Goal: Task Accomplishment & Management: Manage account settings

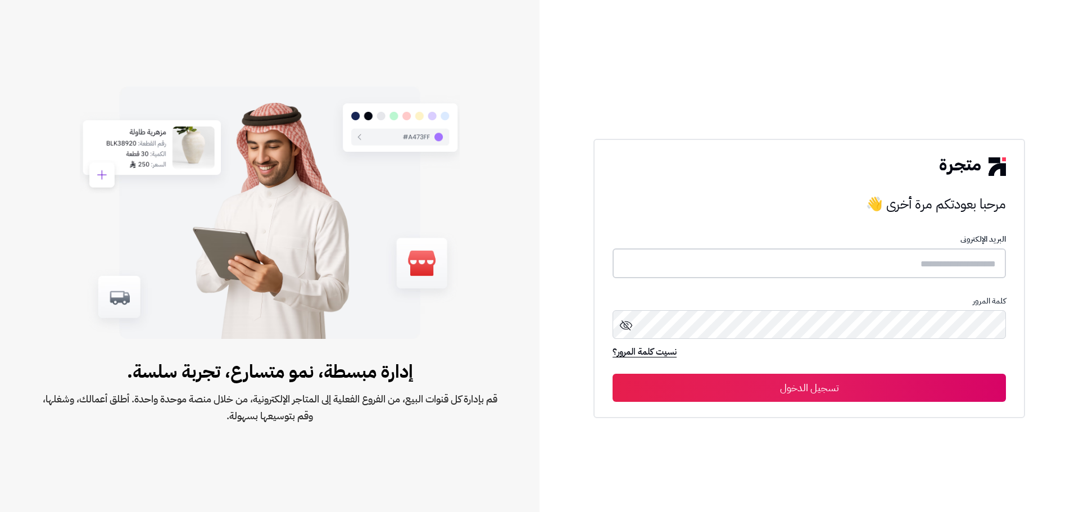
type input "**********"
click at [879, 394] on button "تسجيل الدخول" at bounding box center [808, 387] width 393 height 28
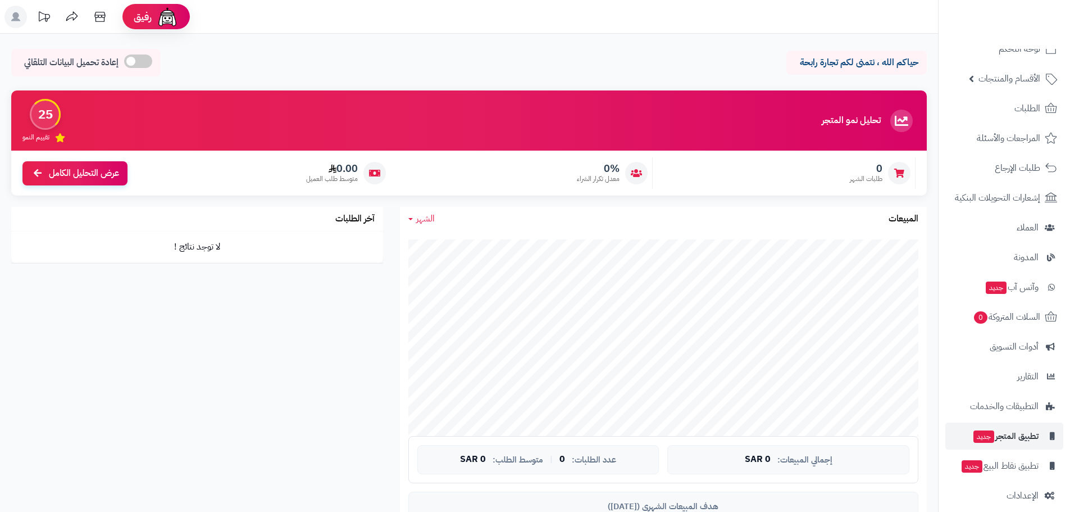
scroll to position [32, 0]
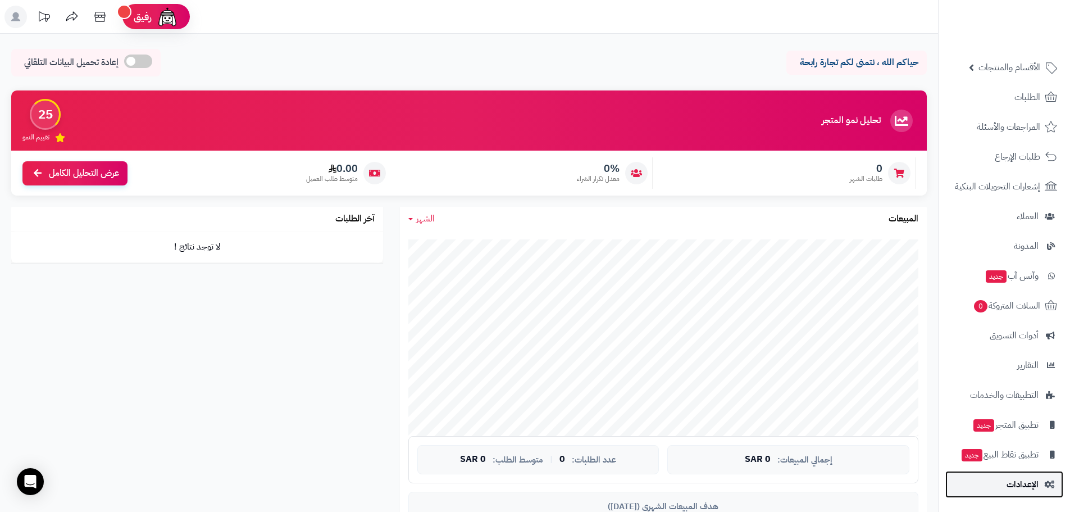
click at [1023, 487] on span "الإعدادات" at bounding box center [1023, 484] width 32 height 16
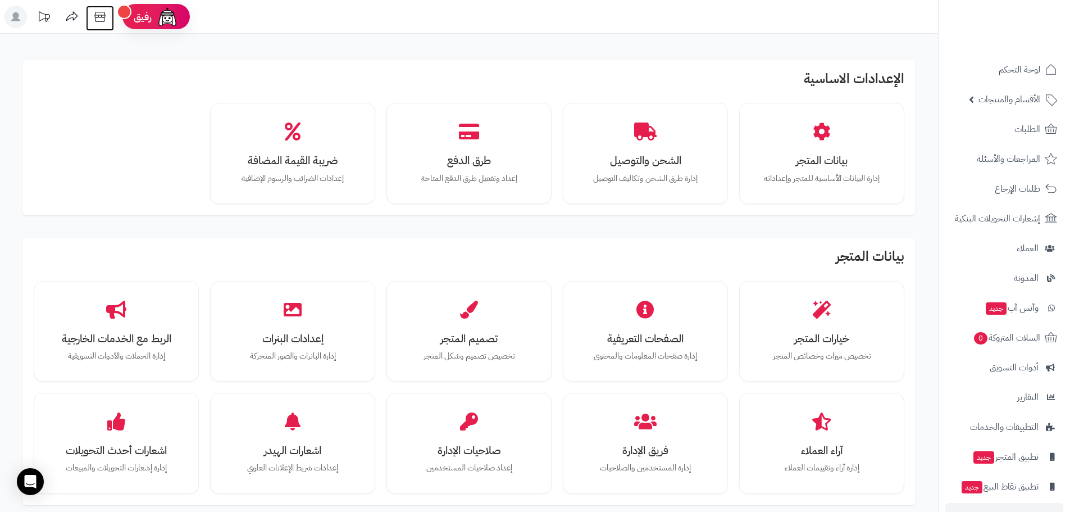
click at [101, 15] on icon at bounding box center [100, 17] width 22 height 22
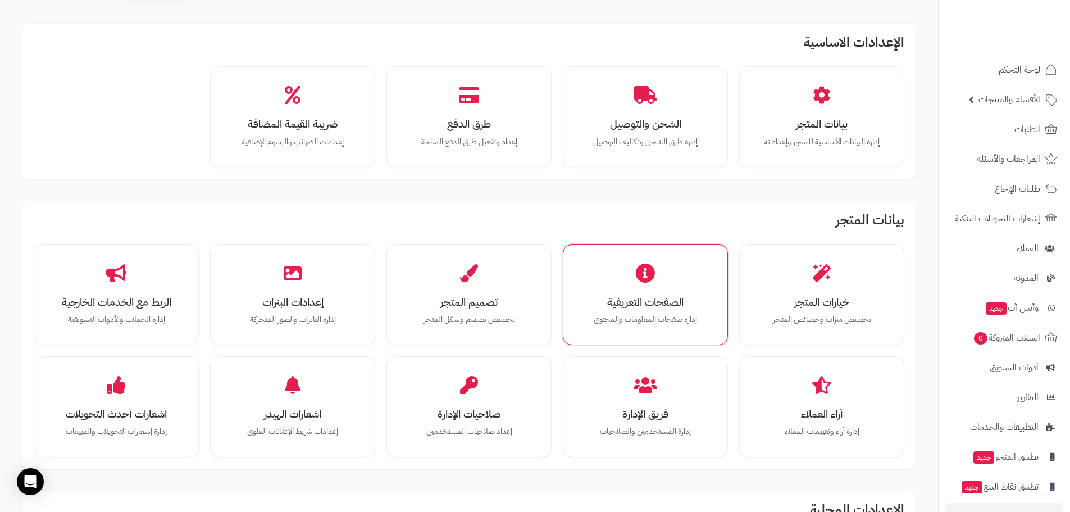
scroll to position [56, 0]
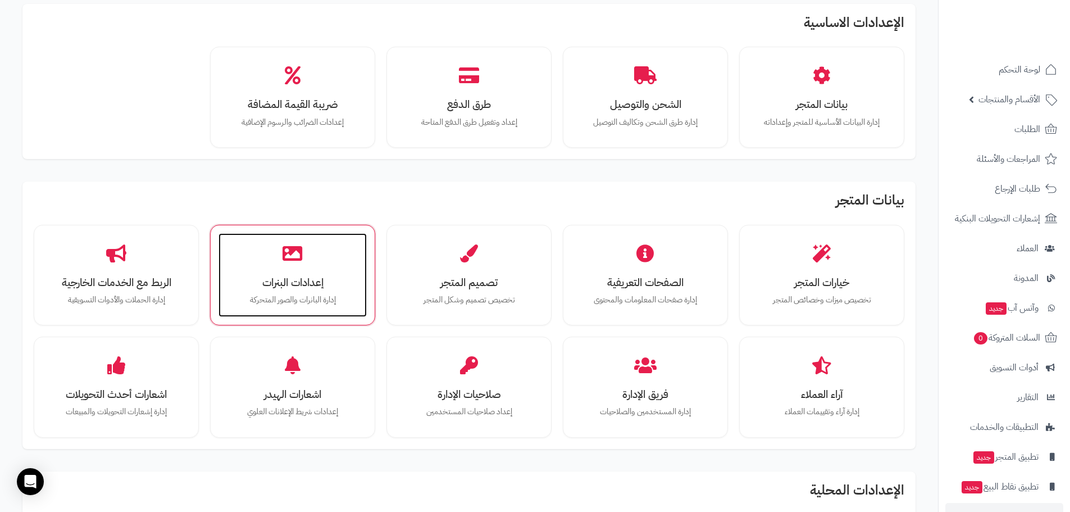
click at [269, 262] on div "إعدادات البنرات إدارة البانرات والصور المتحركة" at bounding box center [293, 275] width 148 height 84
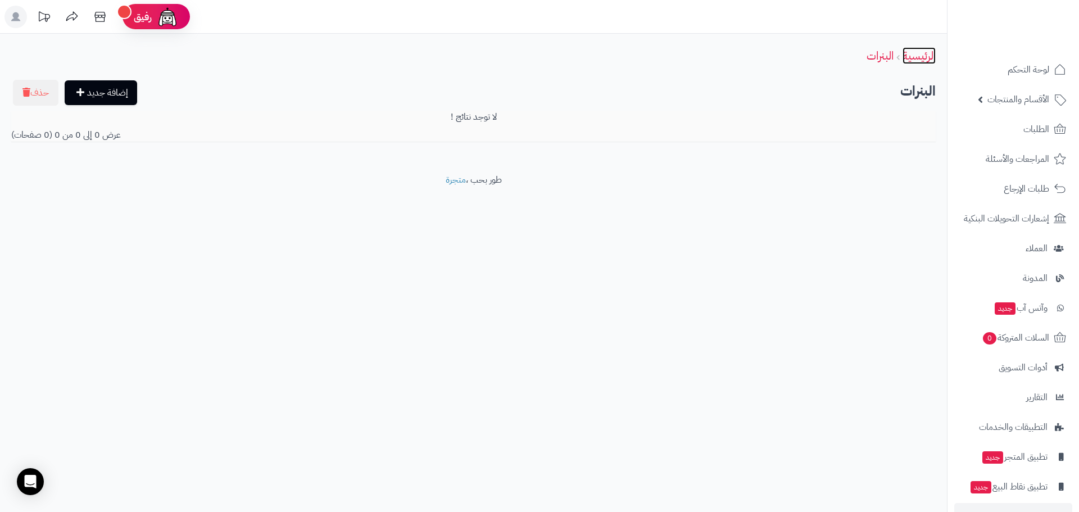
click at [909, 55] on link "الرئيسية" at bounding box center [918, 55] width 33 height 17
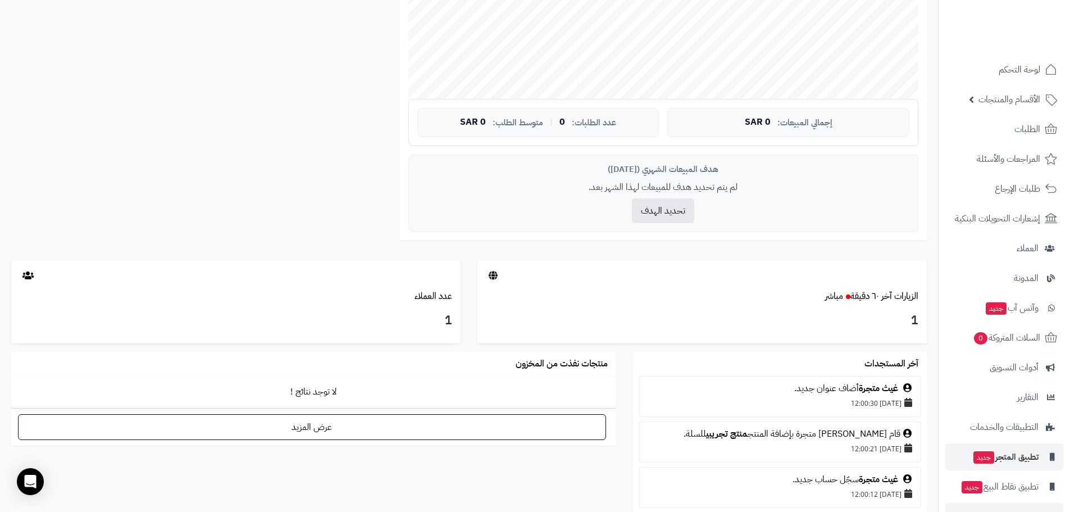
scroll to position [32, 0]
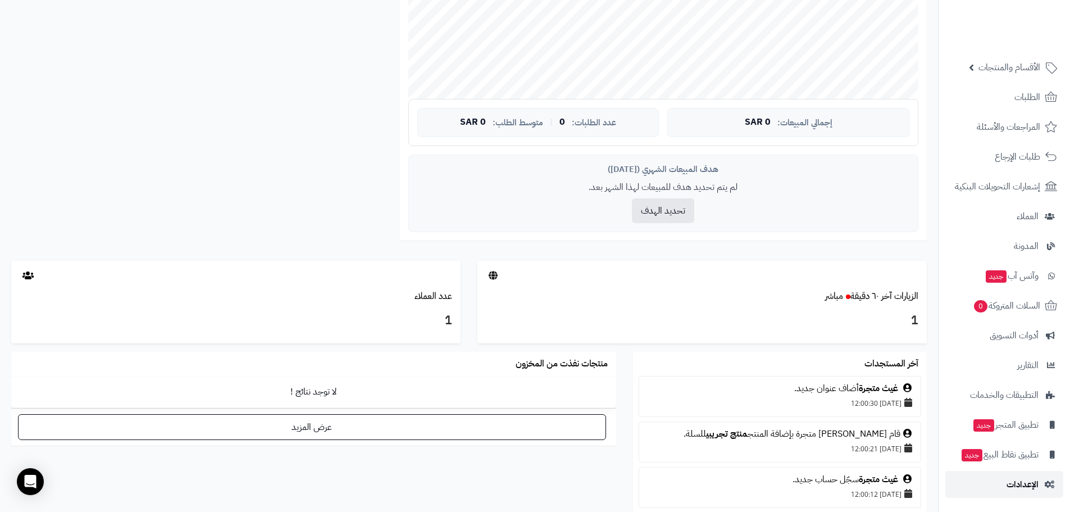
click at [1037, 477] on span "الإعدادات" at bounding box center [1023, 484] width 32 height 16
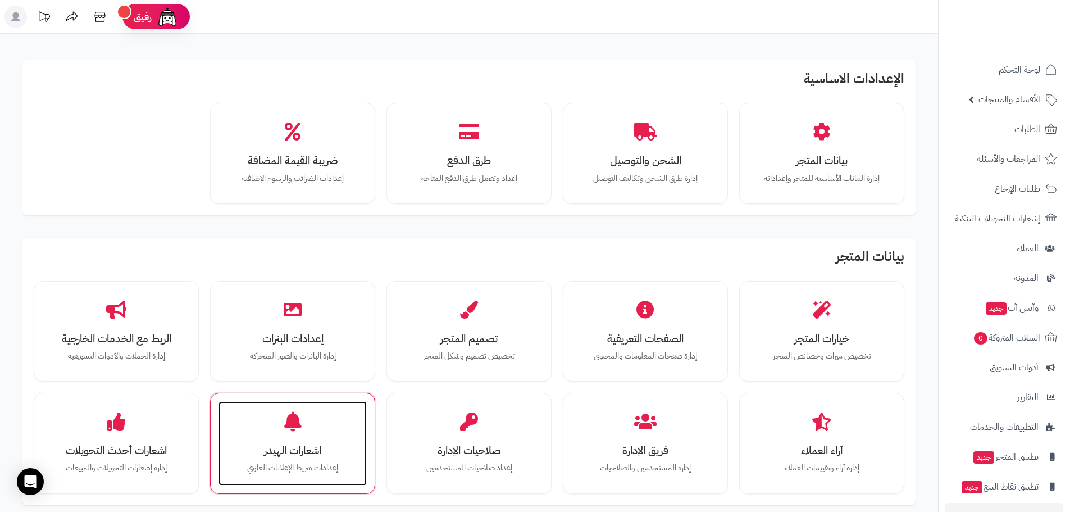
click at [342, 440] on div "اشعارات الهيدر إعدادات شريط الإعلانات [PERSON_NAME]" at bounding box center [293, 443] width 148 height 84
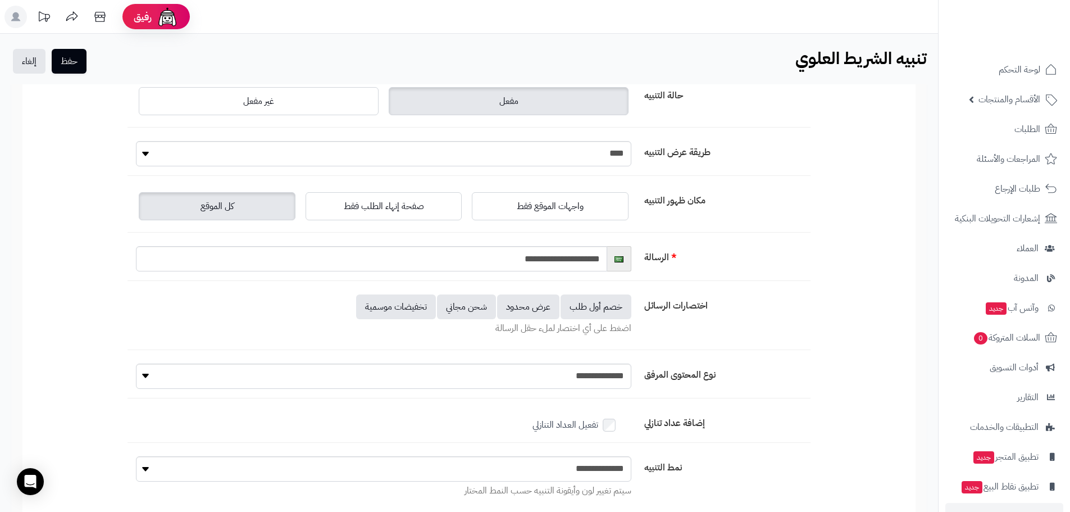
click at [379, 97] on div "مفعل غير مفعل" at bounding box center [383, 101] width 495 height 34
click at [356, 105] on label "غير مفعل" at bounding box center [259, 101] width 240 height 28
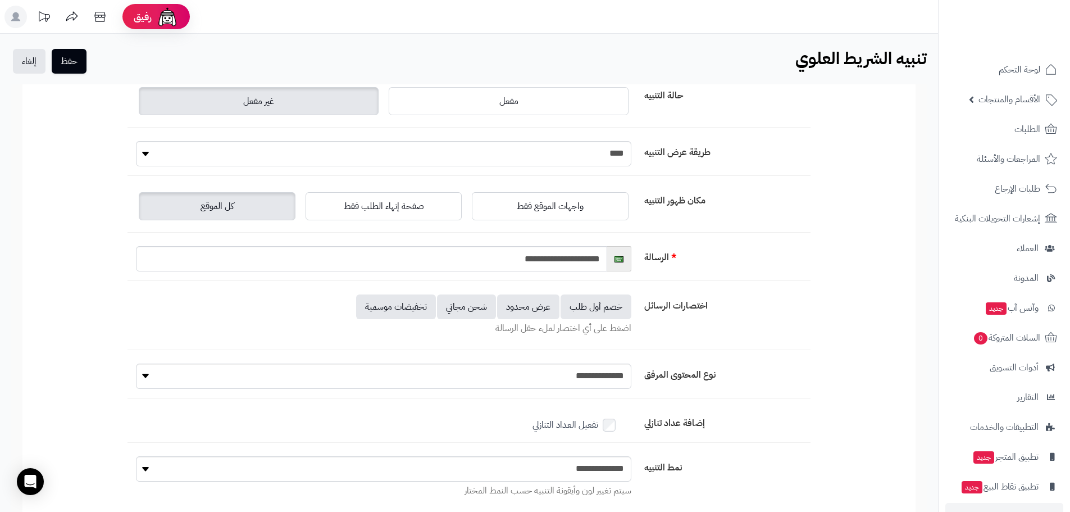
click at [81, 46] on div "**********" at bounding box center [469, 324] width 938 height 580
click at [79, 55] on button "حفظ" at bounding box center [69, 60] width 35 height 25
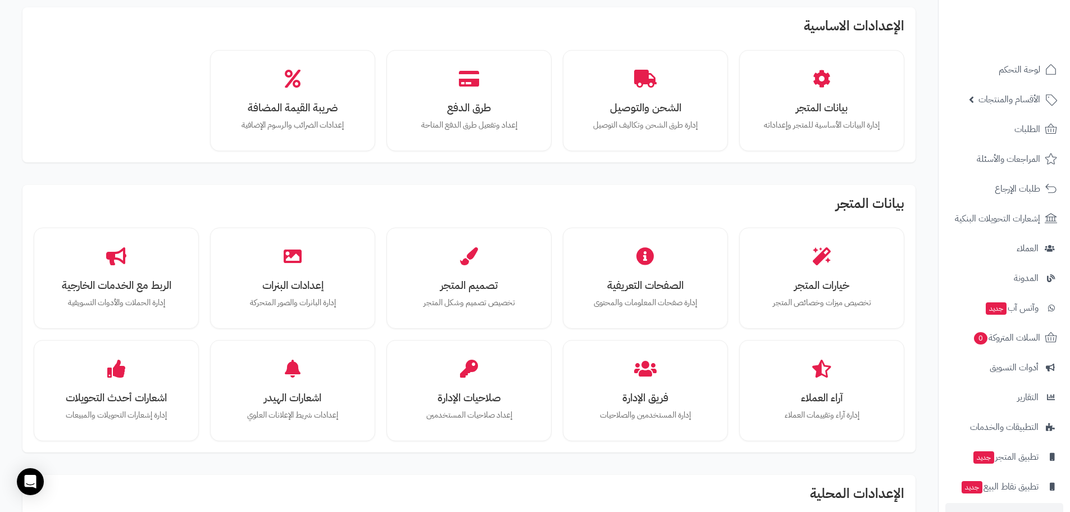
scroll to position [112, 0]
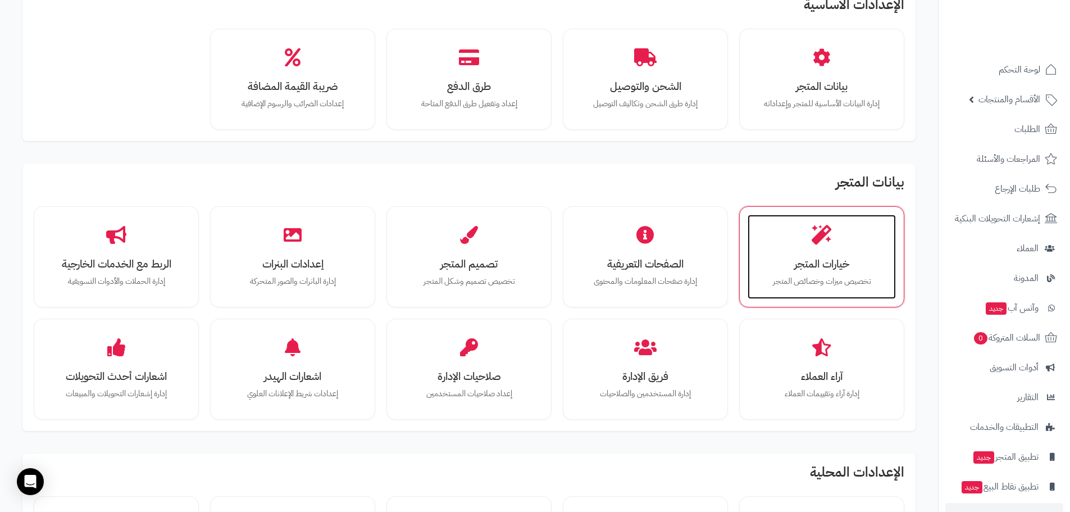
click at [836, 274] on div "خيارات المتجر تخصيص ميزات وخصائص المتجر" at bounding box center [822, 257] width 148 height 84
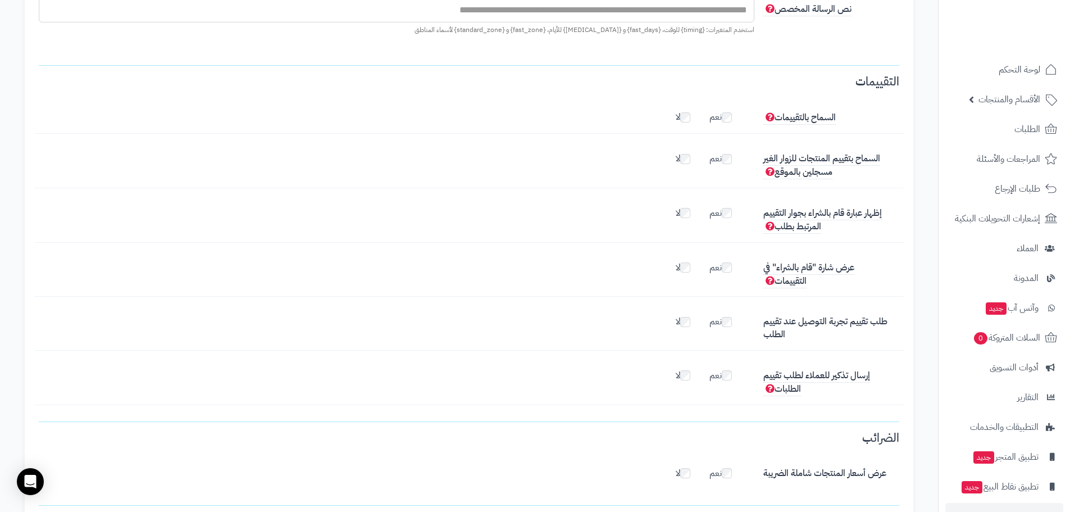
scroll to position [1854, 0]
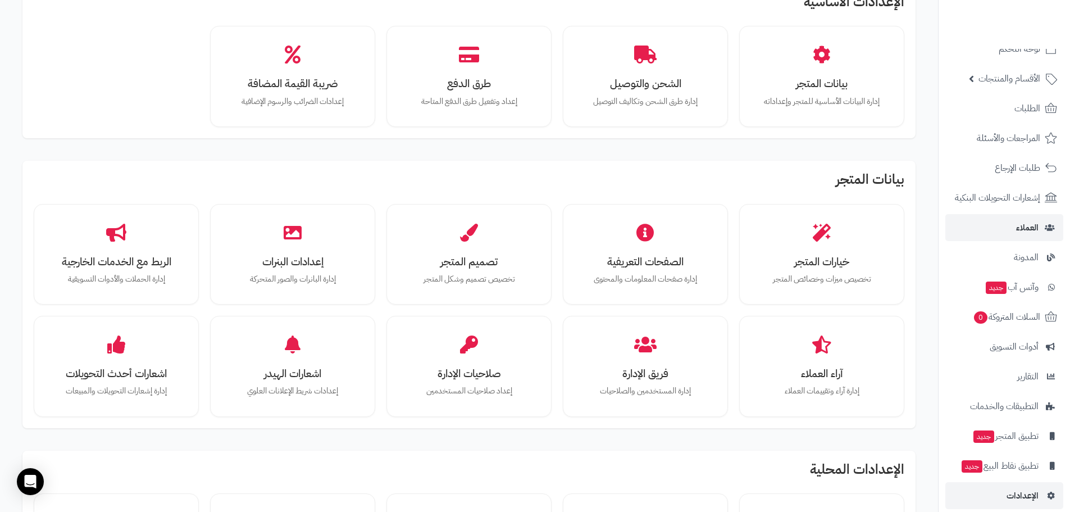
scroll to position [32, 0]
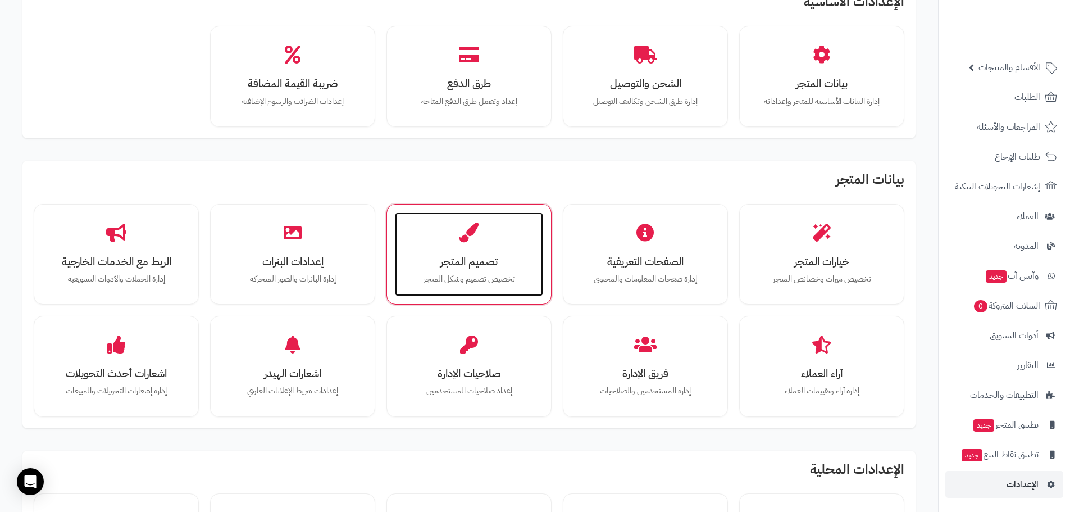
click at [511, 257] on h3 "تصميم المتجر" at bounding box center [469, 262] width 126 height 12
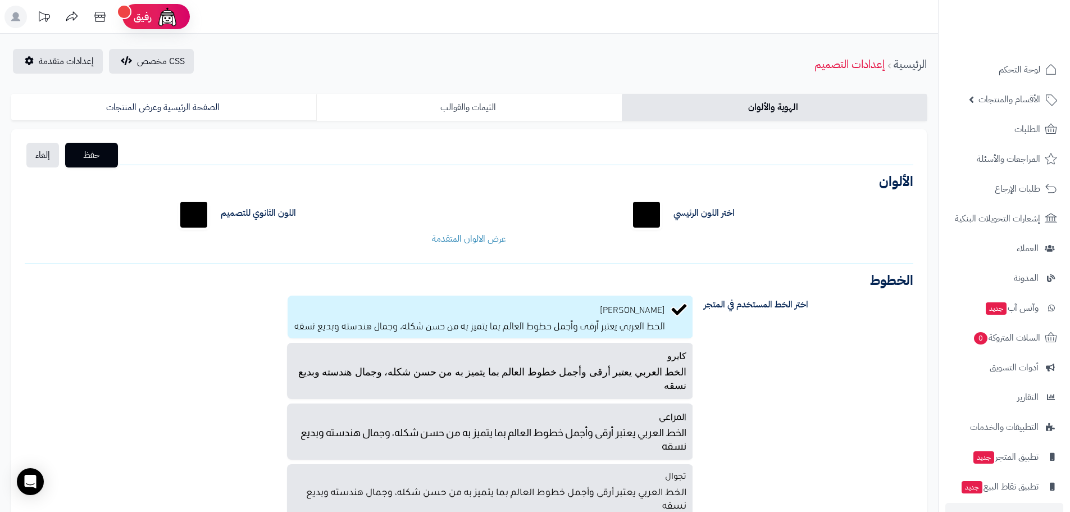
click at [444, 110] on link "الثيمات والقوالب" at bounding box center [468, 107] width 305 height 27
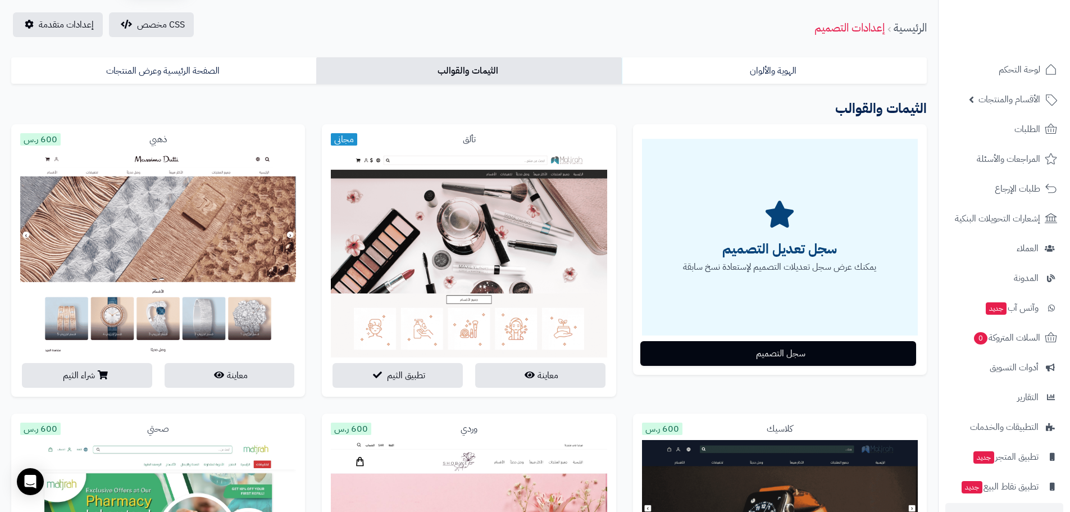
scroll to position [112, 0]
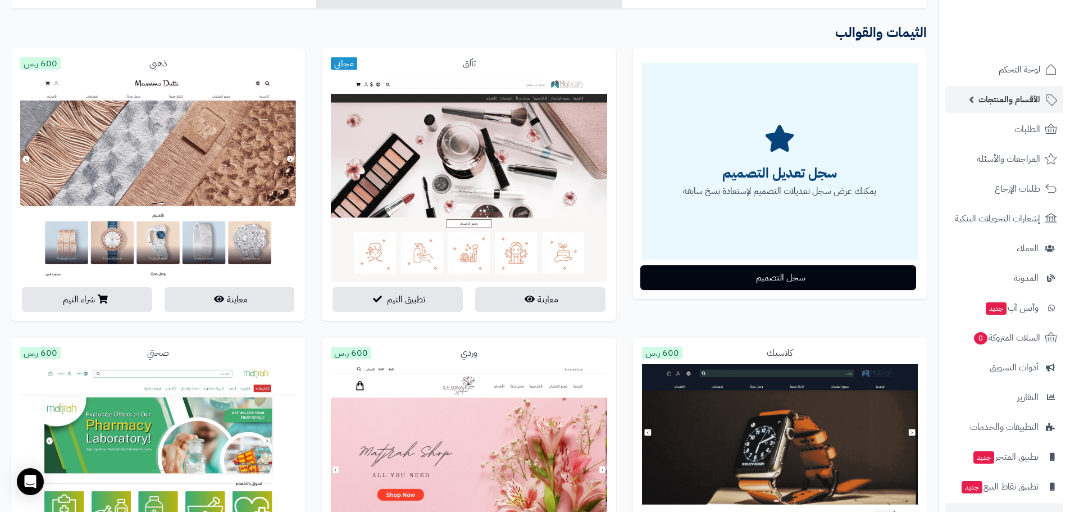
click at [1031, 102] on span "الأقسام والمنتجات" at bounding box center [1010, 100] width 62 height 16
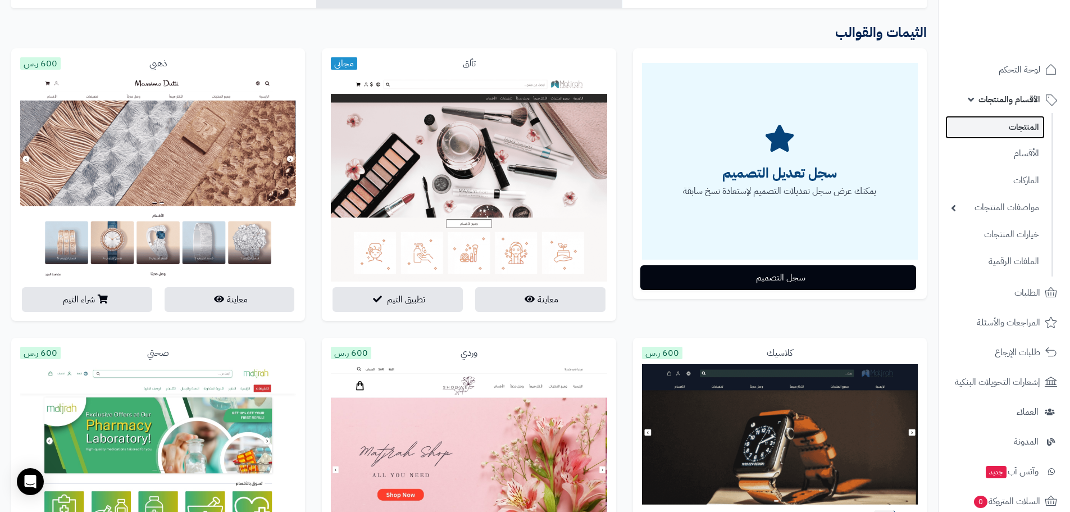
click at [1030, 129] on link "المنتجات" at bounding box center [994, 127] width 99 height 23
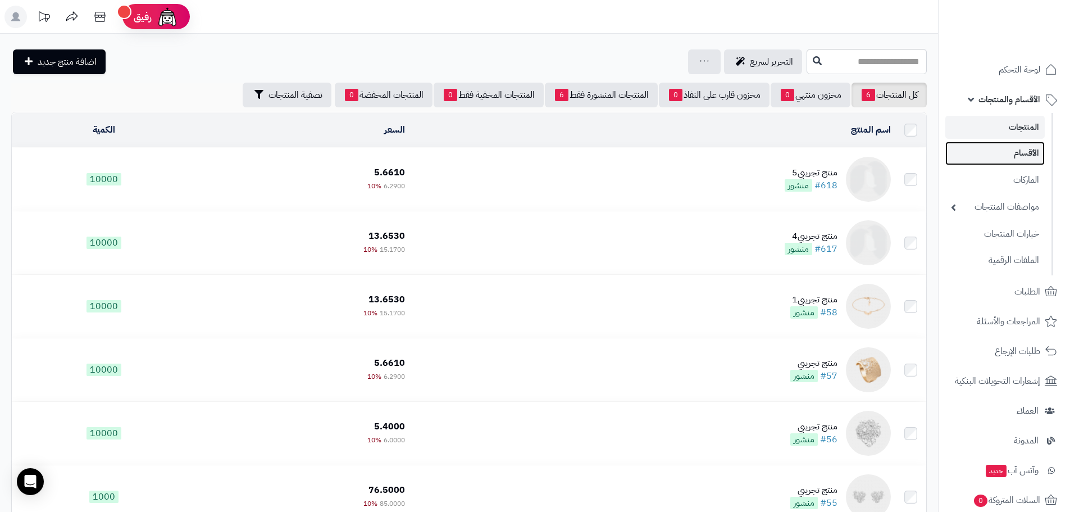
click at [1028, 149] on link "الأقسام" at bounding box center [994, 153] width 99 height 23
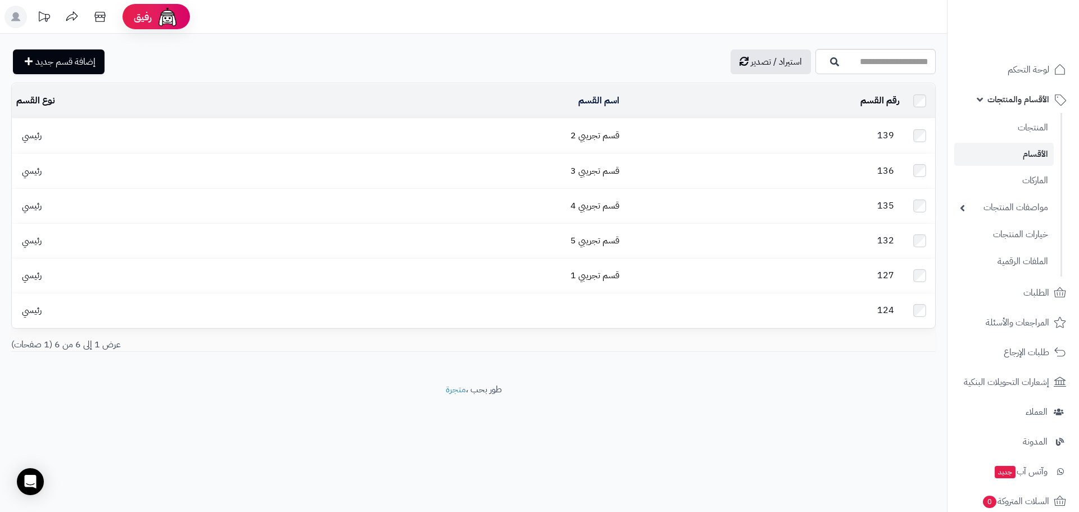
click at [697, 145] on td "139" at bounding box center [764, 136] width 280 height 34
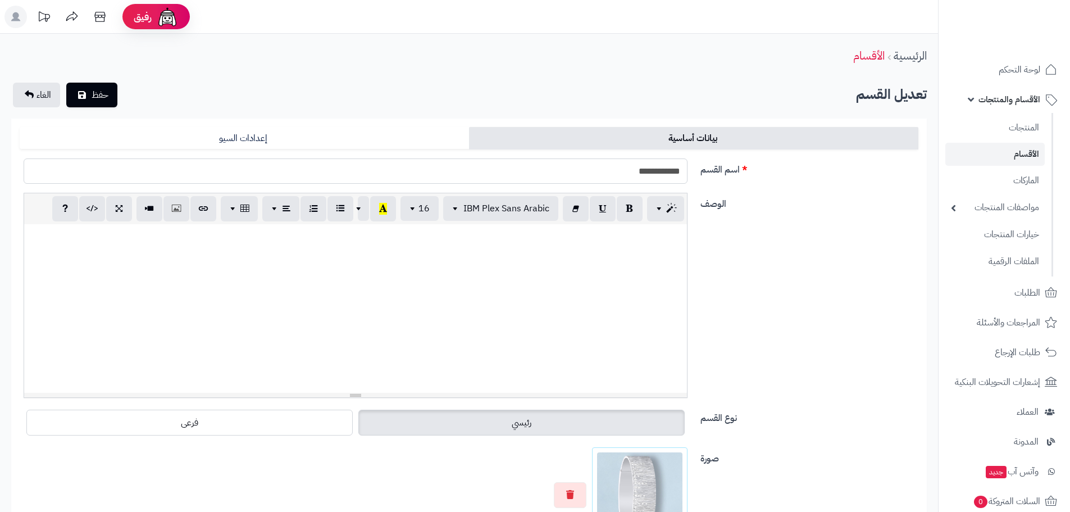
click at [658, 175] on input "**********" at bounding box center [356, 170] width 664 height 25
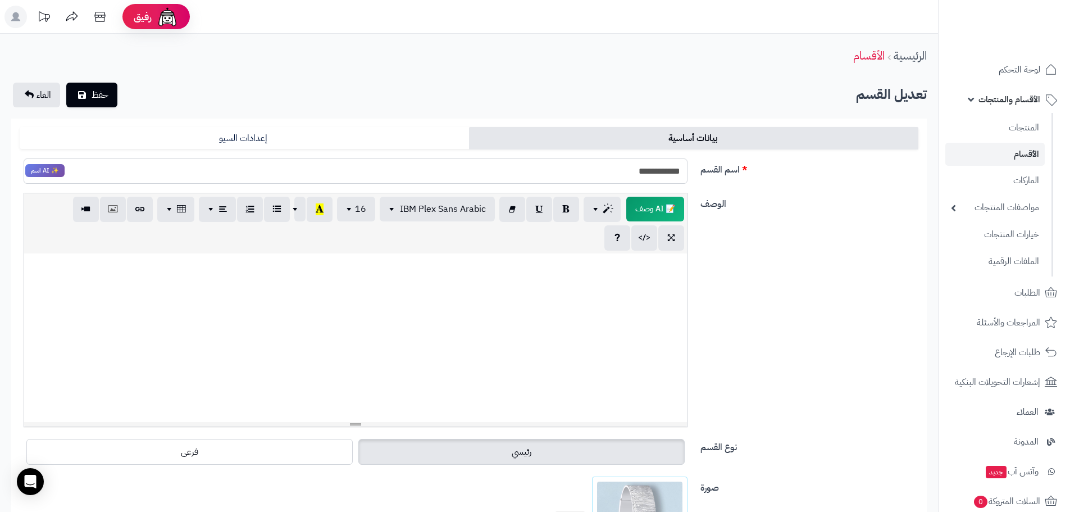
paste input "text"
type input "*****"
click at [105, 93] on span "حفظ" at bounding box center [100, 94] width 17 height 13
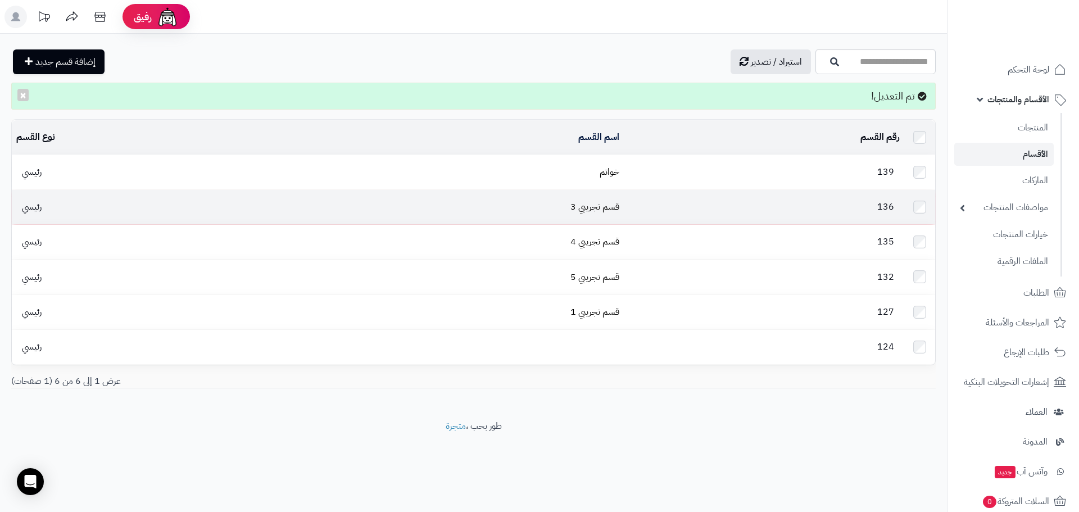
click at [713, 208] on td "136" at bounding box center [764, 207] width 280 height 34
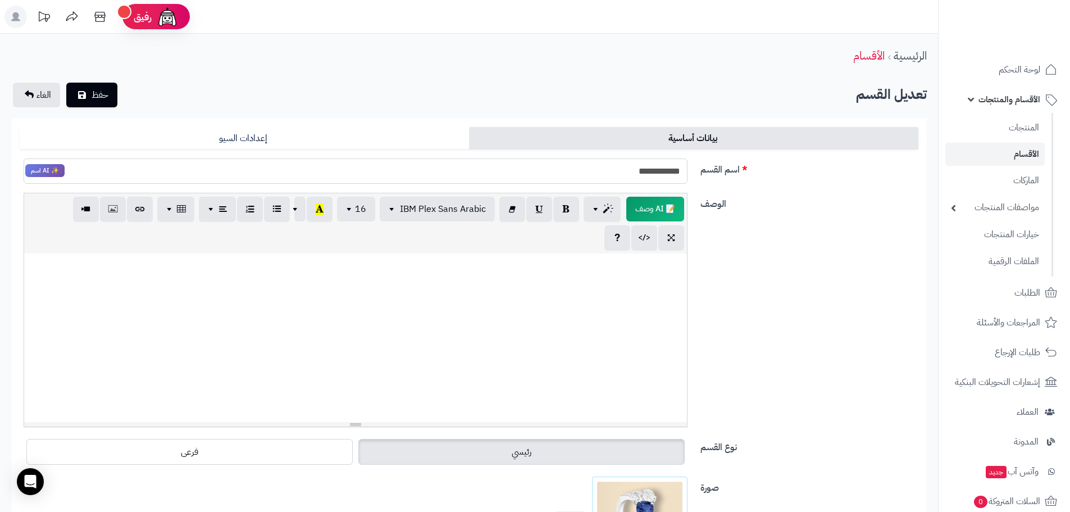
click at [648, 174] on input "**********" at bounding box center [356, 170] width 664 height 25
paste input "text"
type input "*****"
click at [106, 95] on span "حفظ" at bounding box center [100, 94] width 17 height 13
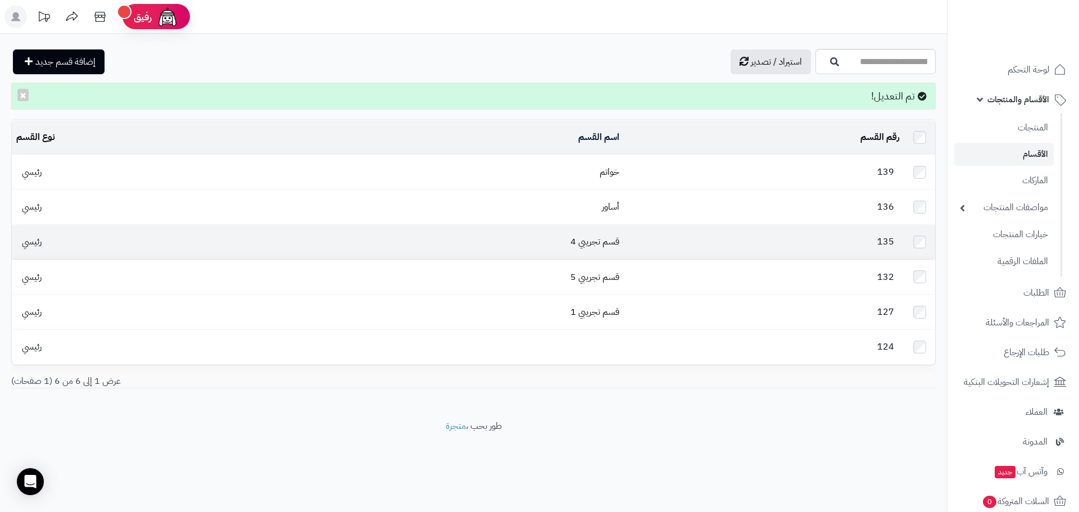
click at [644, 230] on td "135" at bounding box center [764, 242] width 280 height 34
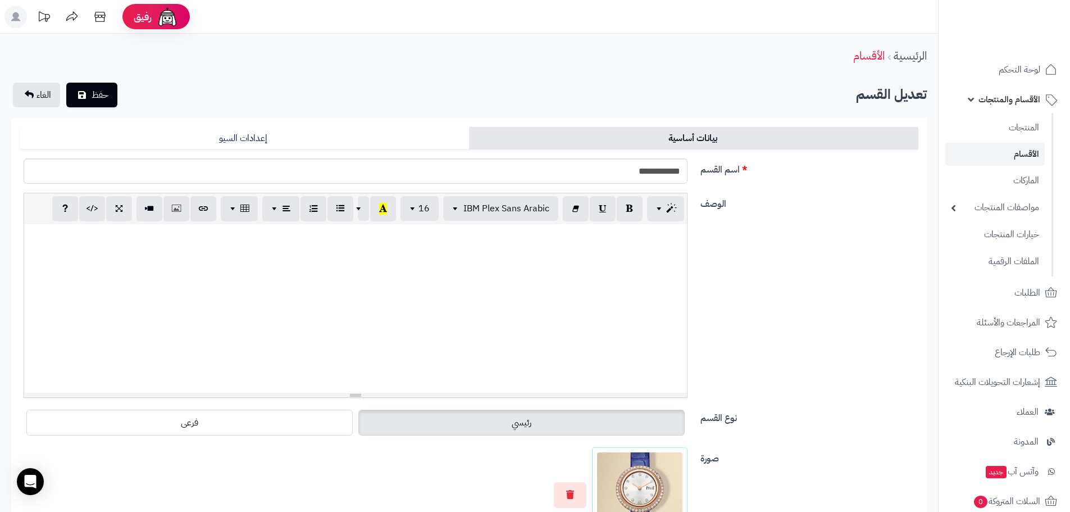
click at [508, 174] on input "**********" at bounding box center [356, 170] width 664 height 25
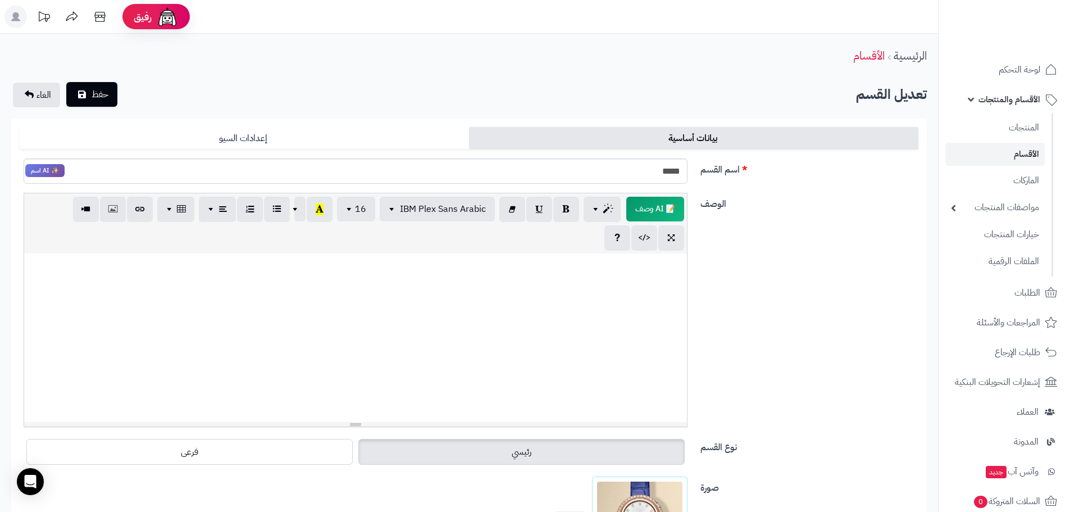
type input "****"
click at [90, 96] on button "حفظ" at bounding box center [91, 94] width 51 height 25
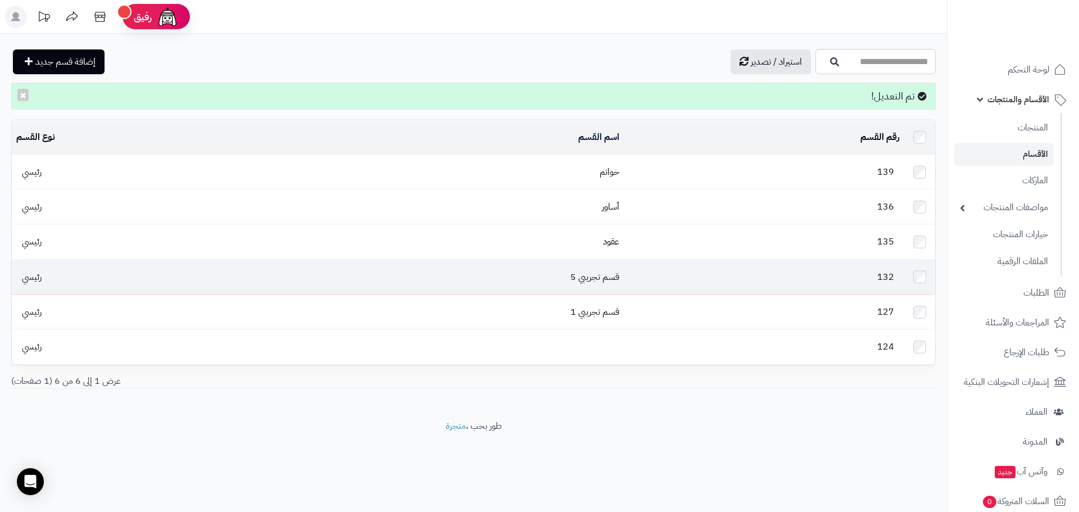
click at [399, 260] on td "قسم تجريبي 5" at bounding box center [456, 277] width 335 height 34
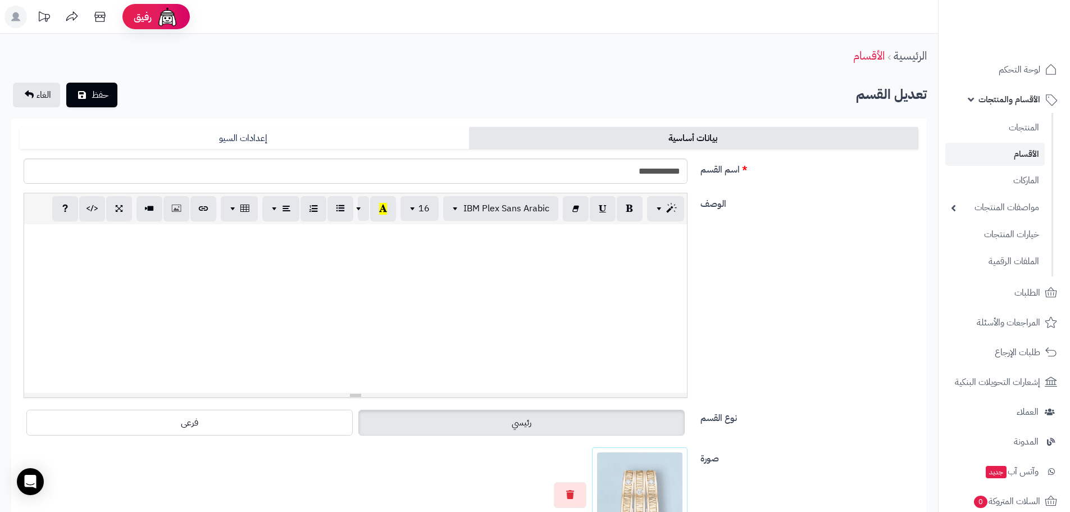
click at [557, 167] on input "**********" at bounding box center [356, 170] width 664 height 25
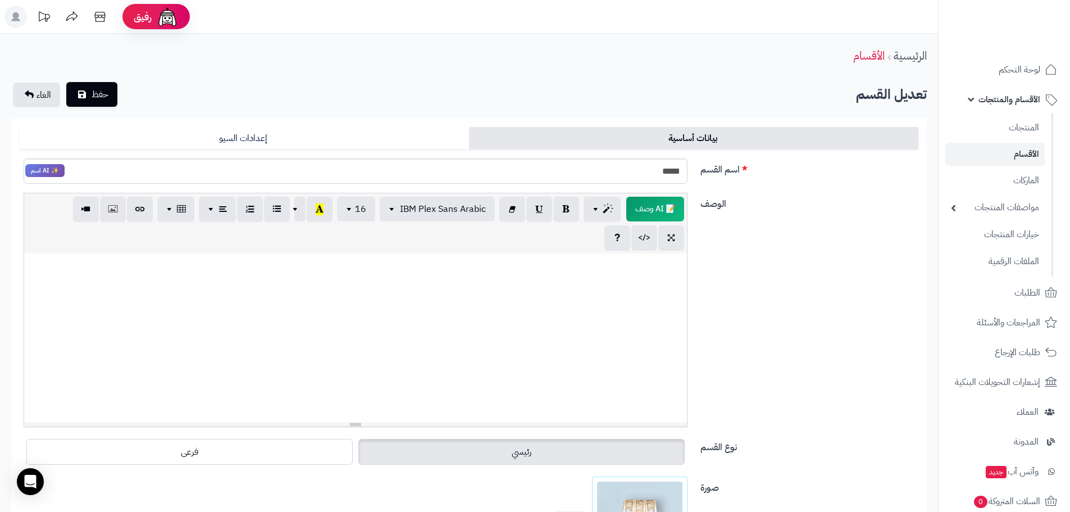
type input "****"
click at [106, 90] on span "حفظ" at bounding box center [100, 94] width 17 height 13
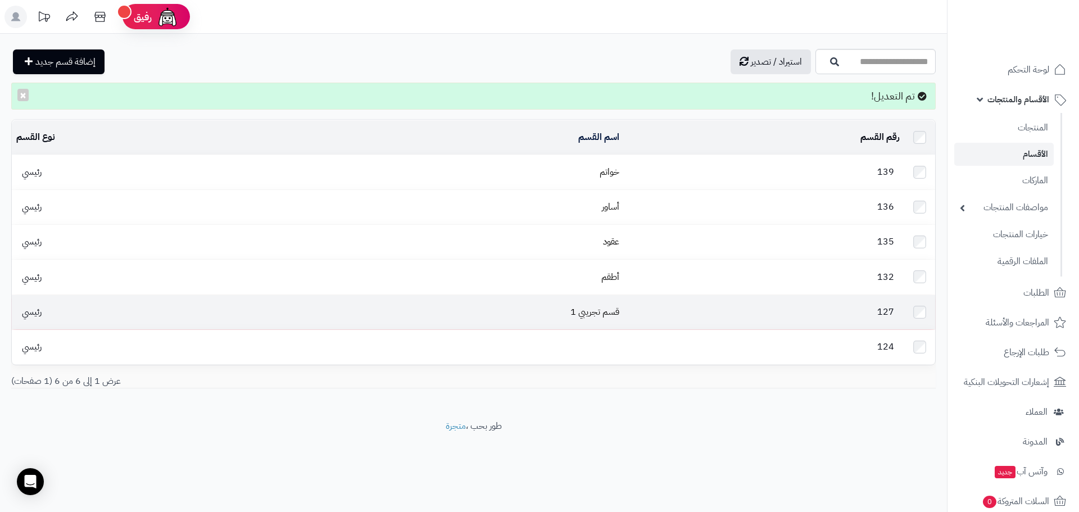
click at [657, 303] on td "127" at bounding box center [764, 312] width 280 height 34
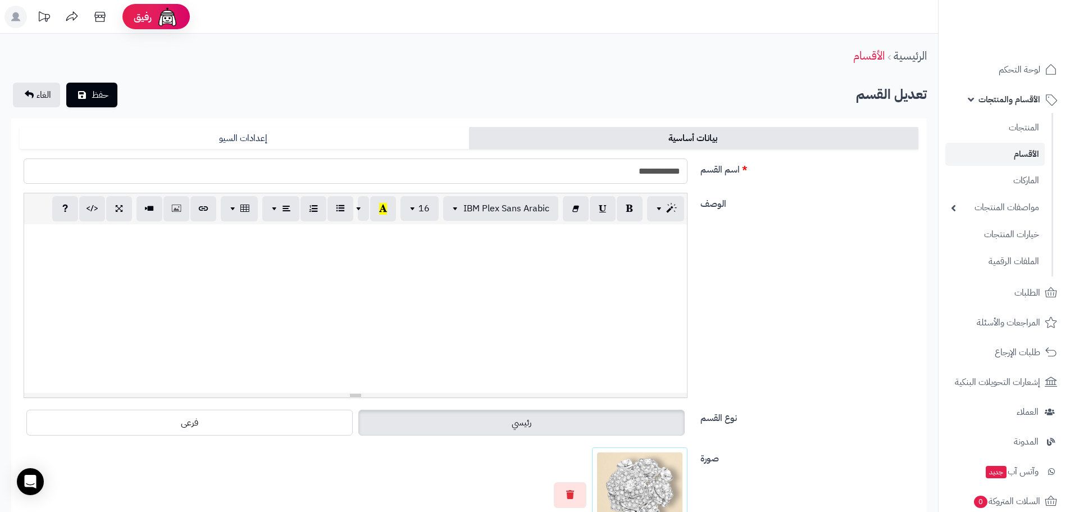
click at [626, 172] on input "**********" at bounding box center [356, 170] width 664 height 25
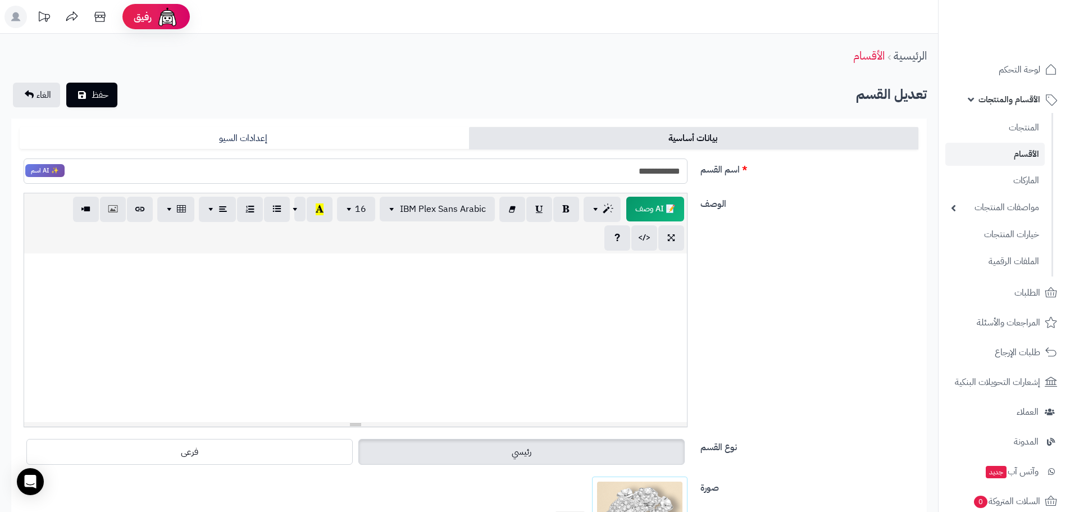
paste input "text"
type input "*****"
click at [102, 100] on span "حفظ" at bounding box center [100, 94] width 17 height 13
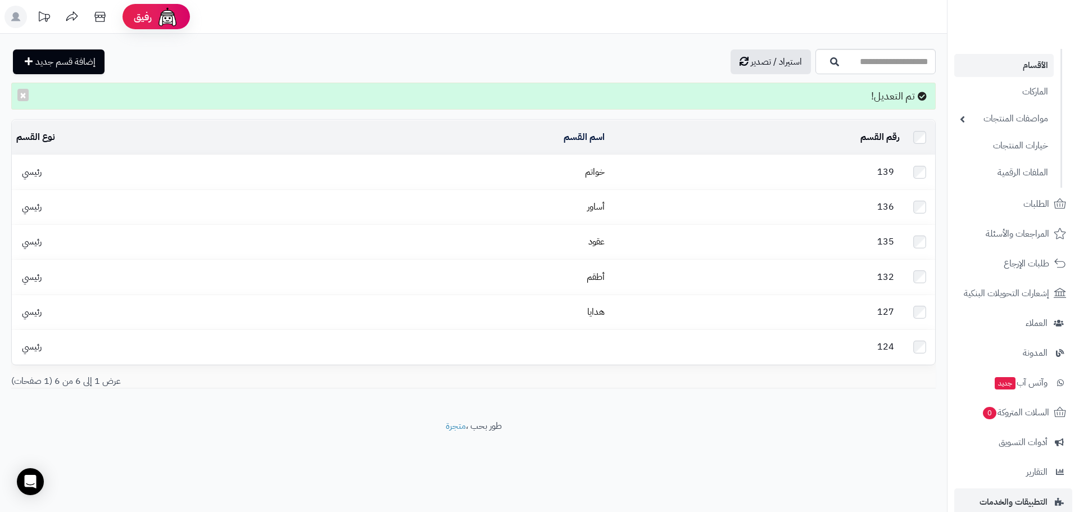
scroll to position [195, 0]
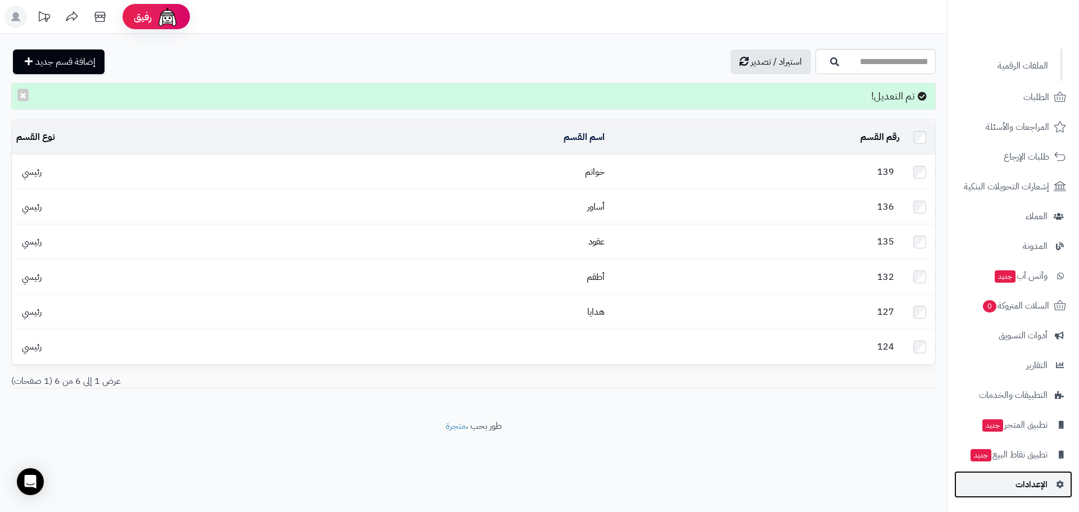
click at [1044, 490] on span "الإعدادات" at bounding box center [1031, 484] width 32 height 16
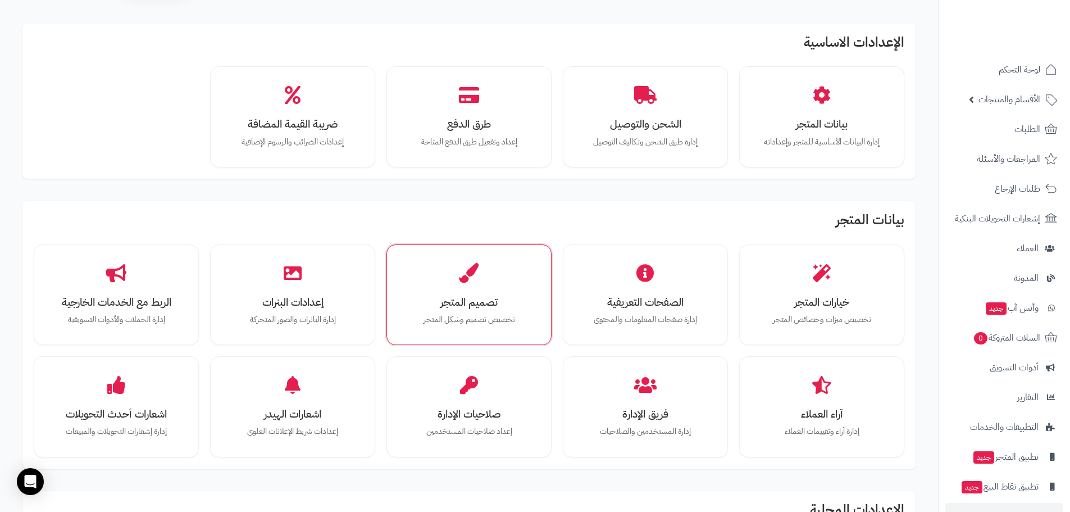
scroll to position [56, 0]
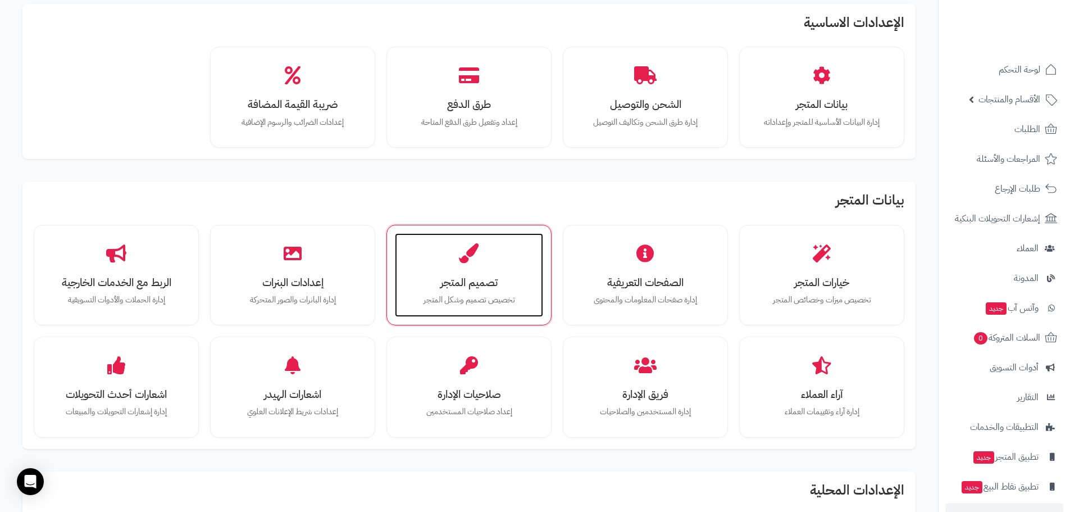
click at [509, 258] on div "تصميم المتجر تخصيص تصميم وشكل المتجر" at bounding box center [469, 275] width 148 height 84
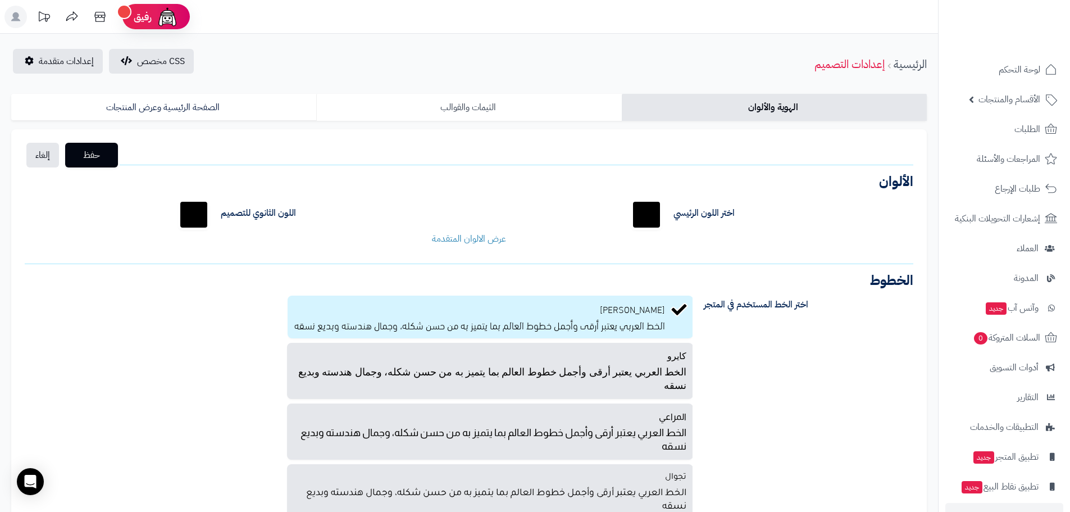
click at [489, 111] on link "الثيمات والقوالب" at bounding box center [468, 107] width 305 height 27
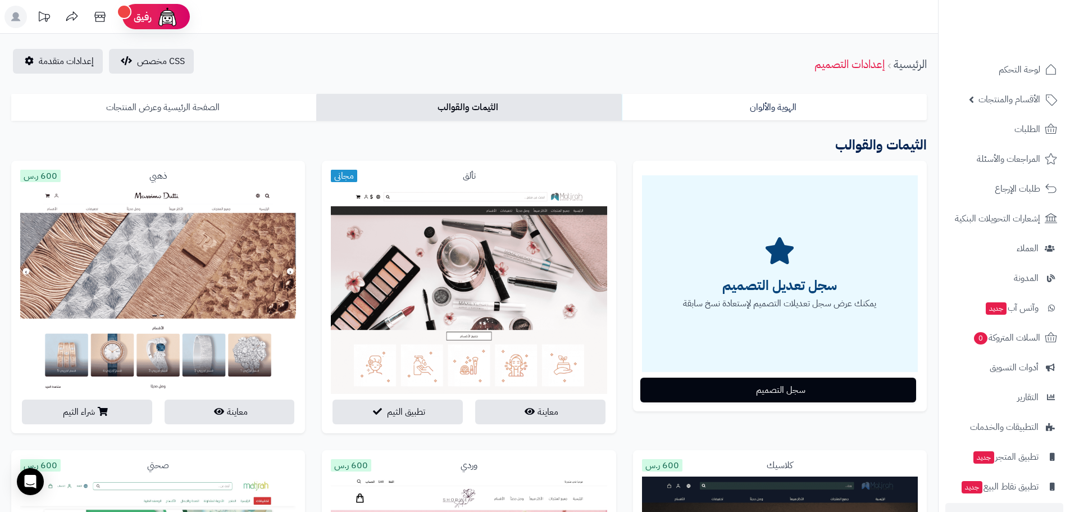
click at [172, 103] on link "الصفحة الرئيسية وعرض المنتجات" at bounding box center [163, 107] width 305 height 27
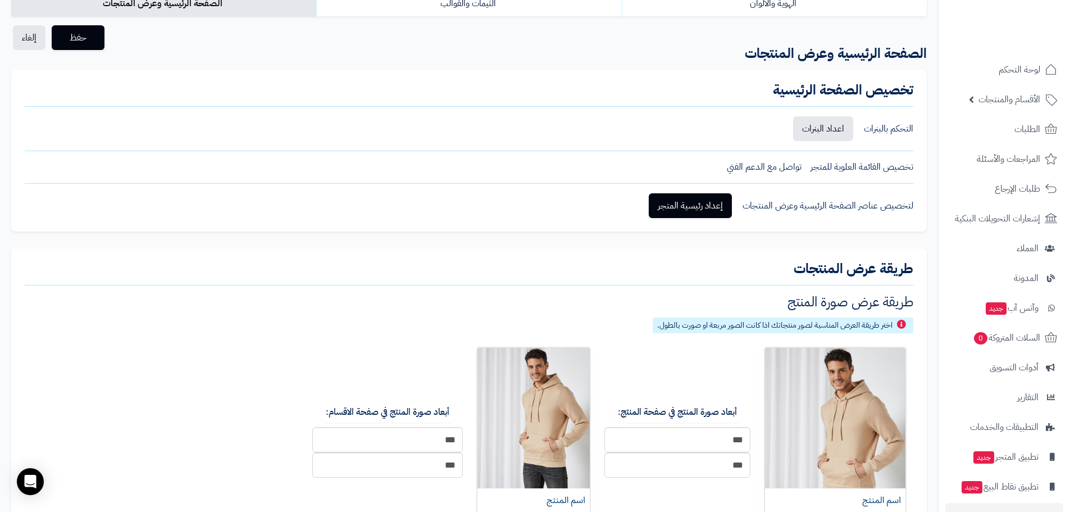
scroll to position [112, 0]
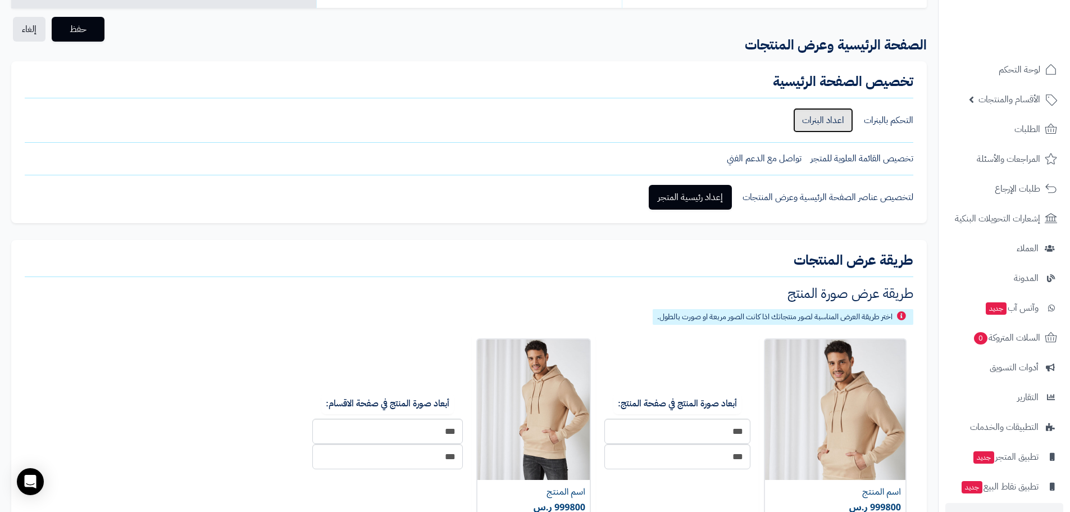
click at [834, 128] on link "اعداد البنرات" at bounding box center [823, 120] width 60 height 25
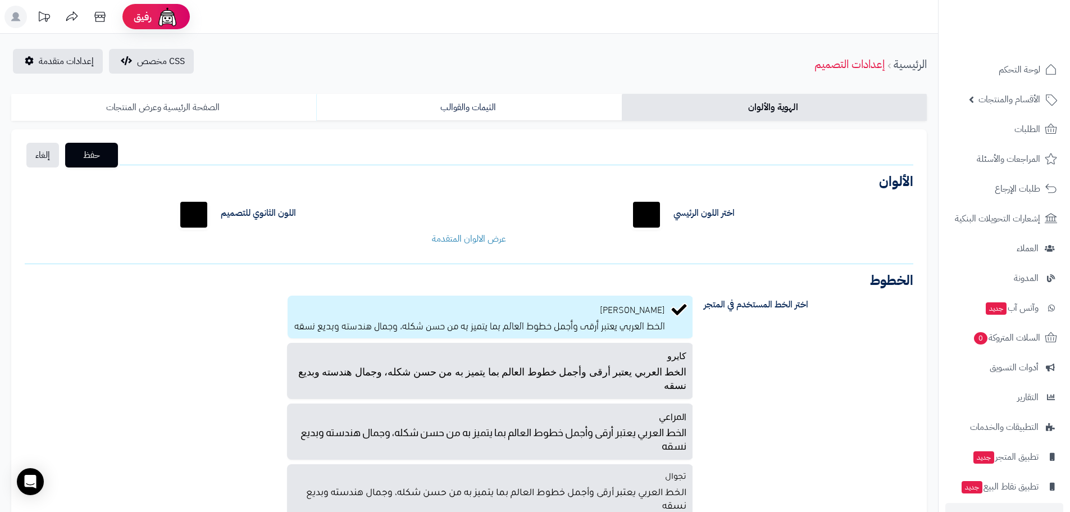
click at [170, 106] on link "الصفحة الرئيسية وعرض المنتجات" at bounding box center [163, 107] width 305 height 27
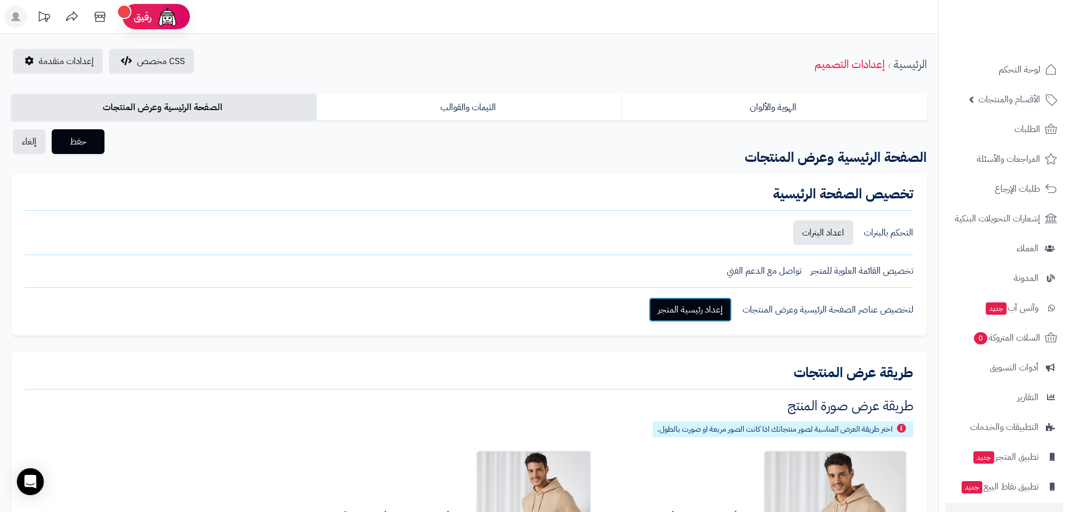
click at [712, 313] on link "إعداد رئيسية المتجر" at bounding box center [690, 309] width 83 height 25
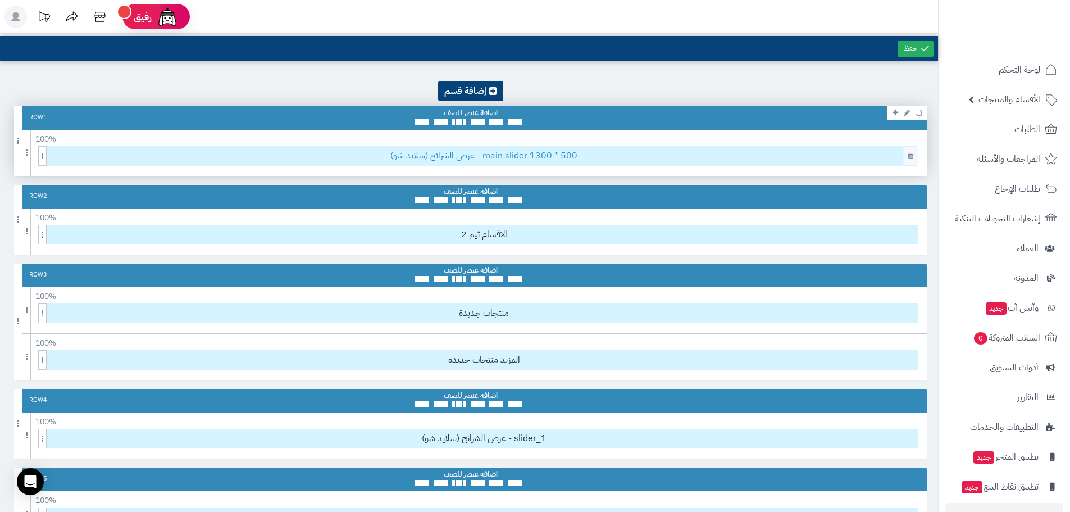
click at [486, 158] on span "عرض الشرائح (سلايد شو) - main slider 1300 * 500" at bounding box center [484, 156] width 868 height 19
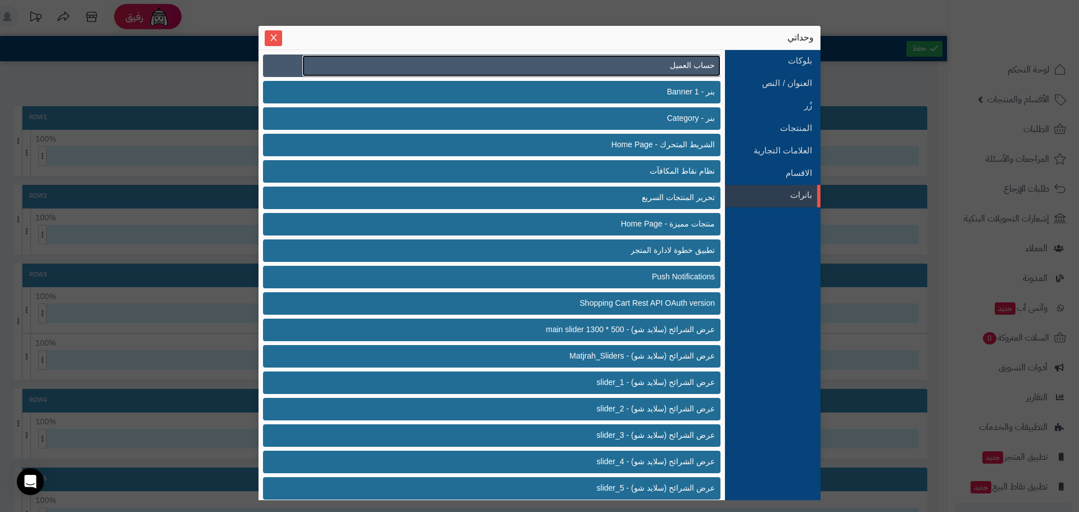
click link "حساب العميل"
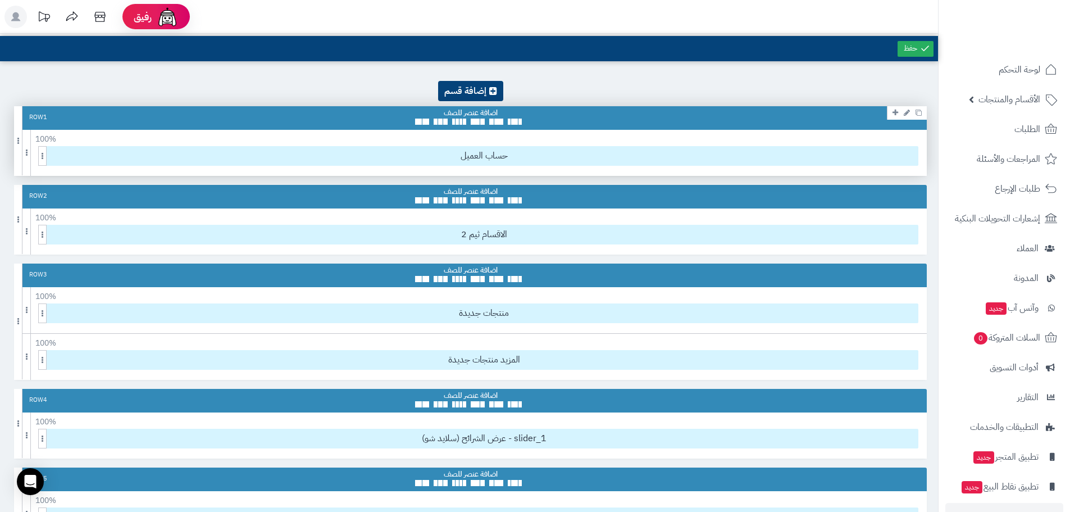
click div "Row 1"
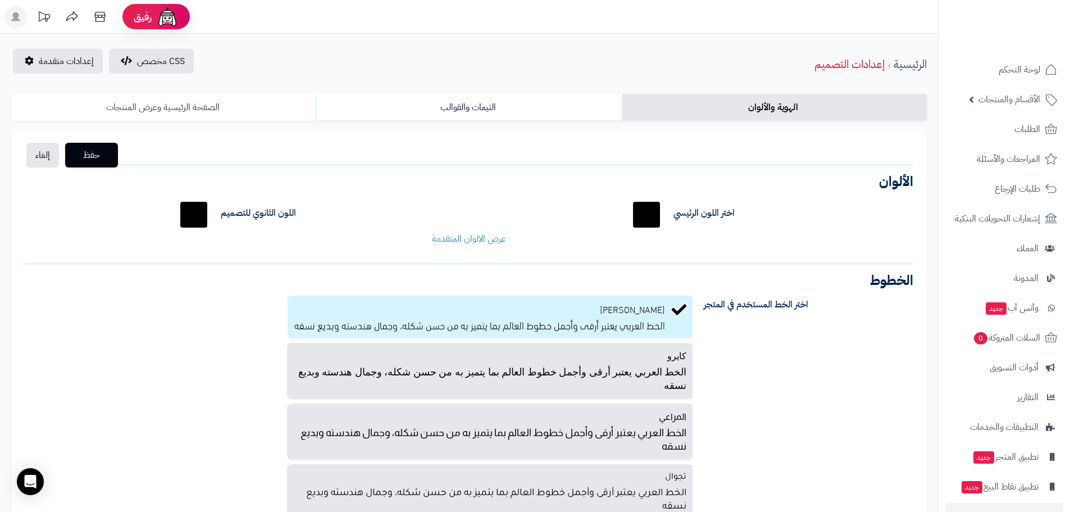
click at [219, 108] on link "الصفحة الرئيسية وعرض المنتجات" at bounding box center [163, 107] width 305 height 27
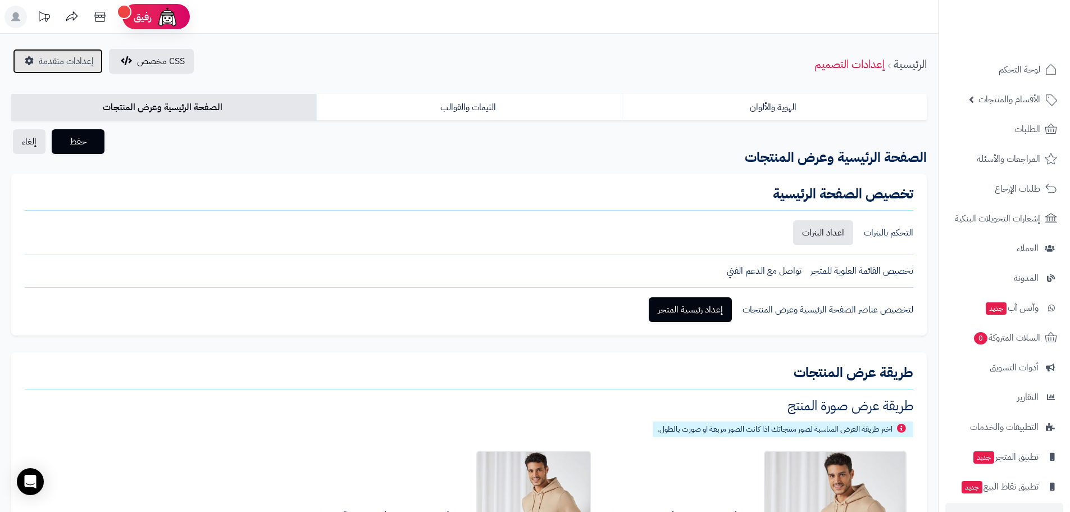
click at [64, 53] on link "إعدادات متقدمة" at bounding box center [58, 61] width 90 height 25
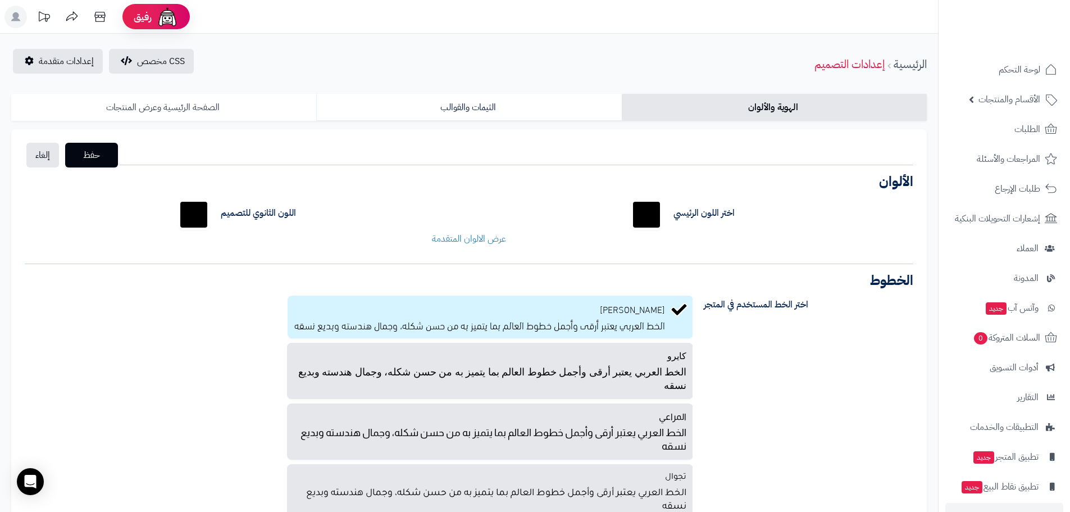
click at [176, 113] on link "الصفحة الرئيسية وعرض المنتجات" at bounding box center [163, 107] width 305 height 27
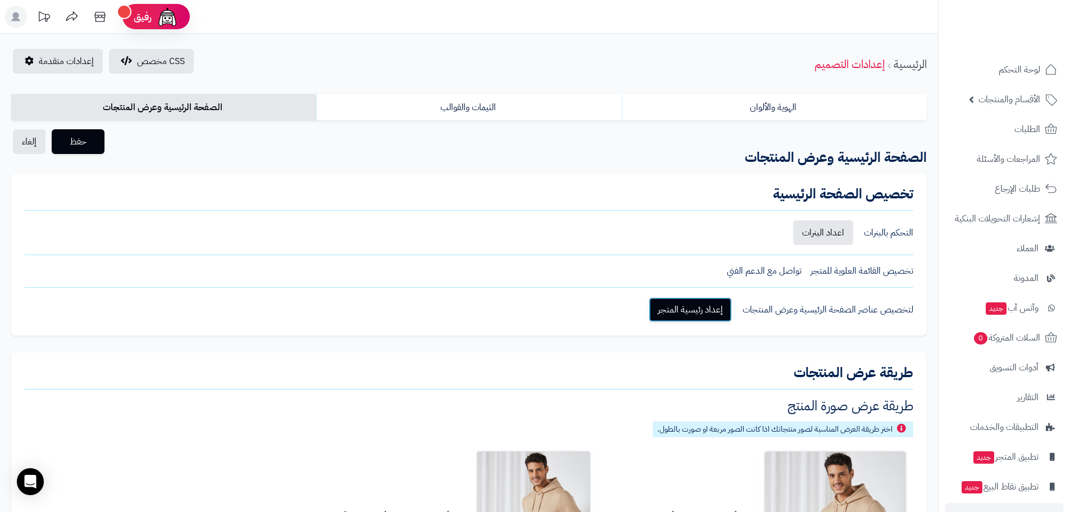
click at [702, 304] on link "إعداد رئيسية المتجر" at bounding box center [690, 309] width 83 height 25
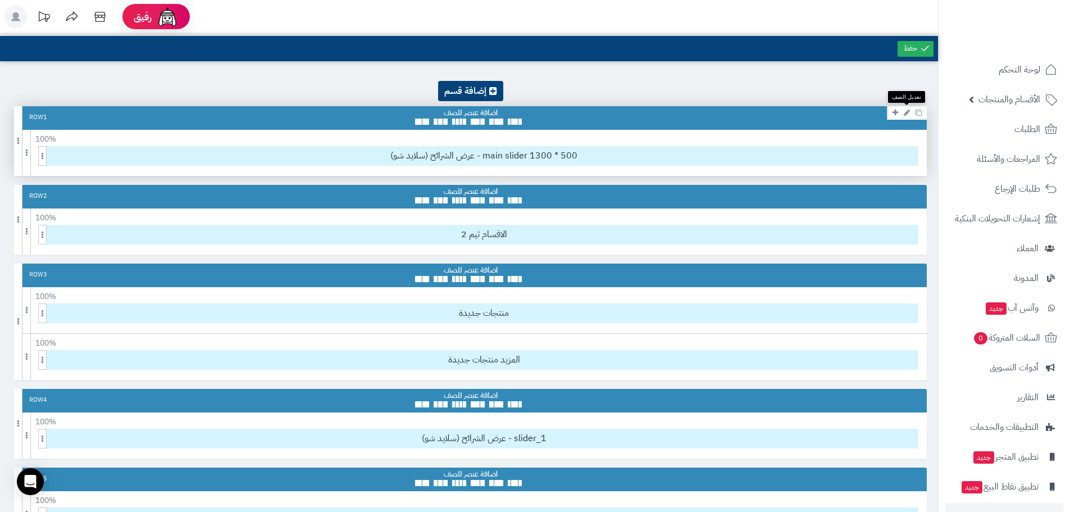
click at [905, 115] on icon at bounding box center [907, 112] width 6 height 7
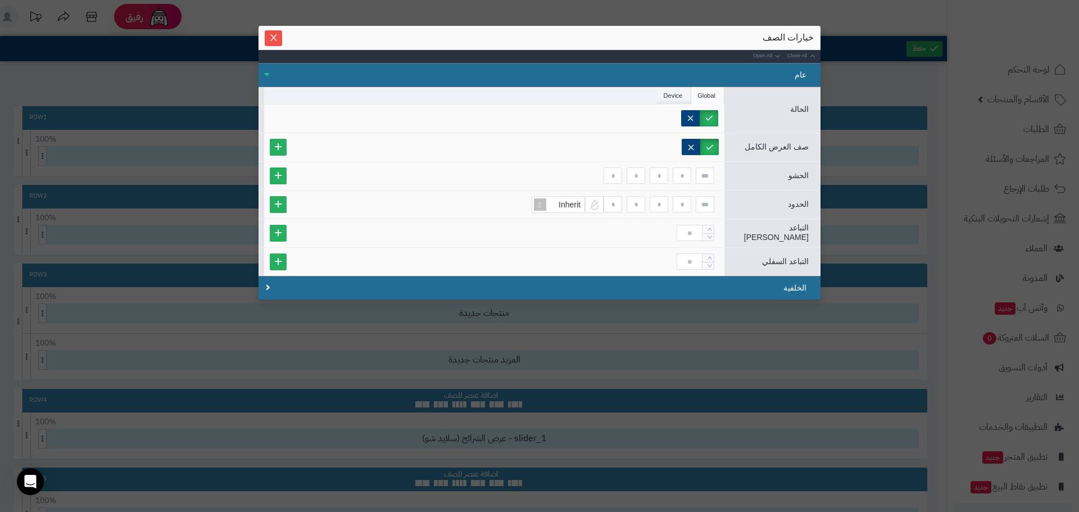
click at [666, 94] on li "Device" at bounding box center [674, 95] width 34 height 17
click at [266, 70] on div "عام" at bounding box center [539, 75] width 562 height 24
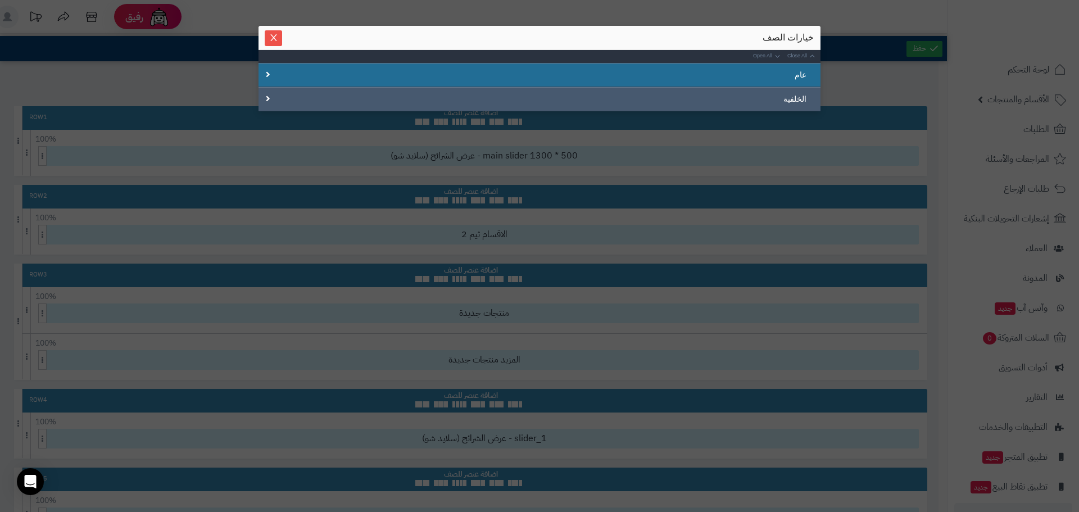
click at [269, 91] on div "الخلفية" at bounding box center [539, 99] width 562 height 24
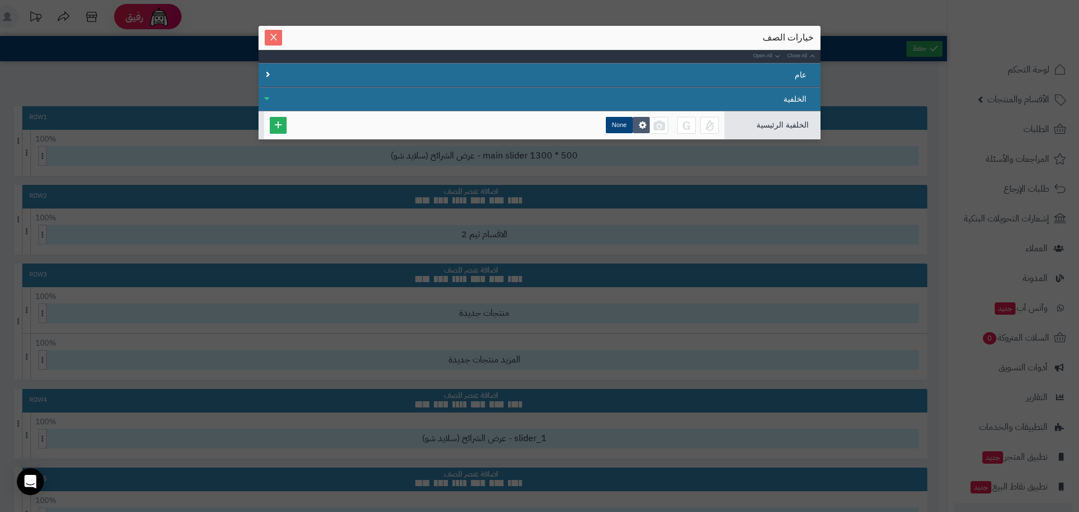
click at [271, 39] on icon "Close" at bounding box center [273, 37] width 9 height 9
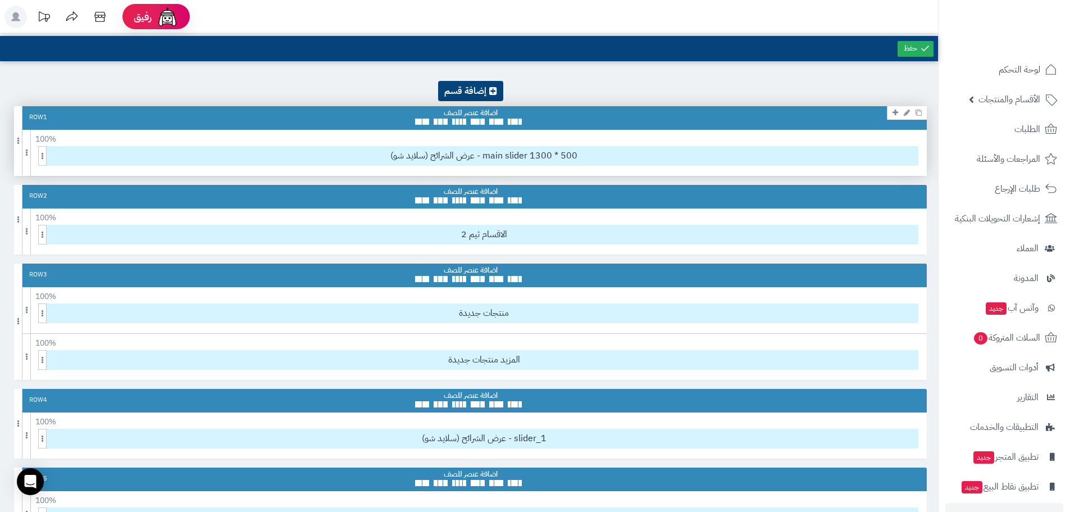
click at [563, 121] on div "Row 1" at bounding box center [470, 118] width 913 height 24
click at [474, 159] on span "عرض الشرائح (سلايد شو) - main slider 1300 * 500" at bounding box center [484, 156] width 868 height 19
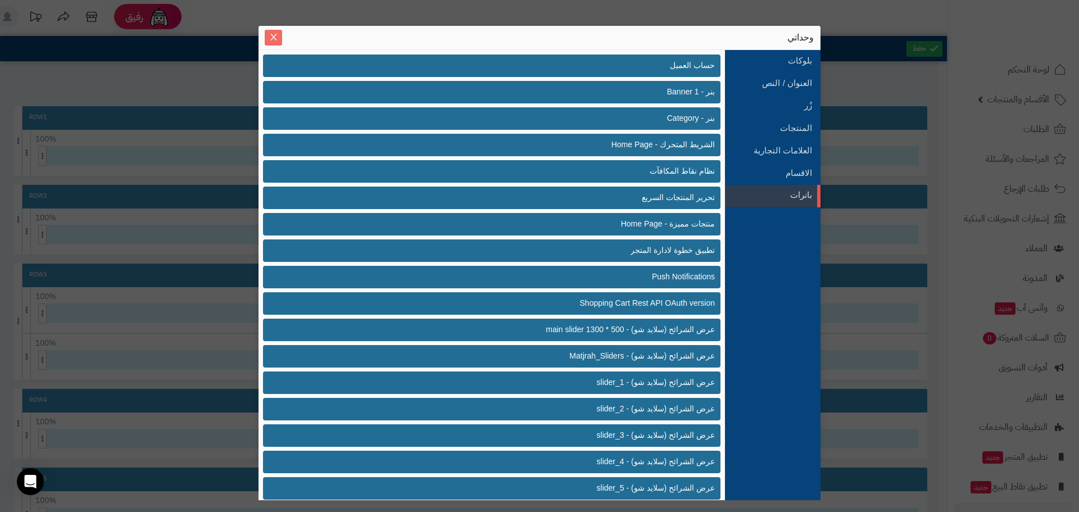
click at [276, 35] on icon "Close" at bounding box center [273, 37] width 9 height 9
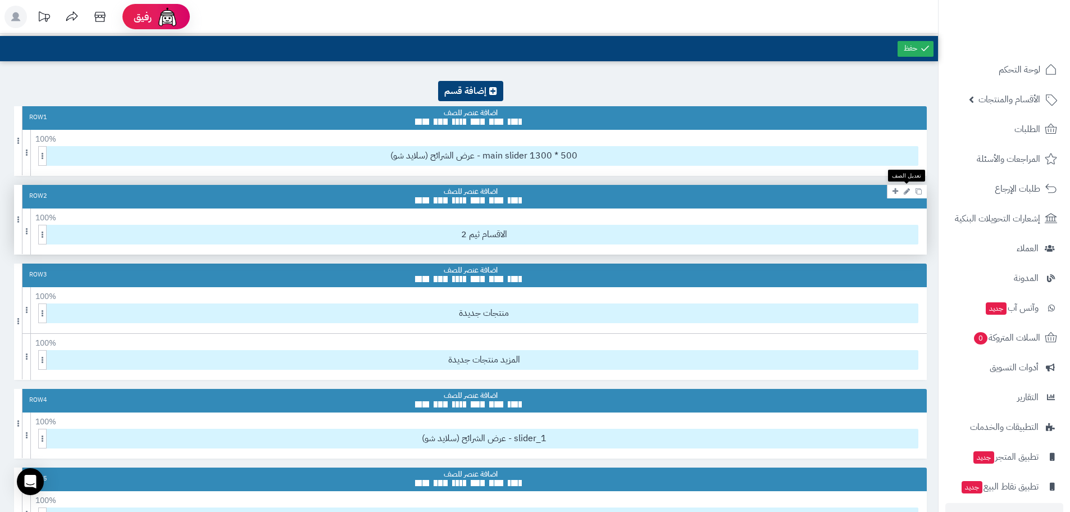
click at [907, 191] on icon at bounding box center [907, 191] width 6 height 7
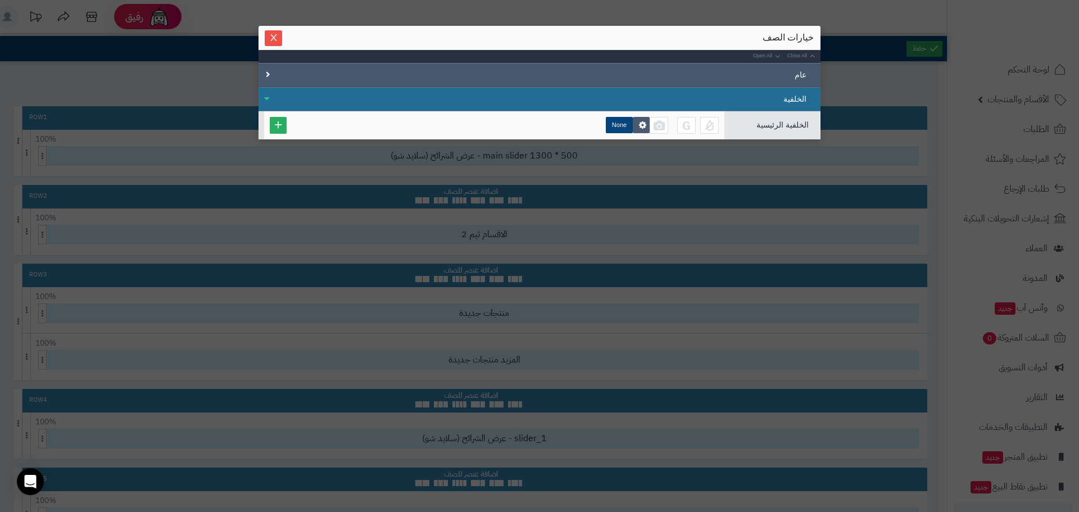
click at [302, 70] on div "عام" at bounding box center [539, 75] width 562 height 24
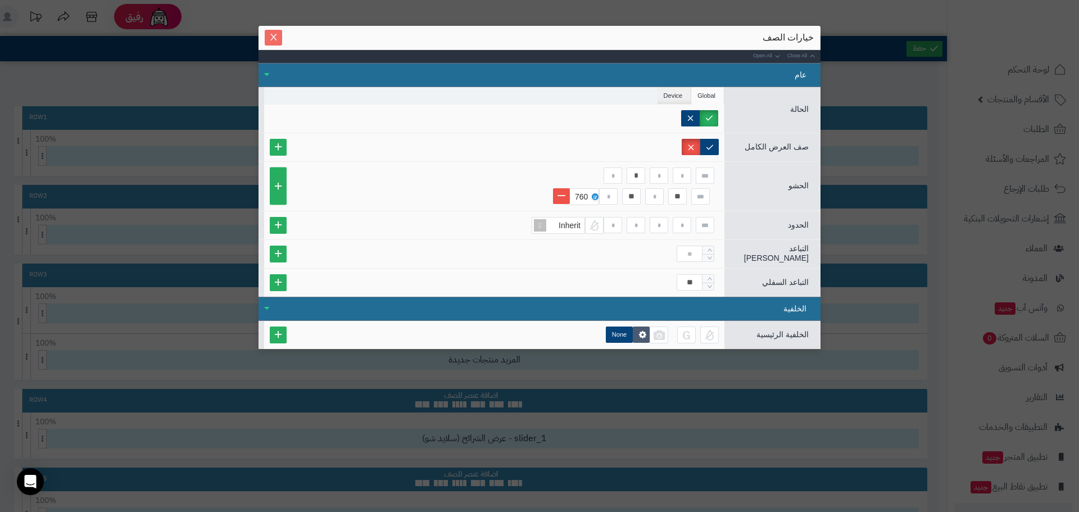
click at [273, 40] on icon "Close" at bounding box center [273, 37] width 9 height 9
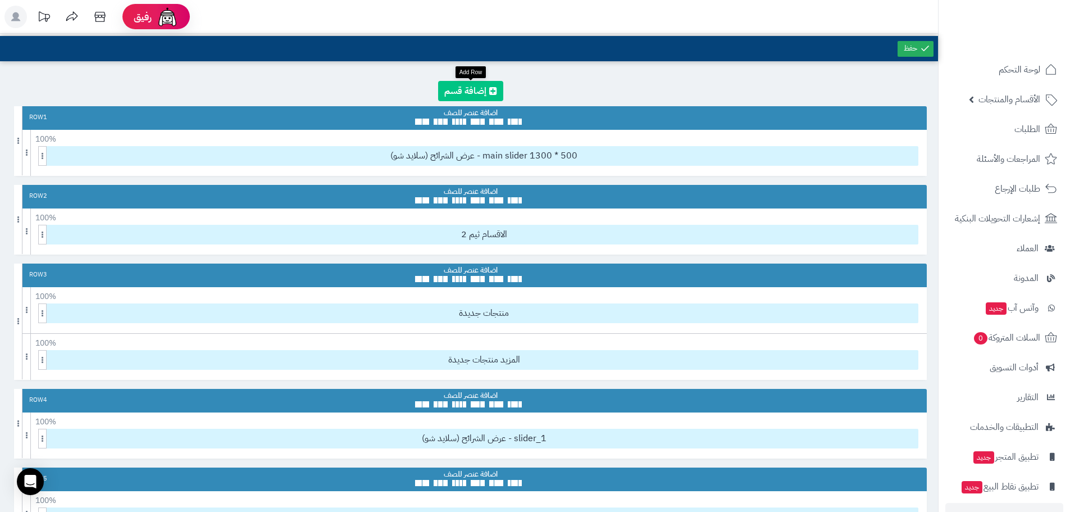
click at [461, 87] on link at bounding box center [470, 91] width 65 height 20
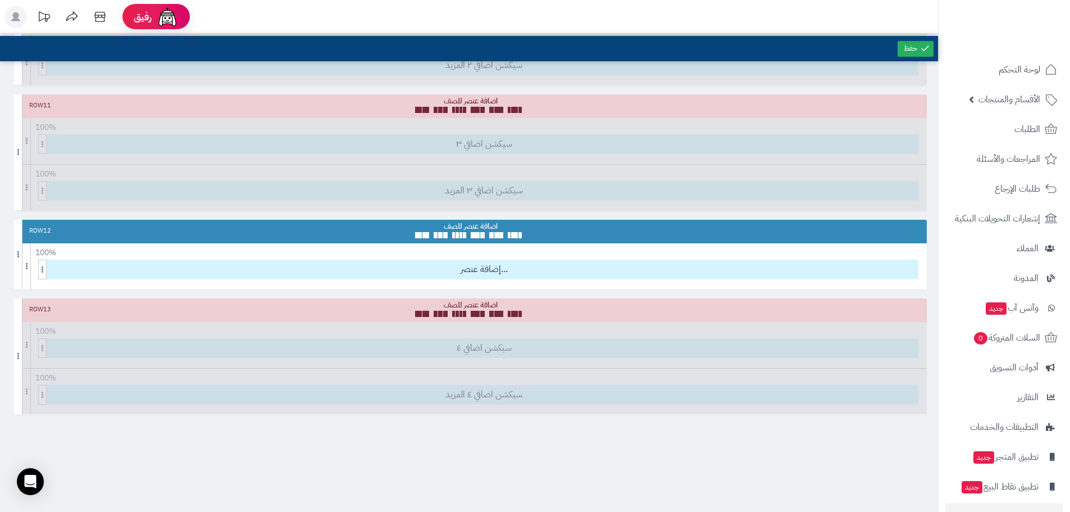
scroll to position [1007, 0]
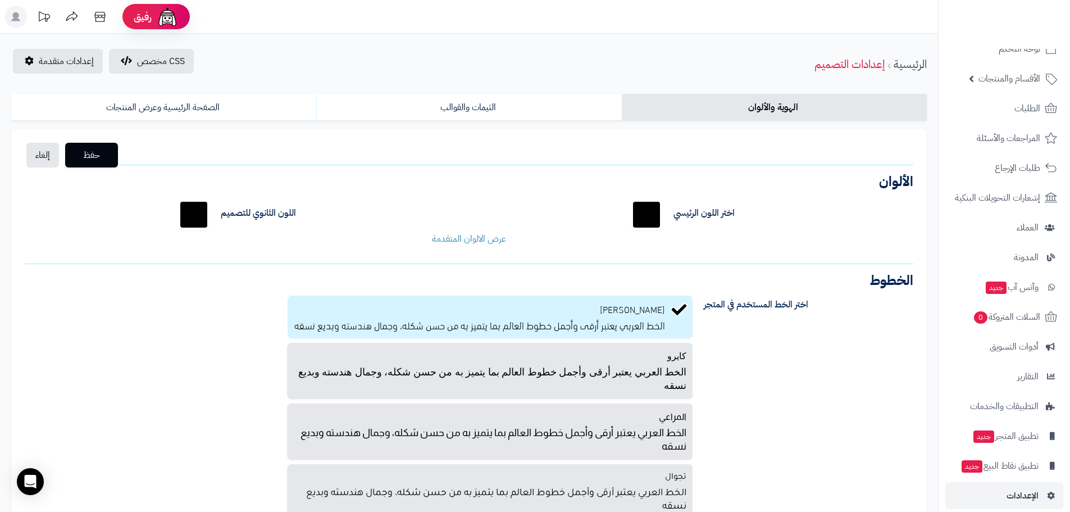
scroll to position [32, 0]
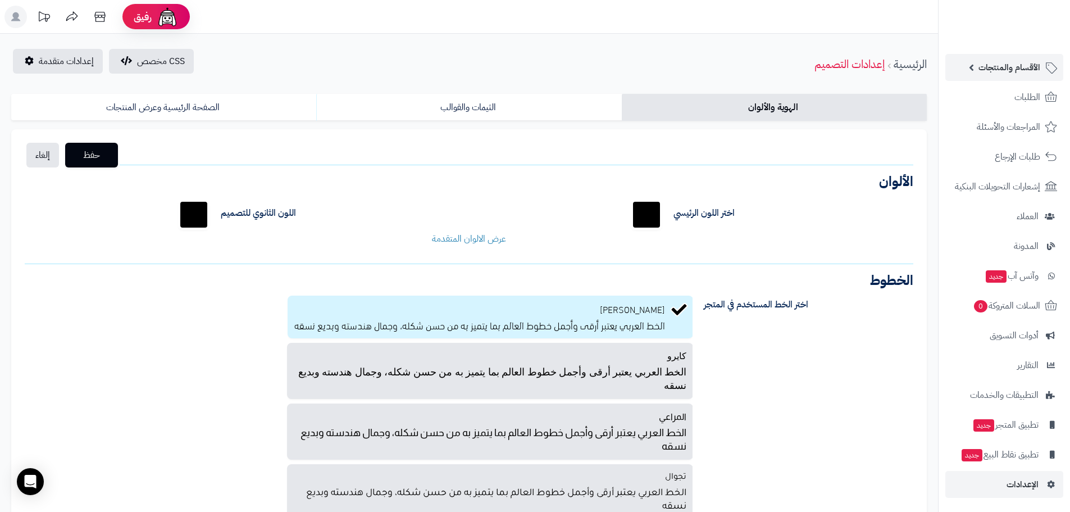
click at [1031, 75] on span "الأقسام والمنتجات" at bounding box center [1010, 68] width 62 height 16
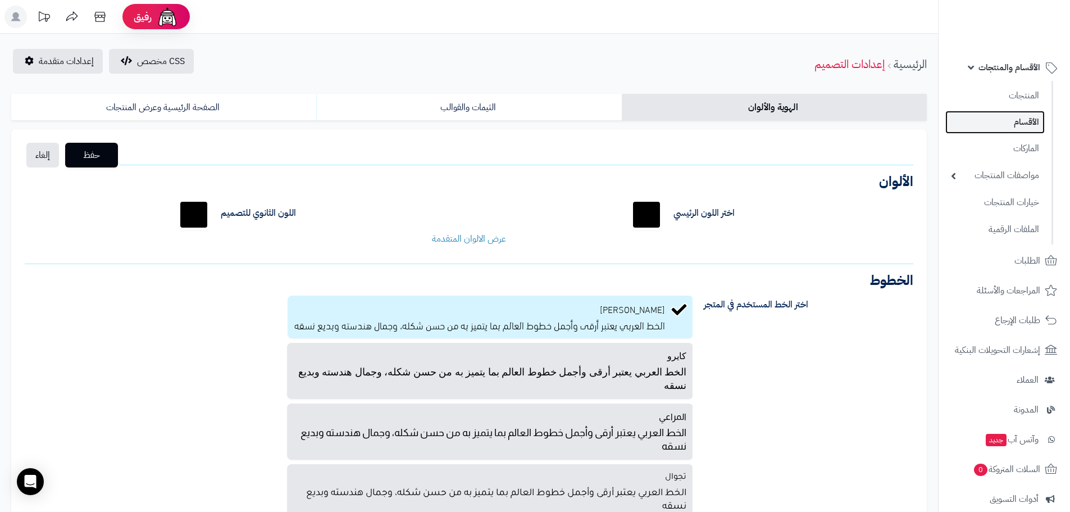
click at [1028, 123] on link "الأقسام" at bounding box center [994, 122] width 99 height 23
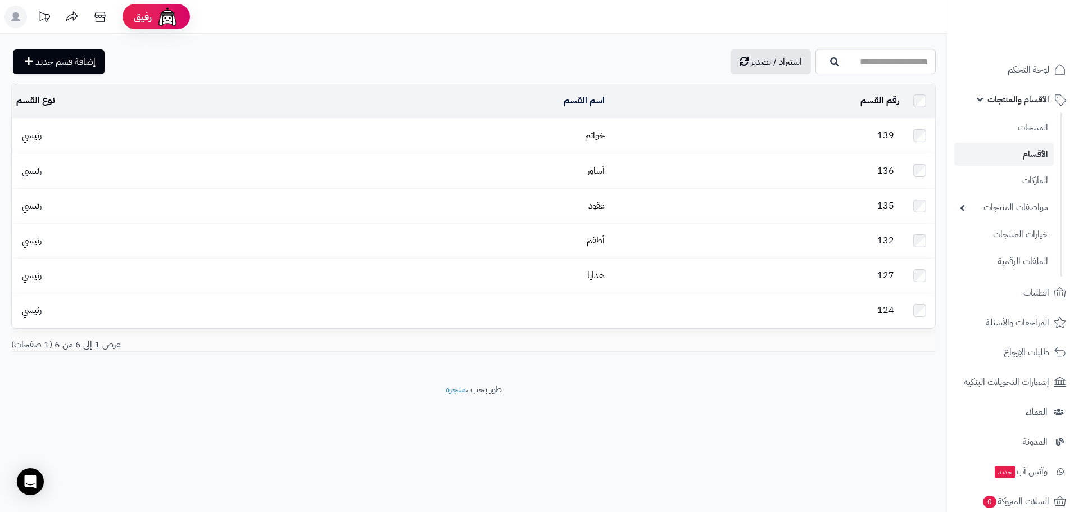
click at [405, 412] on footer "طور بحب ، متجرة" at bounding box center [473, 411] width 947 height 56
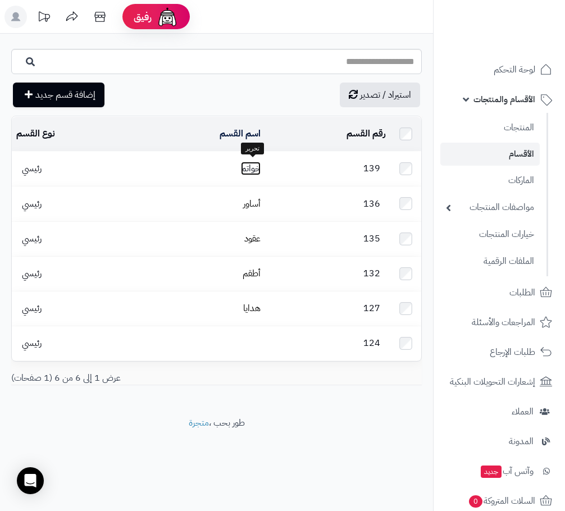
click at [256, 162] on link "خواتم" at bounding box center [251, 168] width 20 height 13
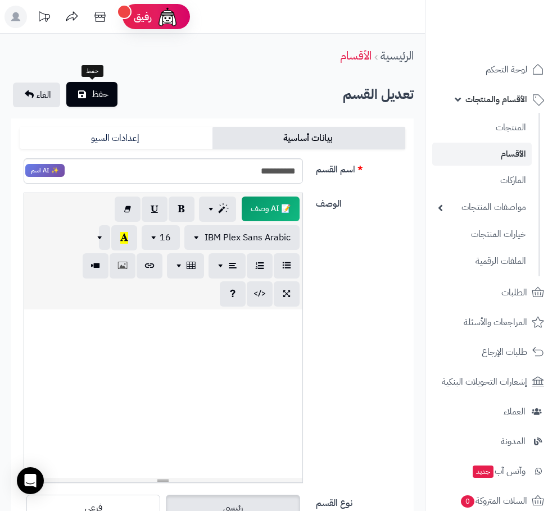
type input "**********"
click at [76, 89] on button "حفظ" at bounding box center [91, 94] width 51 height 25
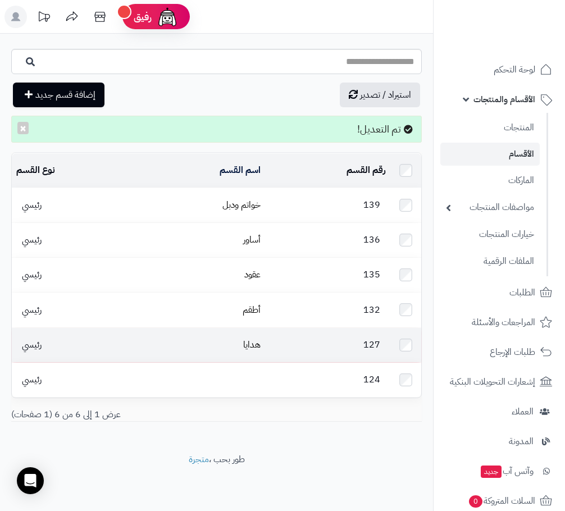
click at [222, 331] on td "هدايا" at bounding box center [200, 345] width 130 height 34
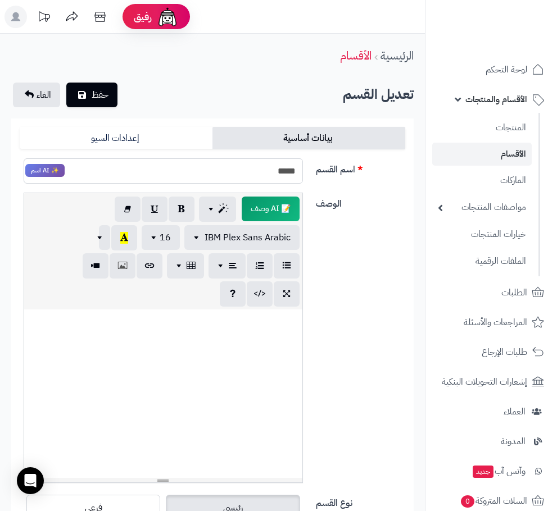
click at [251, 171] on input "*****" at bounding box center [163, 170] width 279 height 25
type input "*****"
click at [98, 103] on button "حفظ" at bounding box center [91, 94] width 51 height 25
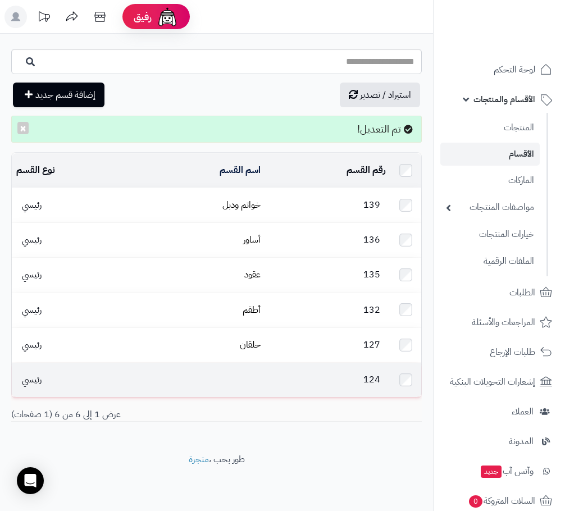
click at [331, 363] on td "124" at bounding box center [327, 380] width 125 height 34
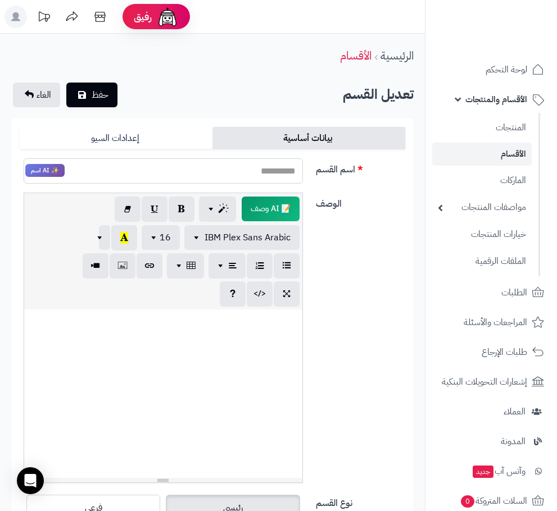
click at [270, 174] on input "اسم القسم" at bounding box center [163, 170] width 279 height 25
type input "*****"
click at [70, 99] on button "حفظ" at bounding box center [91, 94] width 51 height 25
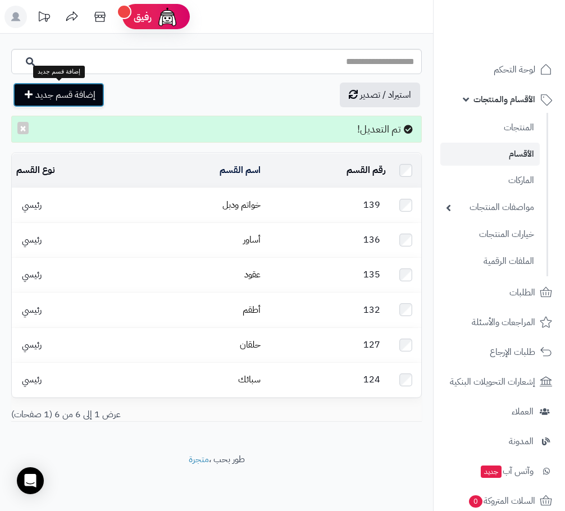
click at [85, 89] on span "إضافة قسم جديد" at bounding box center [65, 94] width 60 height 13
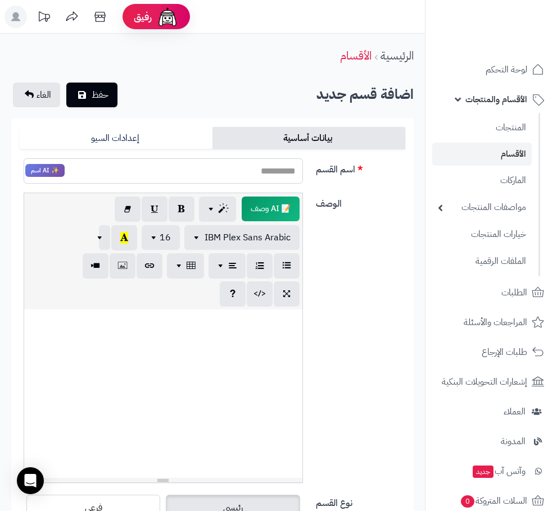
click at [231, 171] on input "اسم القسم" at bounding box center [163, 170] width 279 height 25
type input "*****"
click at [94, 96] on span "حفظ" at bounding box center [100, 94] width 17 height 13
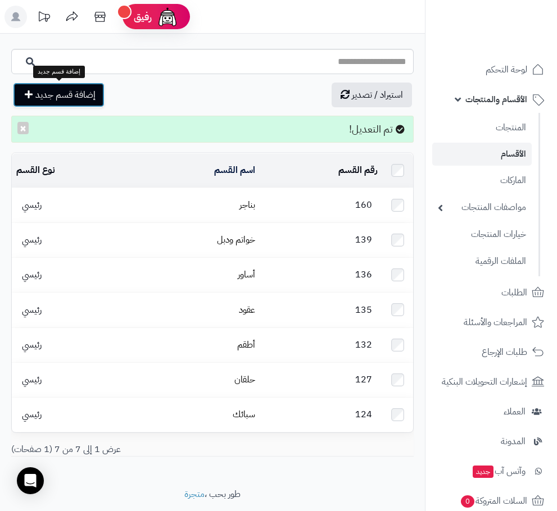
click at [83, 92] on span "إضافة قسم جديد" at bounding box center [65, 94] width 60 height 13
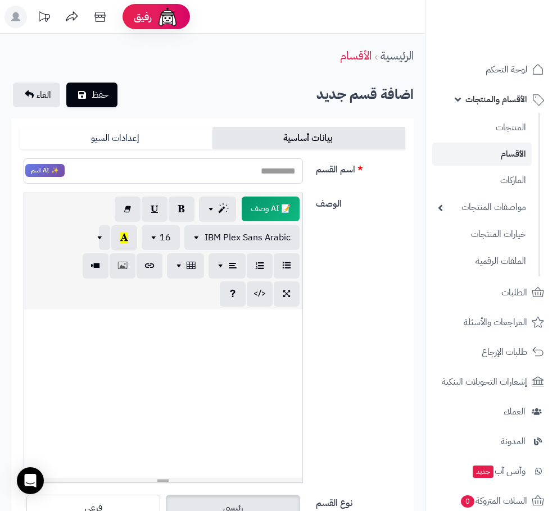
click at [271, 178] on input "اسم القسم" at bounding box center [163, 170] width 279 height 25
type input "*****"
click at [84, 85] on button "حفظ" at bounding box center [91, 94] width 51 height 25
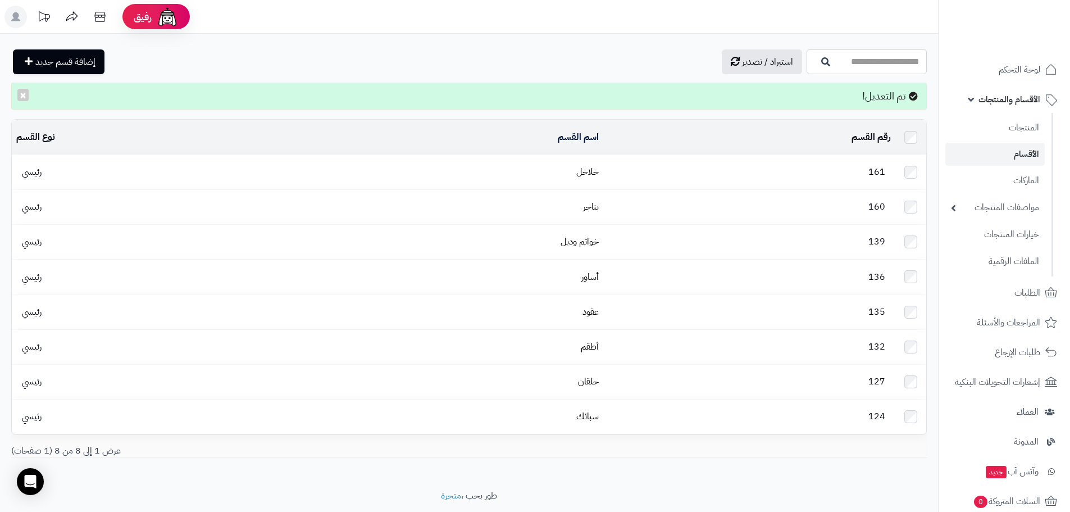
click at [556, 104] on span "الأقسام والمنتجات" at bounding box center [1010, 100] width 62 height 16
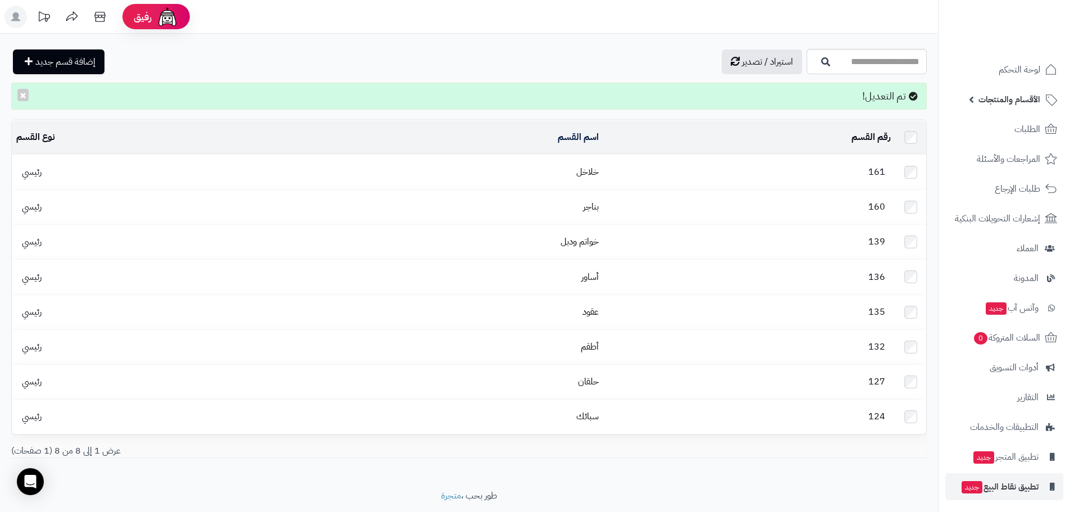
scroll to position [32, 0]
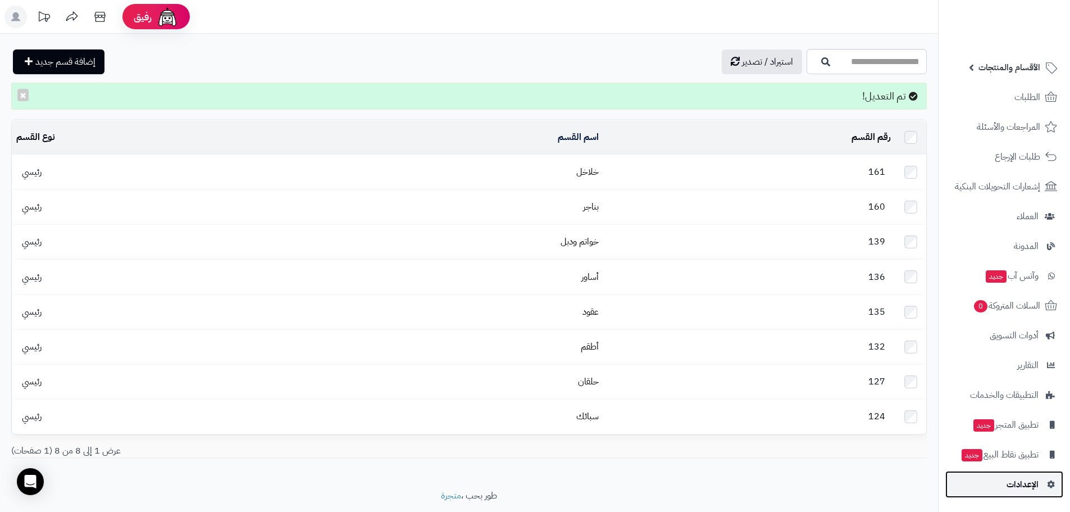
click at [556, 488] on span "الإعدادات" at bounding box center [1023, 484] width 32 height 16
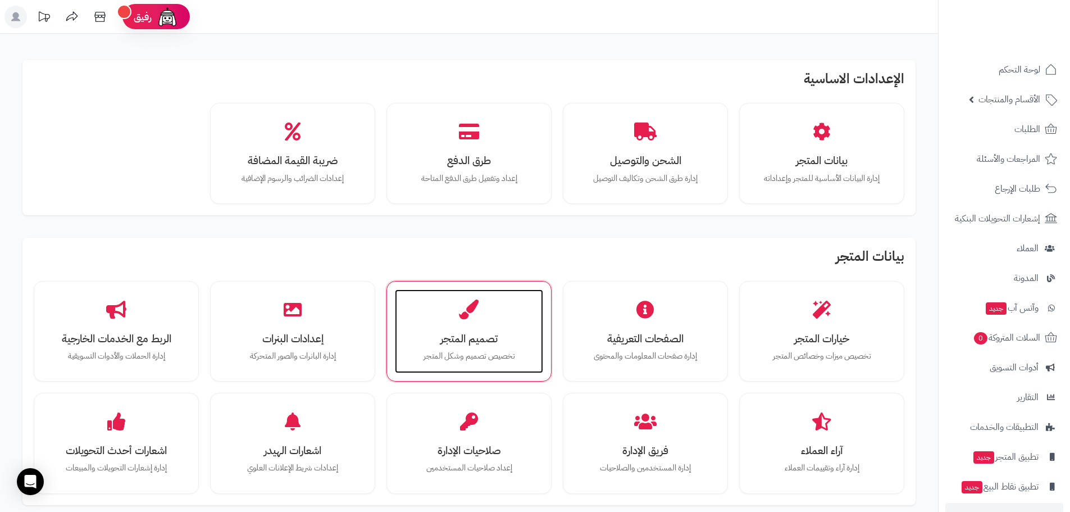
click at [506, 310] on div "تصميم المتجر تخصيص تصميم وشكل المتجر" at bounding box center [469, 331] width 148 height 84
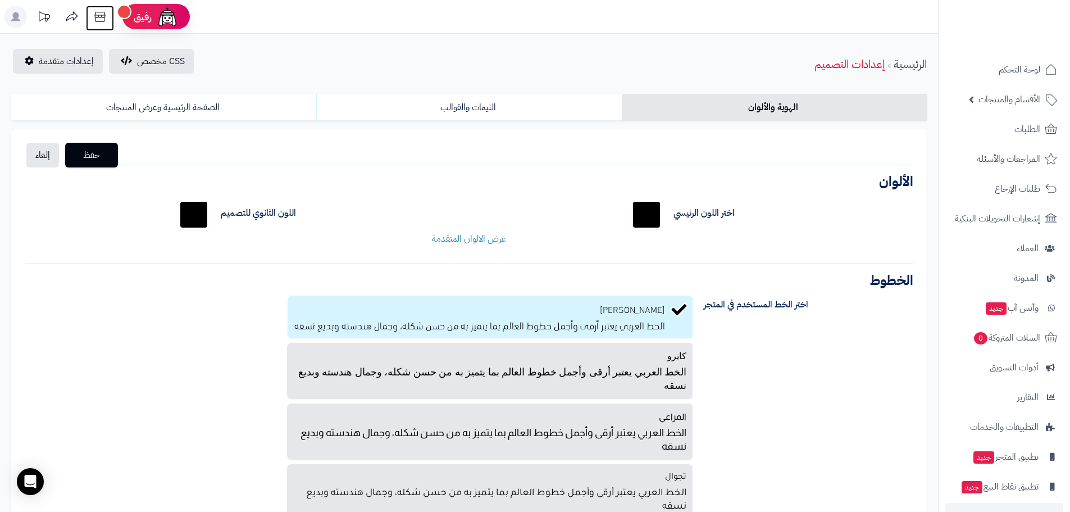
click at [96, 17] on icon at bounding box center [100, 17] width 22 height 22
click at [472, 98] on link "الثيمات والقوالب" at bounding box center [468, 107] width 305 height 27
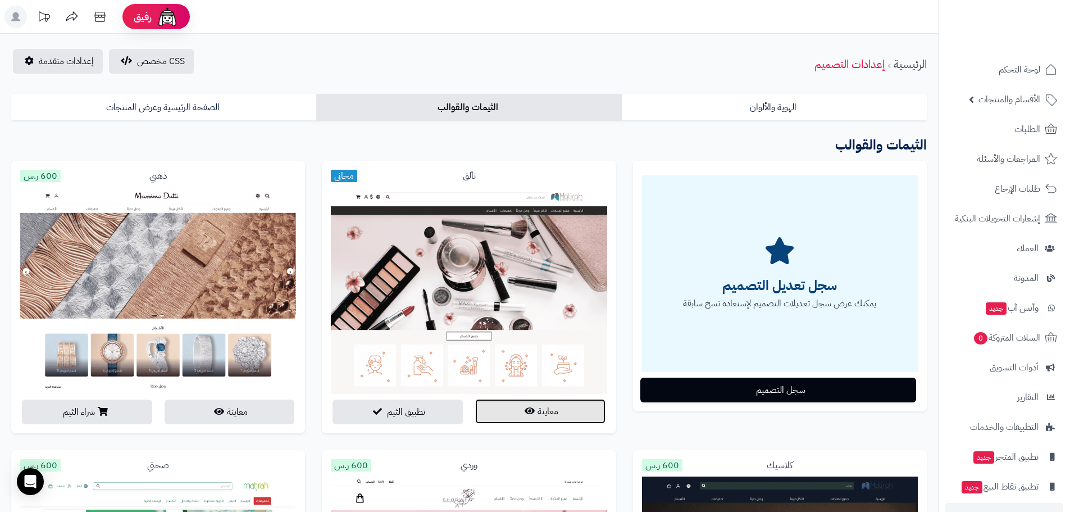
click at [547, 416] on button "معاينة" at bounding box center [540, 411] width 130 height 25
click at [140, 103] on link "الصفحة الرئيسية وعرض المنتجات" at bounding box center [163, 107] width 305 height 27
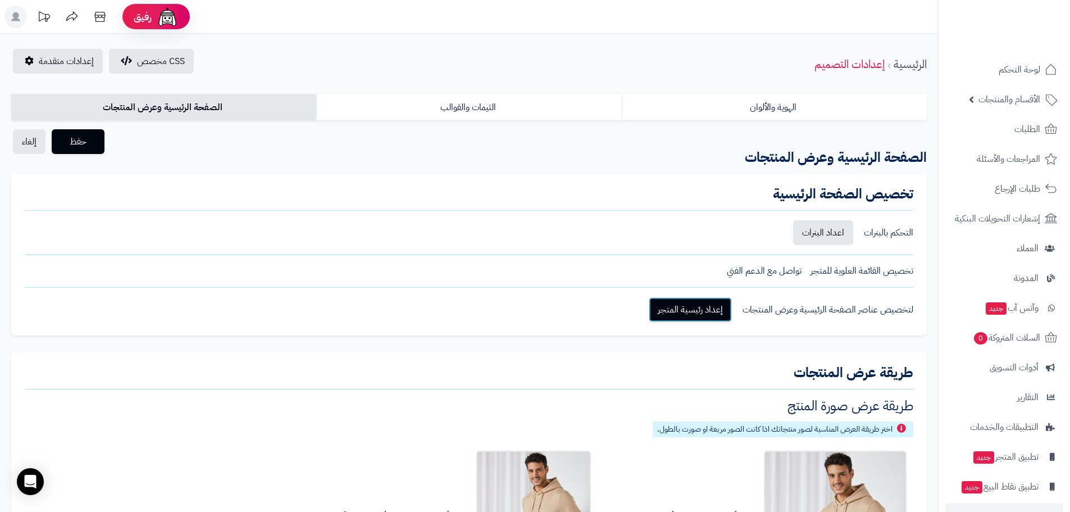
click at [690, 313] on link "إعداد رئيسية المتجر" at bounding box center [690, 309] width 83 height 25
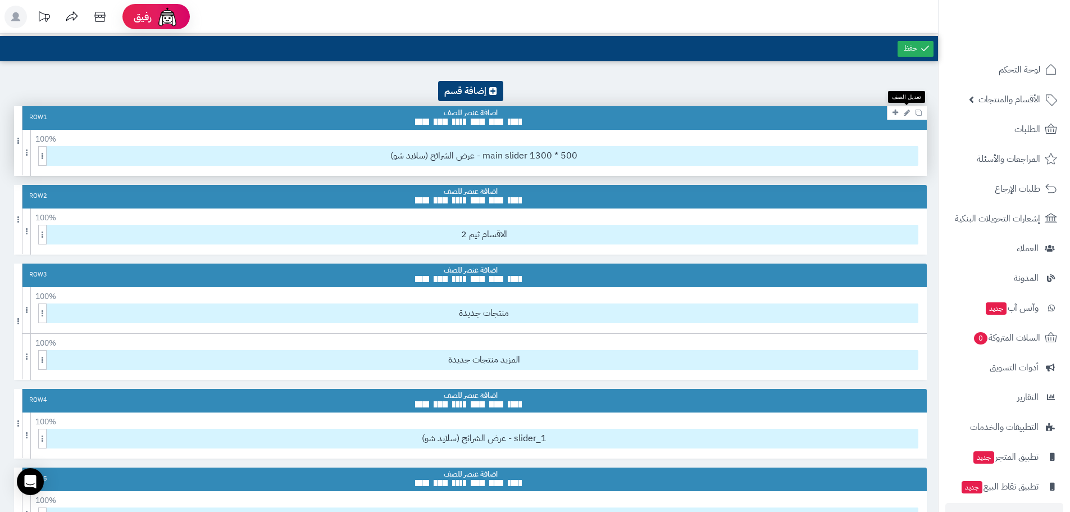
click at [904, 112] on icon at bounding box center [907, 112] width 6 height 7
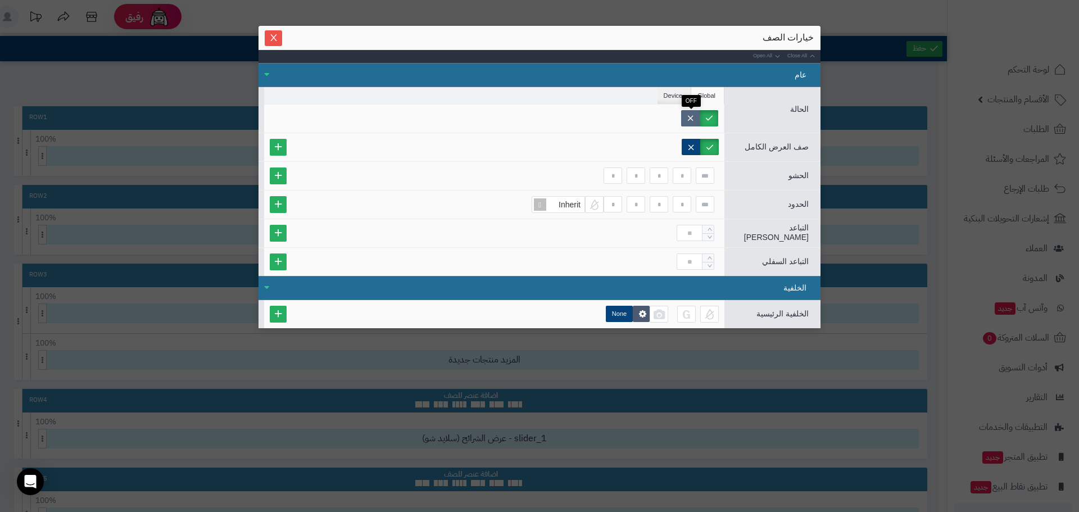
click at [691, 117] on label at bounding box center [690, 118] width 19 height 16
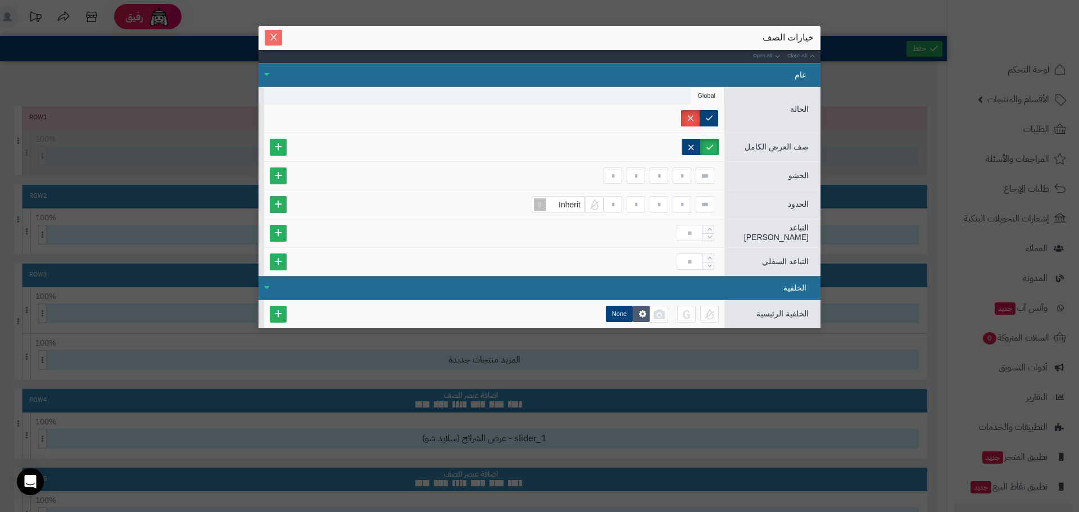
click at [278, 39] on span "Close" at bounding box center [273, 38] width 17 height 10
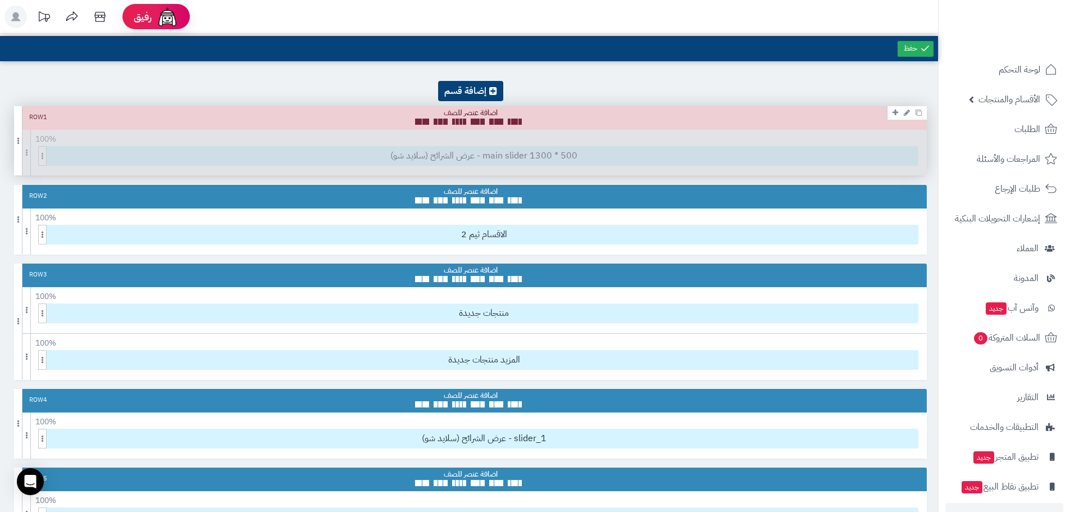
click at [907, 113] on icon at bounding box center [907, 112] width 6 height 7
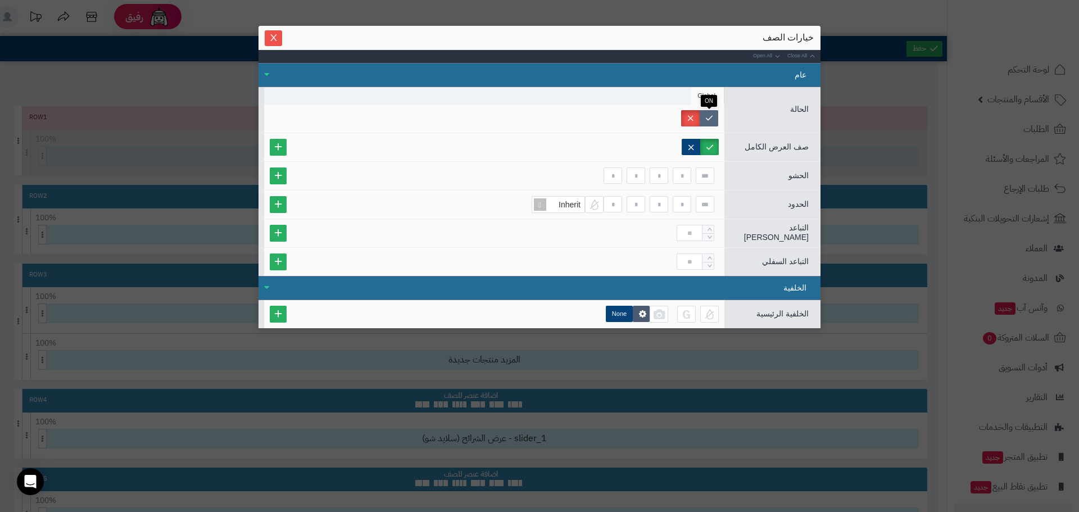
click at [712, 120] on label at bounding box center [708, 118] width 19 height 16
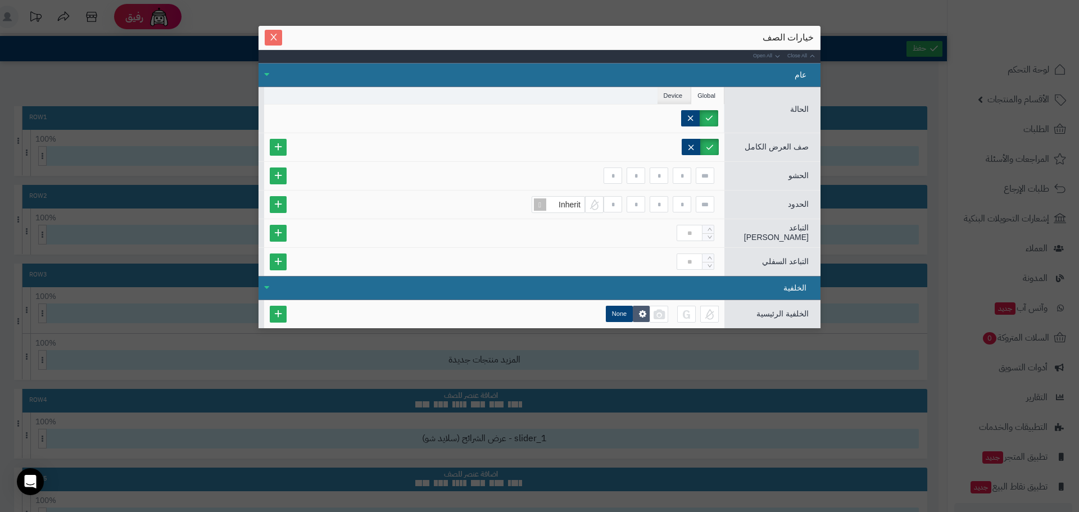
click at [275, 37] on icon "Close" at bounding box center [273, 37] width 9 height 9
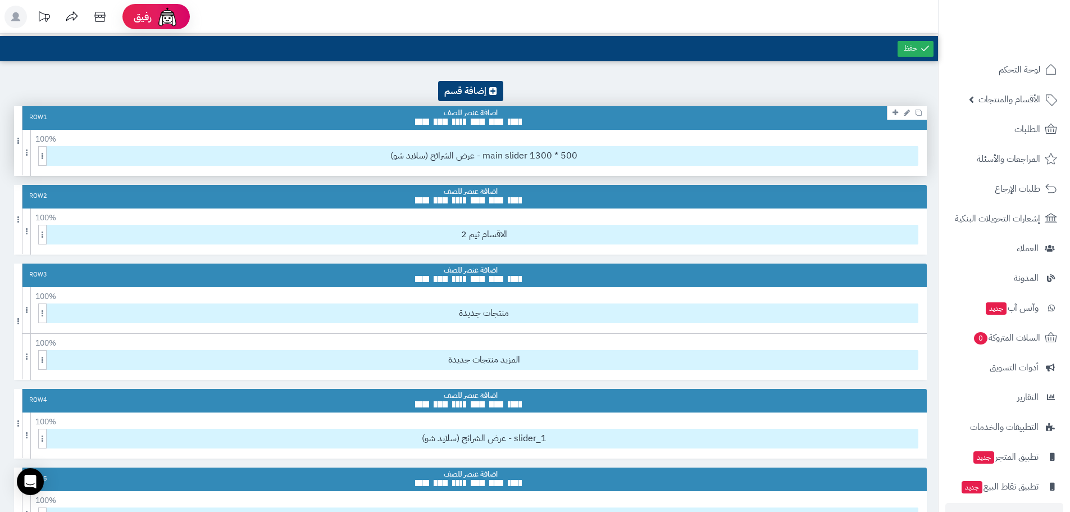
click at [909, 111] on icon at bounding box center [907, 112] width 6 height 7
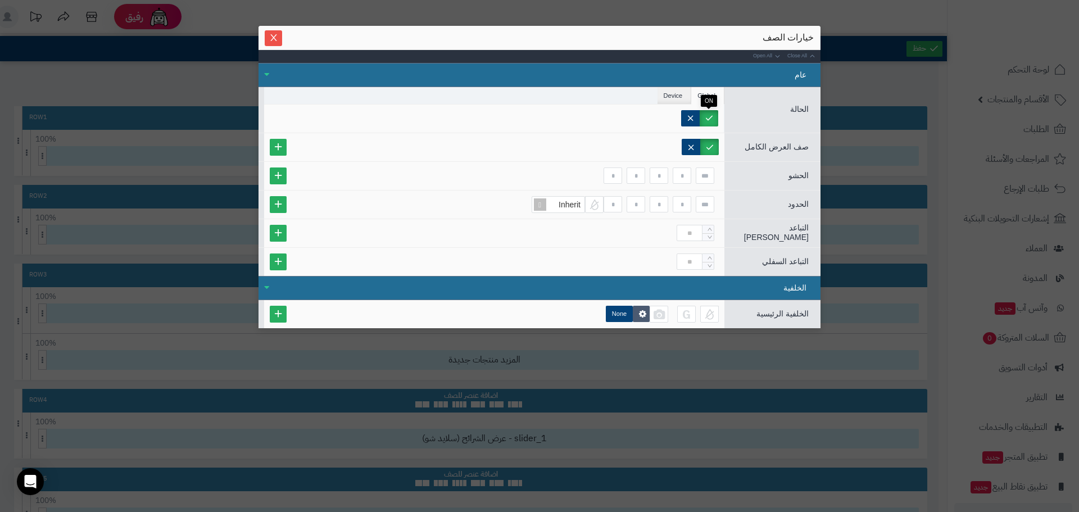
click at [708, 117] on label at bounding box center [708, 118] width 19 height 16
click at [272, 39] on icon "Close" at bounding box center [273, 37] width 6 height 7
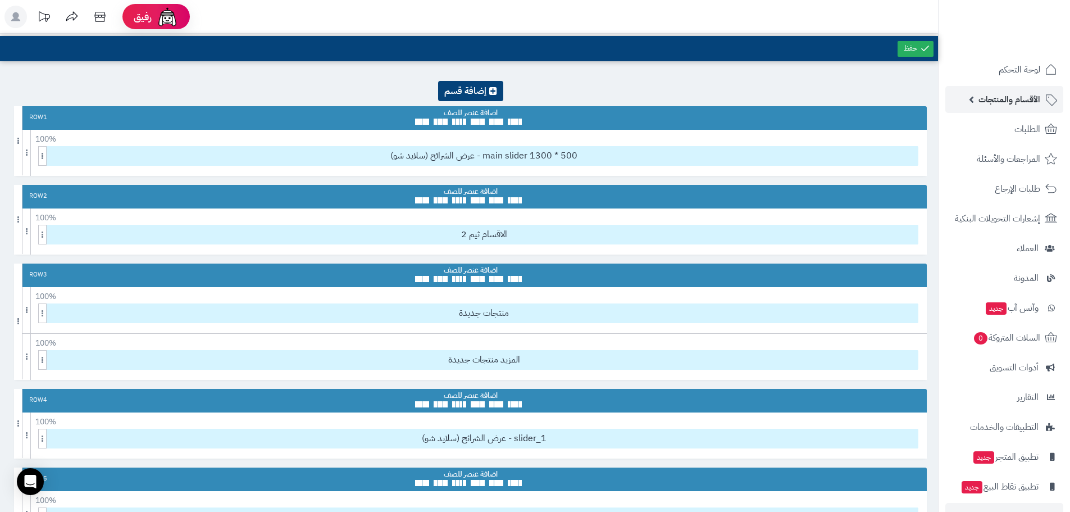
click at [1004, 98] on span "الأقسام والمنتجات" at bounding box center [1010, 100] width 62 height 16
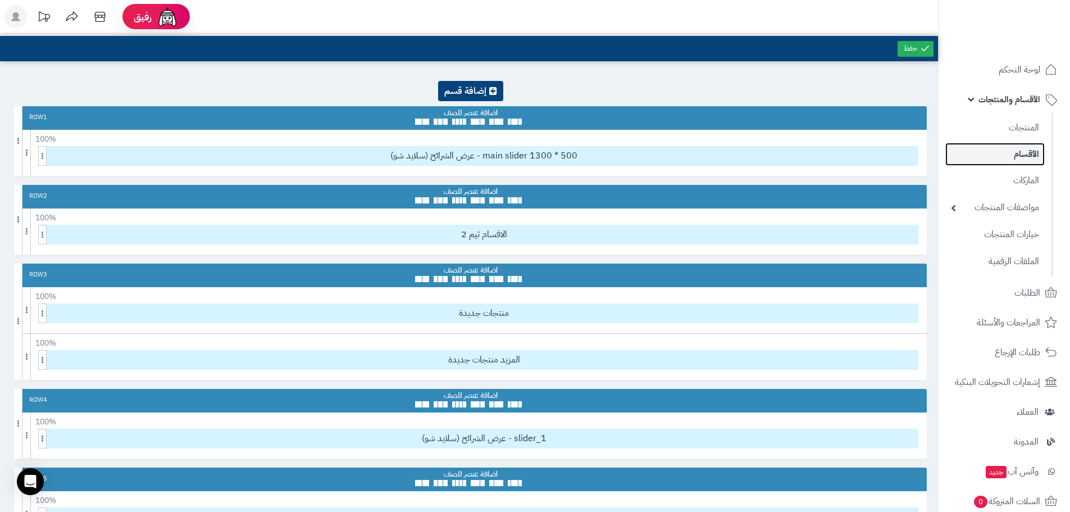
click at [1031, 148] on link "الأقسام" at bounding box center [994, 154] width 99 height 23
click at [910, 113] on link at bounding box center [907, 112] width 12 height 13
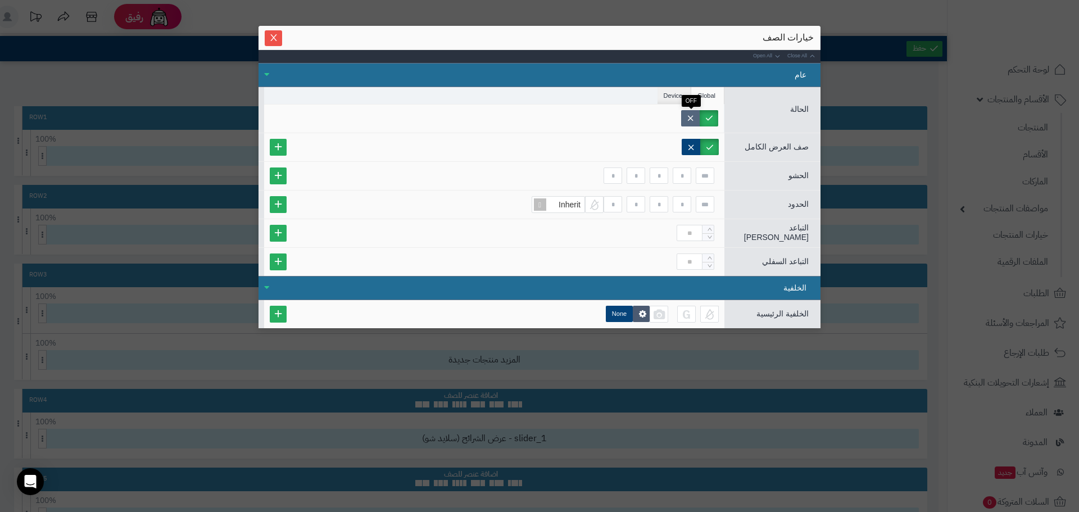
click at [698, 120] on label at bounding box center [690, 118] width 19 height 16
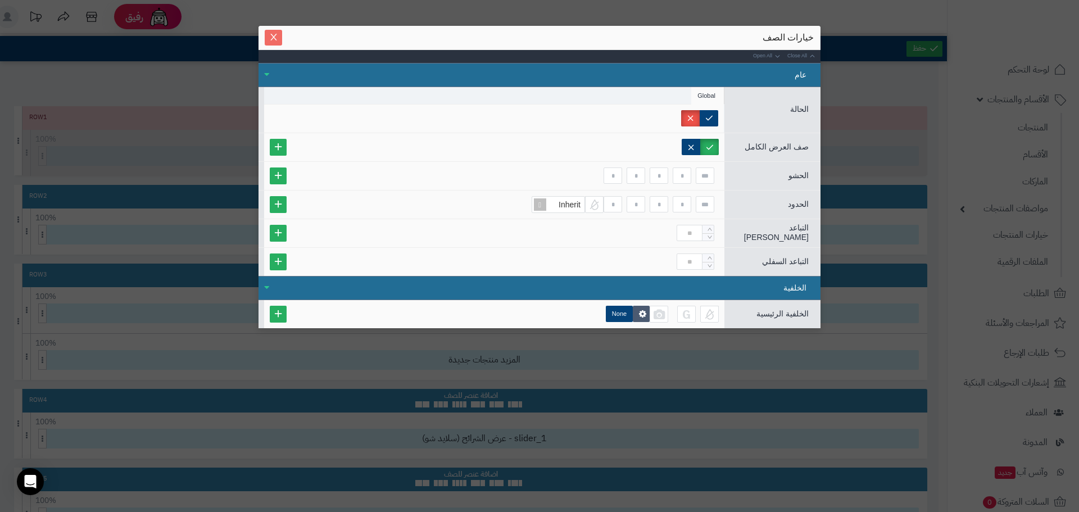
click at [277, 42] on icon "Close" at bounding box center [273, 37] width 9 height 9
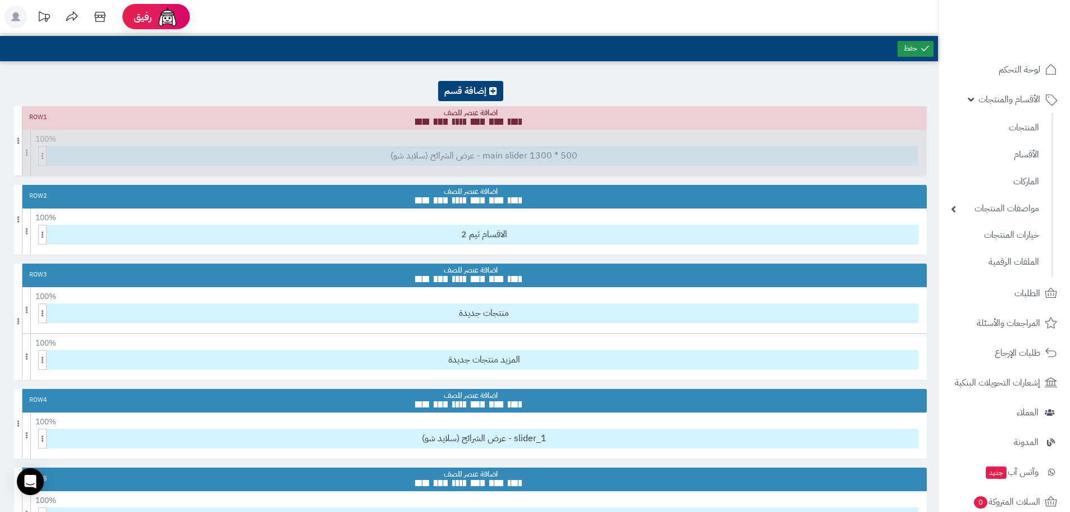
click at [899, 50] on link at bounding box center [916, 49] width 36 height 16
click at [906, 111] on icon at bounding box center [907, 112] width 6 height 7
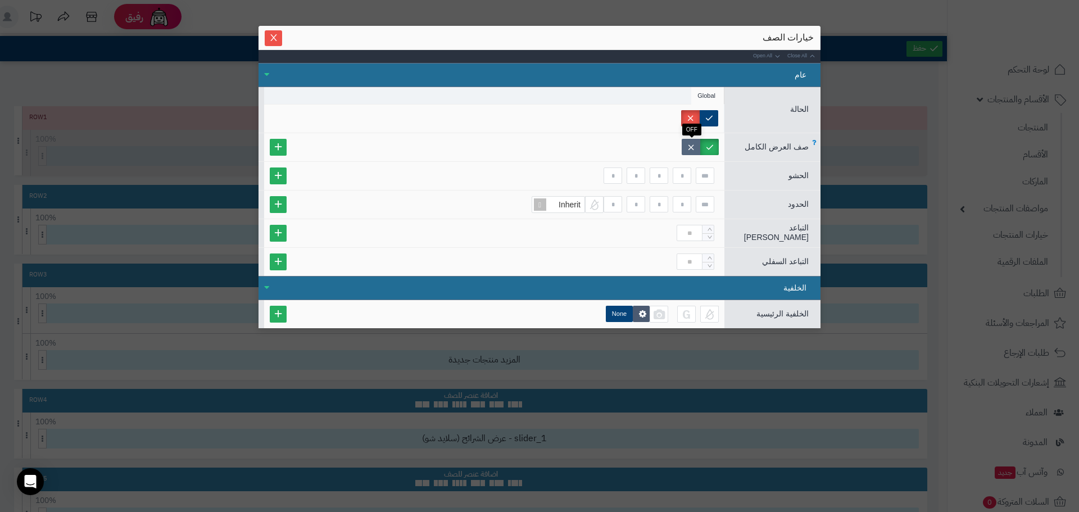
click at [694, 145] on label at bounding box center [690, 147] width 19 height 16
click at [275, 44] on button "Close" at bounding box center [273, 38] width 17 height 16
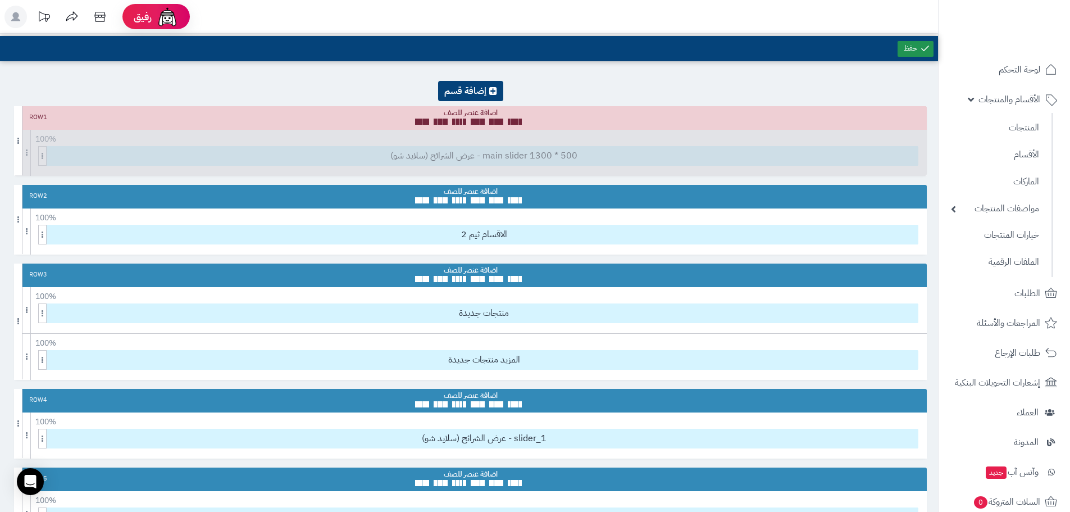
click at [916, 50] on link at bounding box center [916, 49] width 36 height 16
click at [908, 109] on icon at bounding box center [907, 112] width 6 height 7
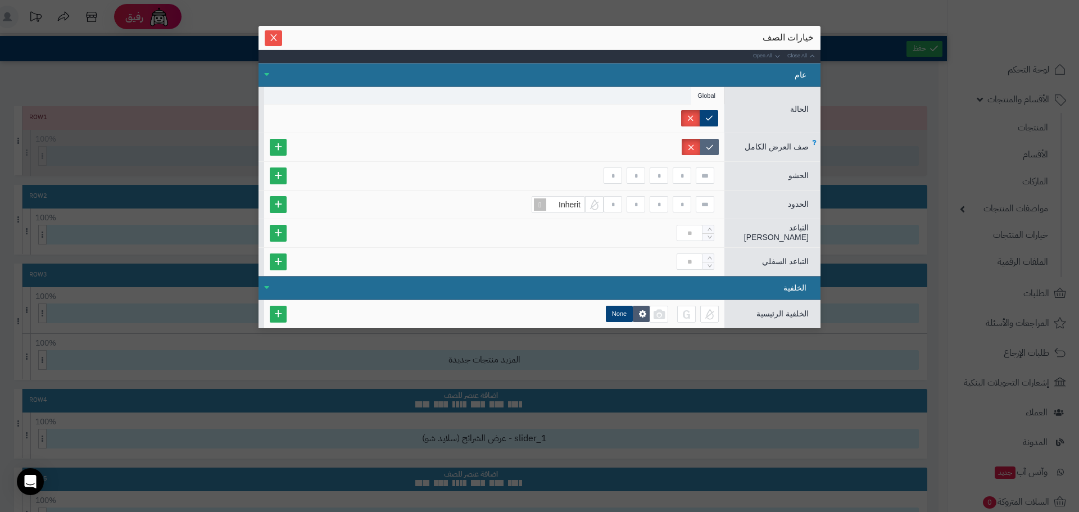
click at [703, 144] on label at bounding box center [709, 147] width 19 height 16
click at [717, 108] on div at bounding box center [494, 118] width 460 height 28
click at [715, 113] on label at bounding box center [708, 118] width 19 height 16
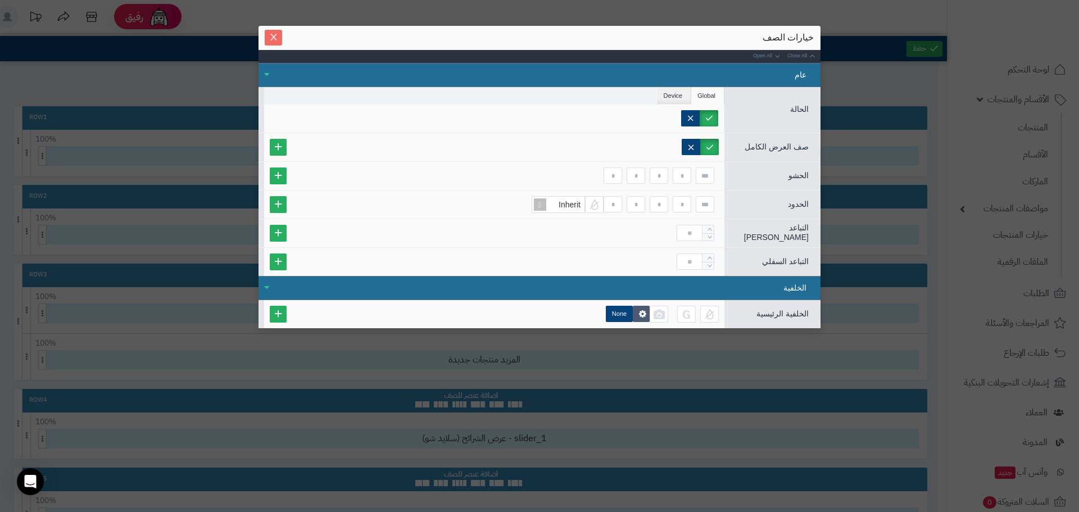
click at [275, 37] on icon "Close" at bounding box center [273, 37] width 9 height 9
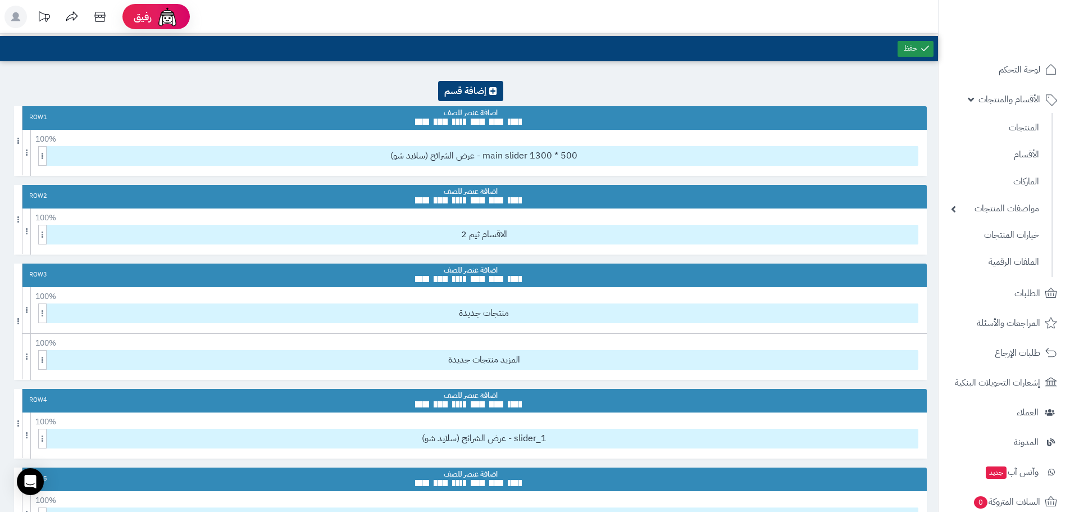
click at [923, 51] on icon at bounding box center [925, 48] width 10 height 10
click at [517, 158] on span "عرض الشرائح (سلايد شو) - main slider 1300 * 500" at bounding box center [484, 156] width 868 height 19
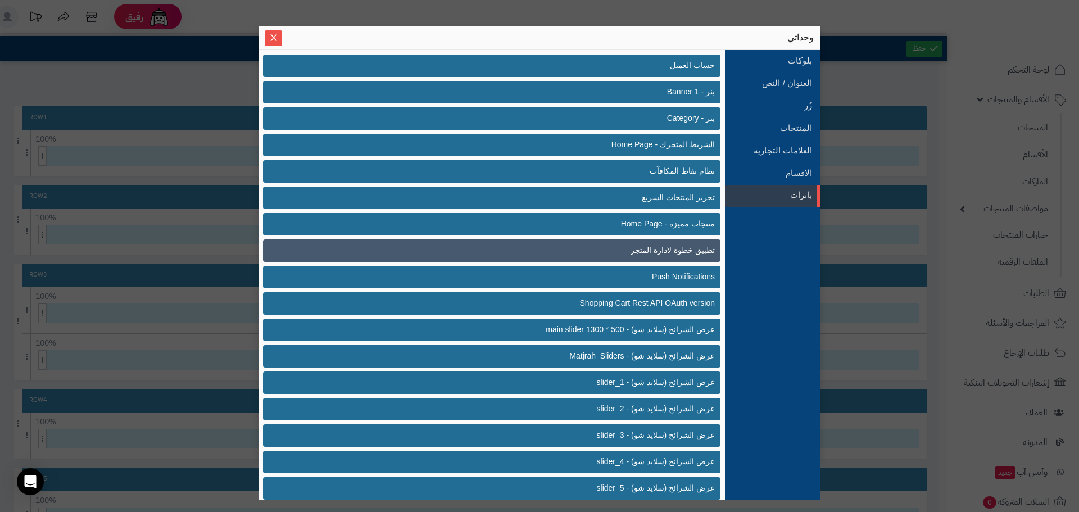
scroll to position [113, 0]
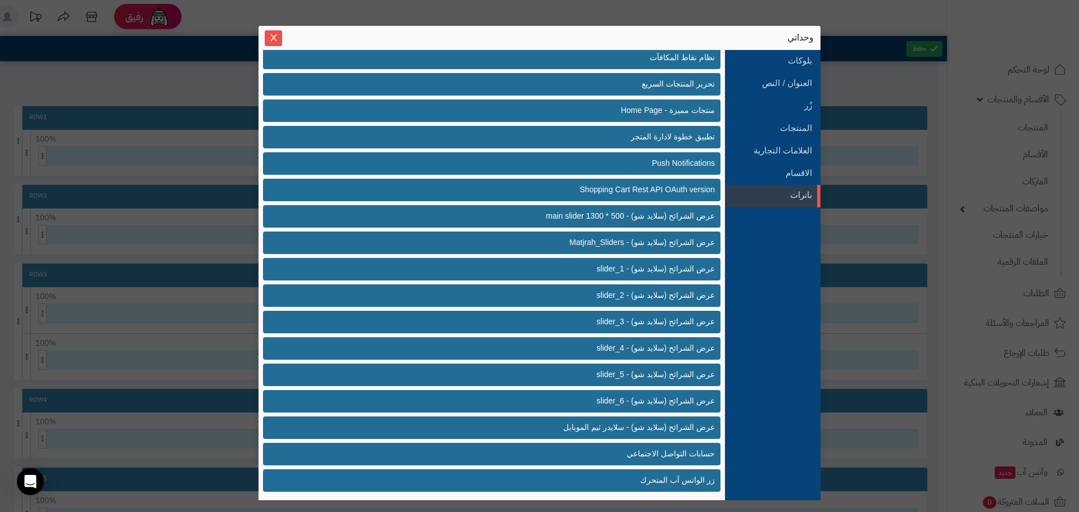
drag, startPoint x: 277, startPoint y: 42, endPoint x: 363, endPoint y: 113, distance: 111.7
click at [277, 42] on button "Close" at bounding box center [273, 38] width 17 height 16
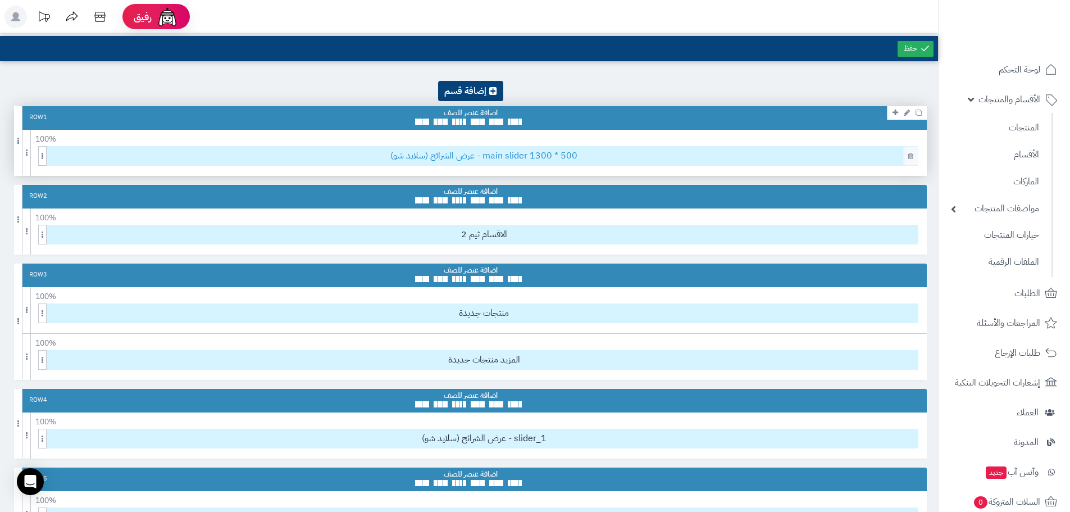
click at [480, 156] on span "عرض الشرائح (سلايد شو) - main slider 1300 * 500" at bounding box center [484, 156] width 868 height 19
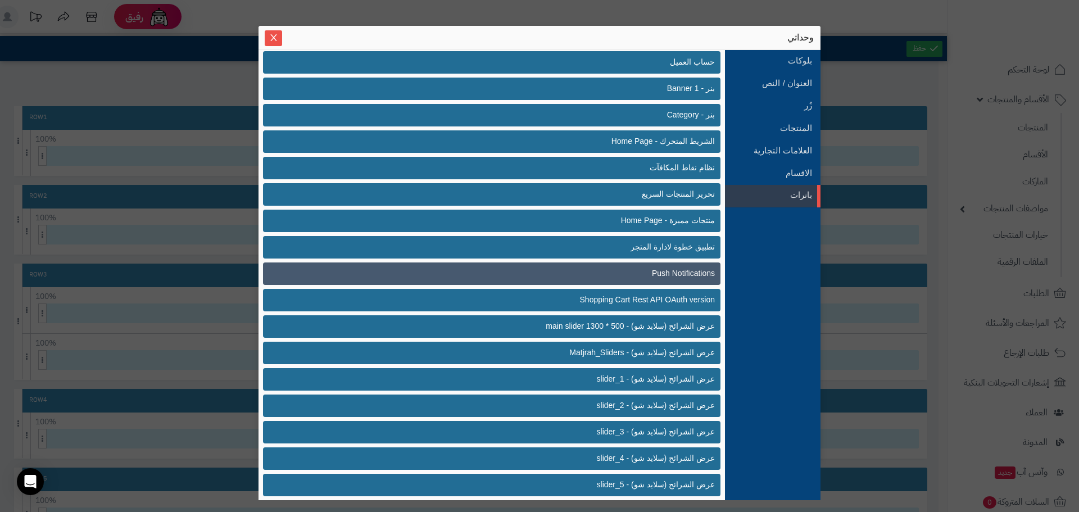
scroll to position [0, 0]
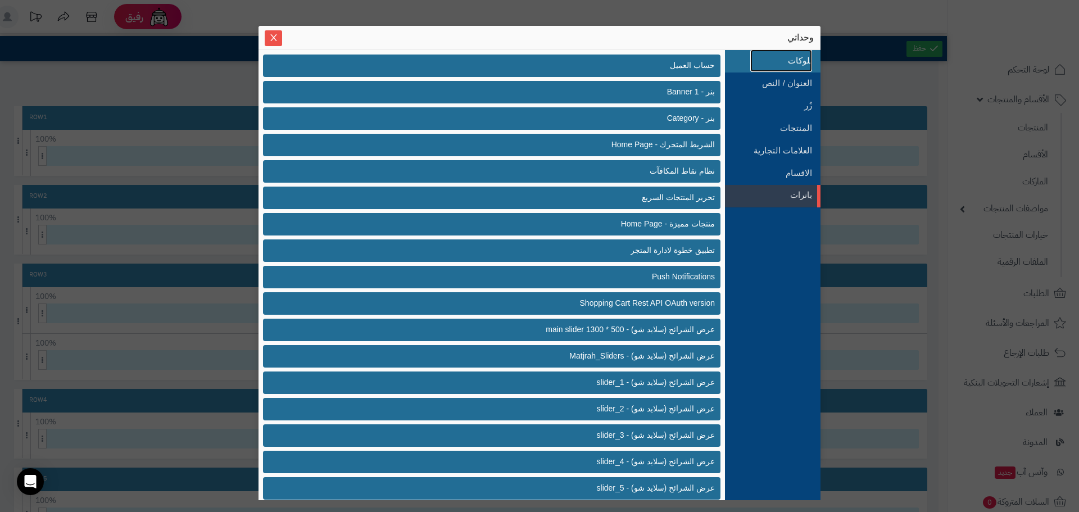
click at [806, 62] on link "بلوكات" at bounding box center [781, 60] width 62 height 22
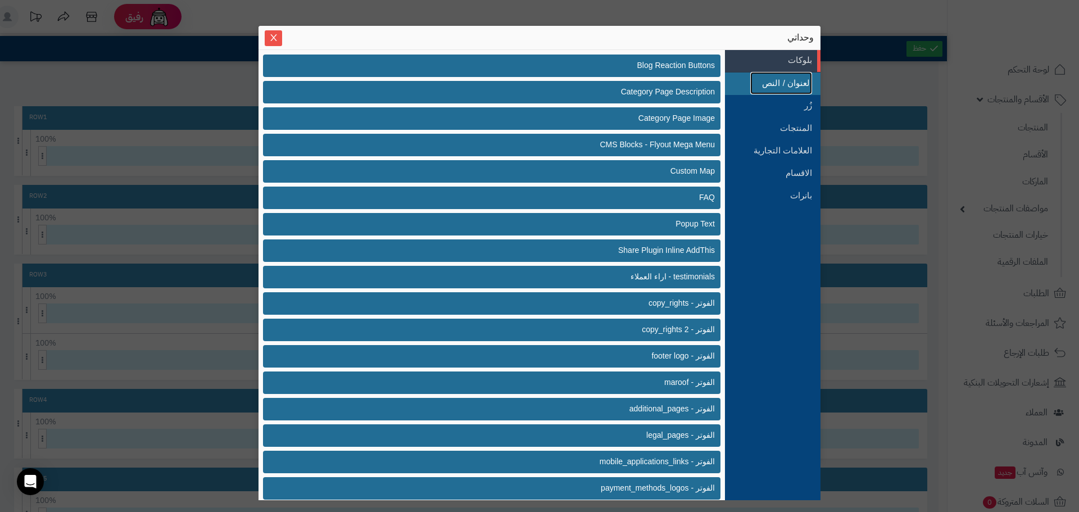
click at [800, 78] on link "العنوان / النص" at bounding box center [781, 83] width 62 height 22
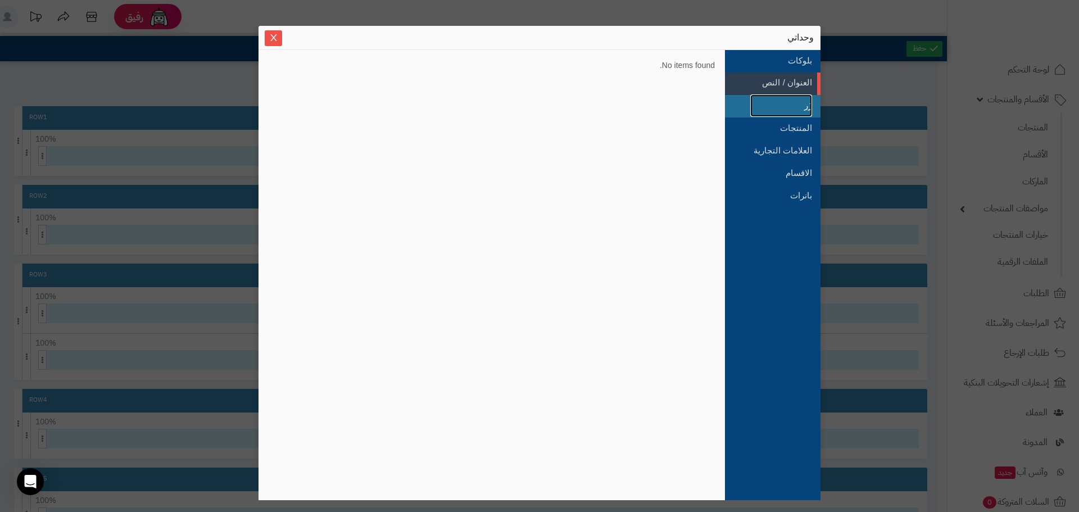
click at [797, 102] on link "زُر" at bounding box center [781, 105] width 62 height 22
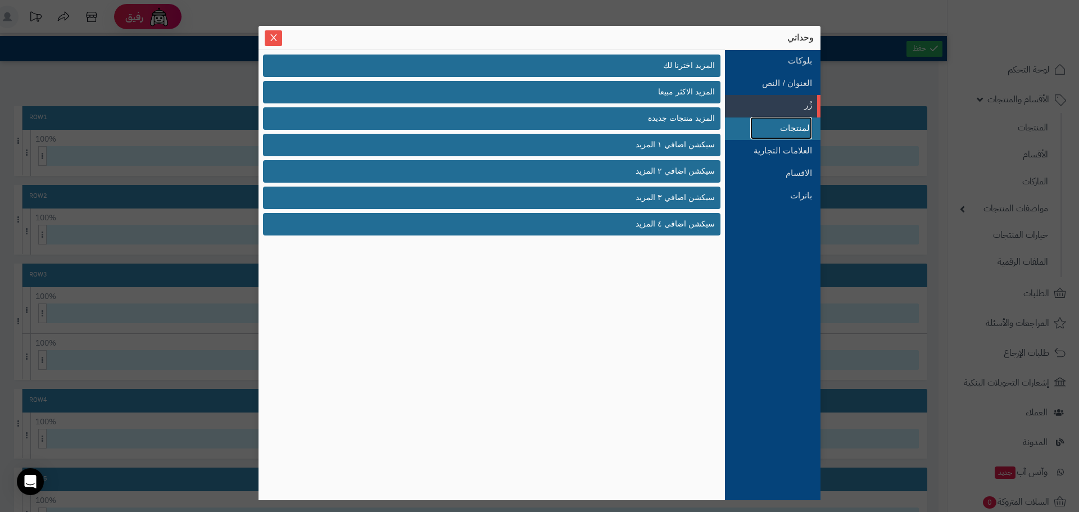
click at [790, 126] on link "المنتجات" at bounding box center [781, 128] width 62 height 22
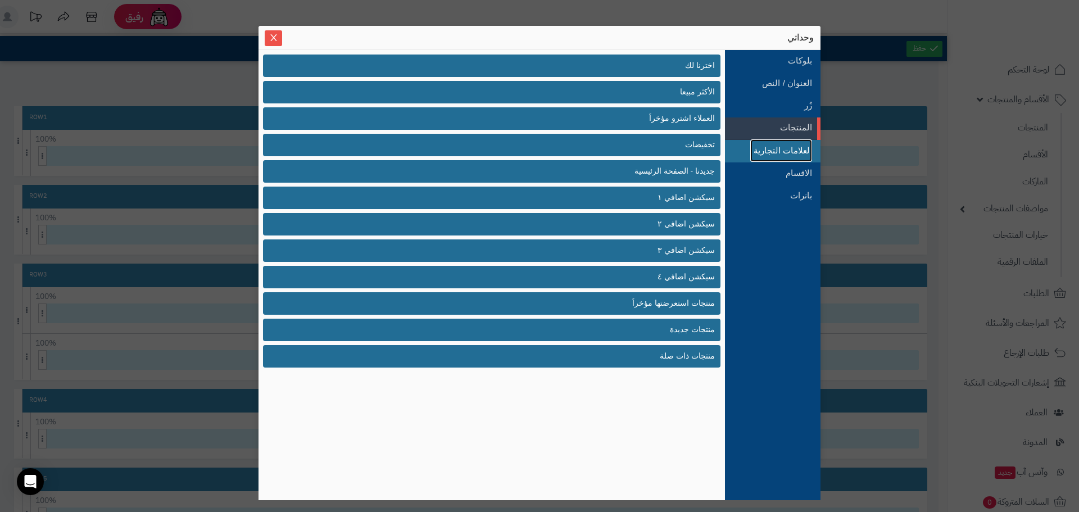
click at [780, 153] on link "العلامات التجارية" at bounding box center [781, 150] width 62 height 22
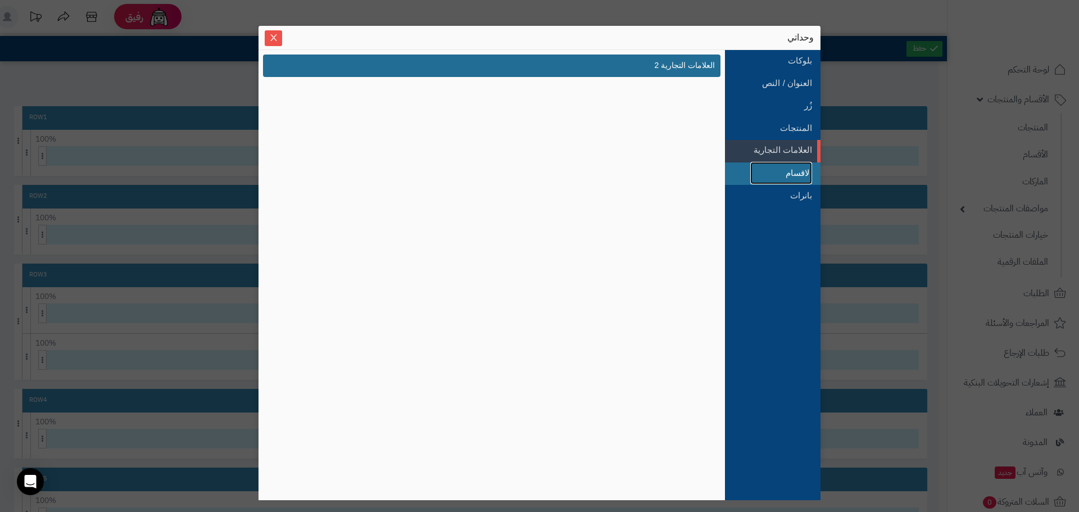
click at [782, 171] on link "الاقسام" at bounding box center [781, 173] width 62 height 22
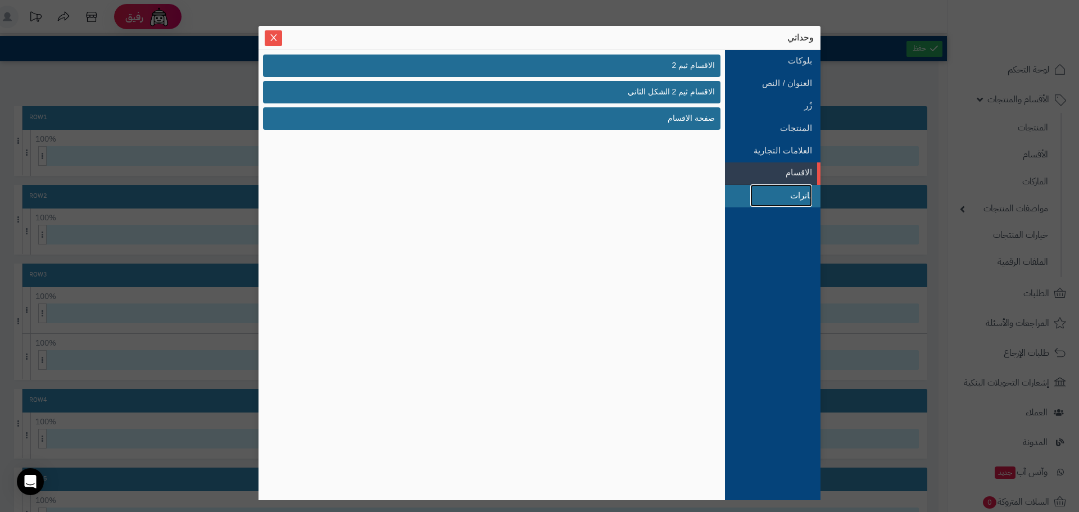
click at [776, 188] on link "بانرات" at bounding box center [781, 195] width 62 height 22
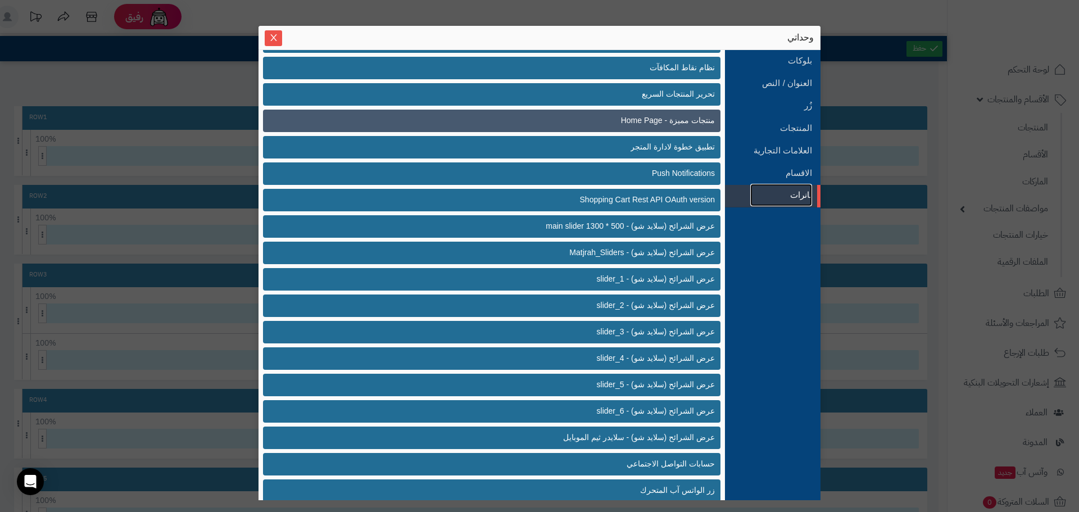
scroll to position [113, 0]
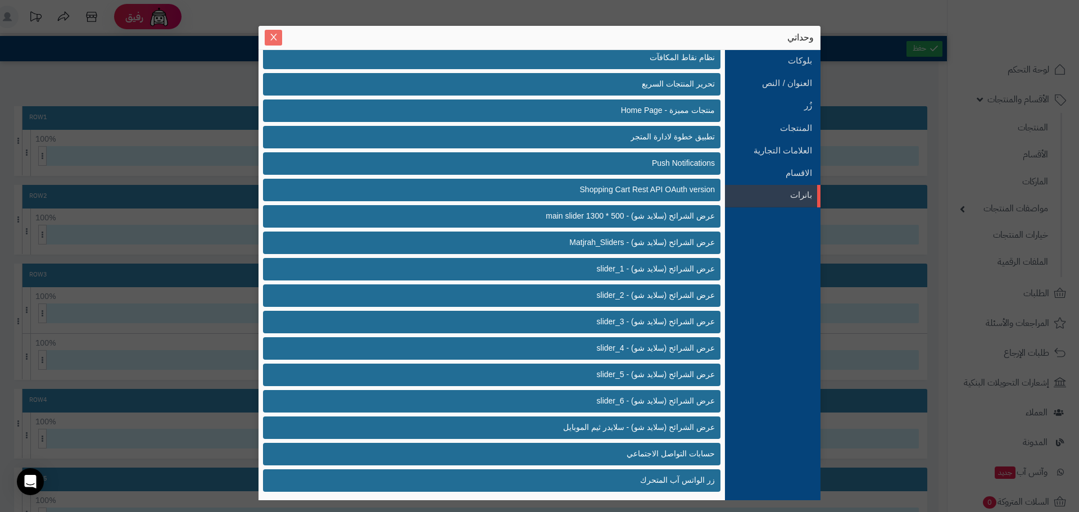
click at [277, 38] on icon "Close" at bounding box center [273, 37] width 9 height 9
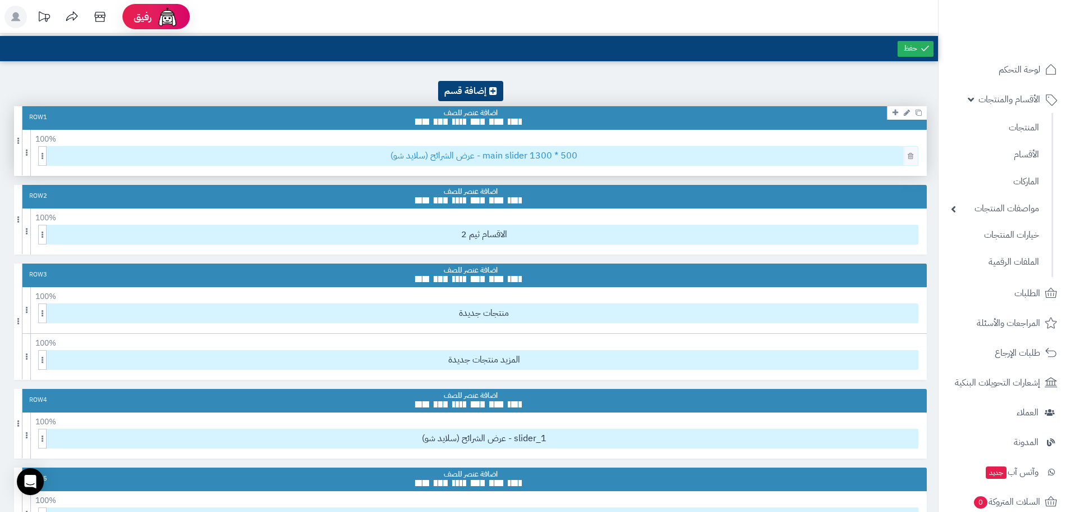
click at [527, 160] on span "عرض الشرائح (سلايد شو) - main slider 1300 * 500" at bounding box center [484, 156] width 868 height 19
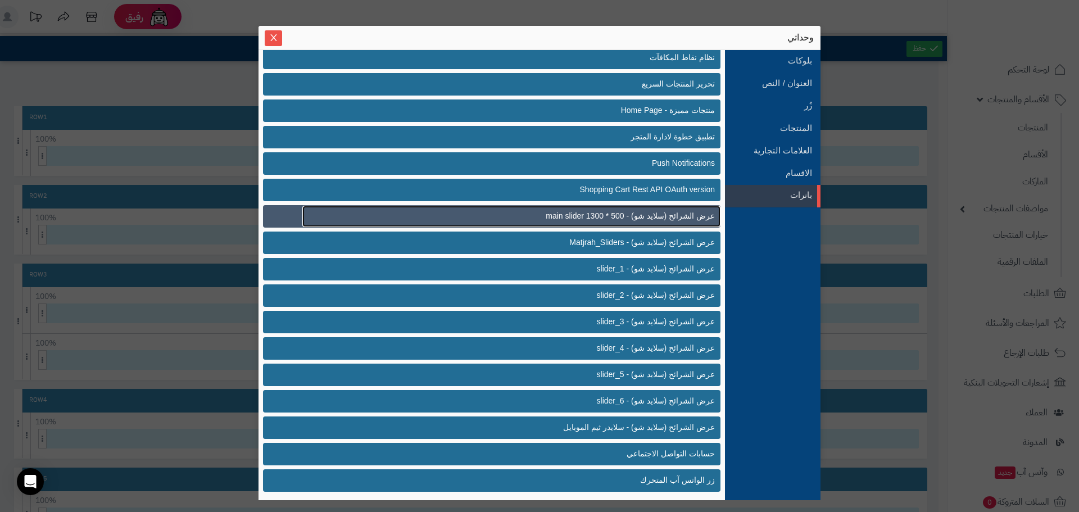
click at [677, 216] on span "عرض الشرائح (سلايد شو) - main slider 1300 * 500" at bounding box center [629, 216] width 169 height 12
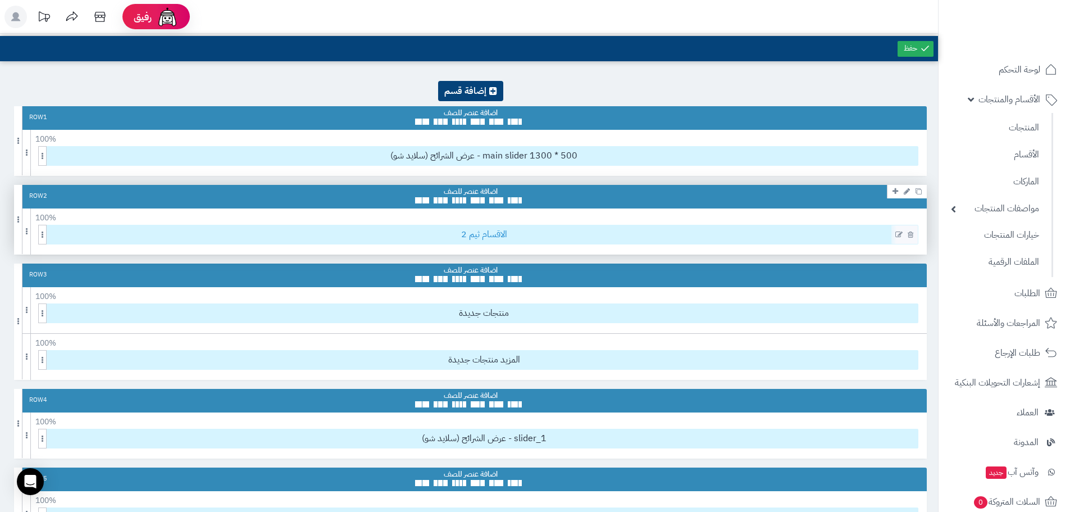
click at [497, 233] on span "الاقسام ثيم 2" at bounding box center [484, 234] width 868 height 19
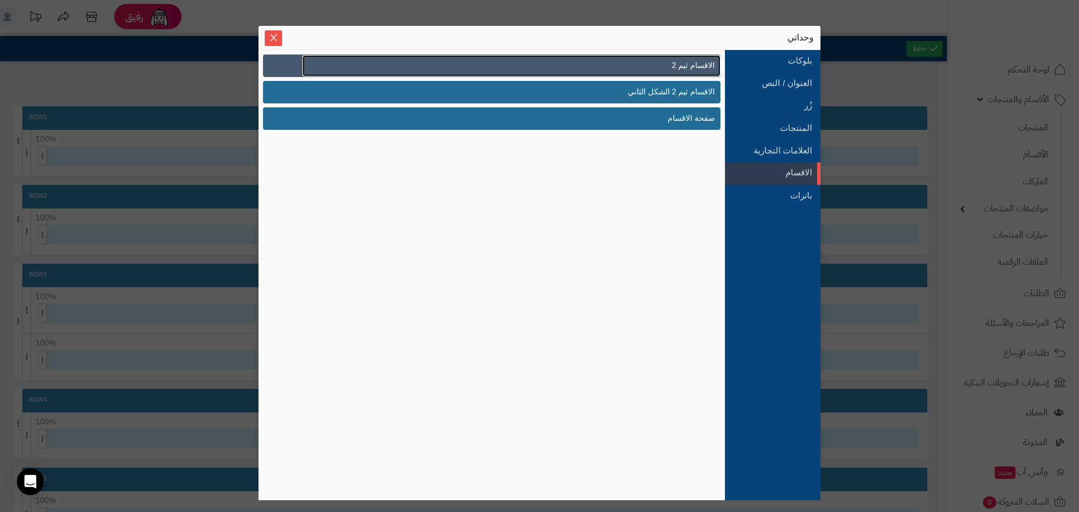
click at [703, 67] on span "الاقسام ثيم 2" at bounding box center [692, 66] width 43 height 12
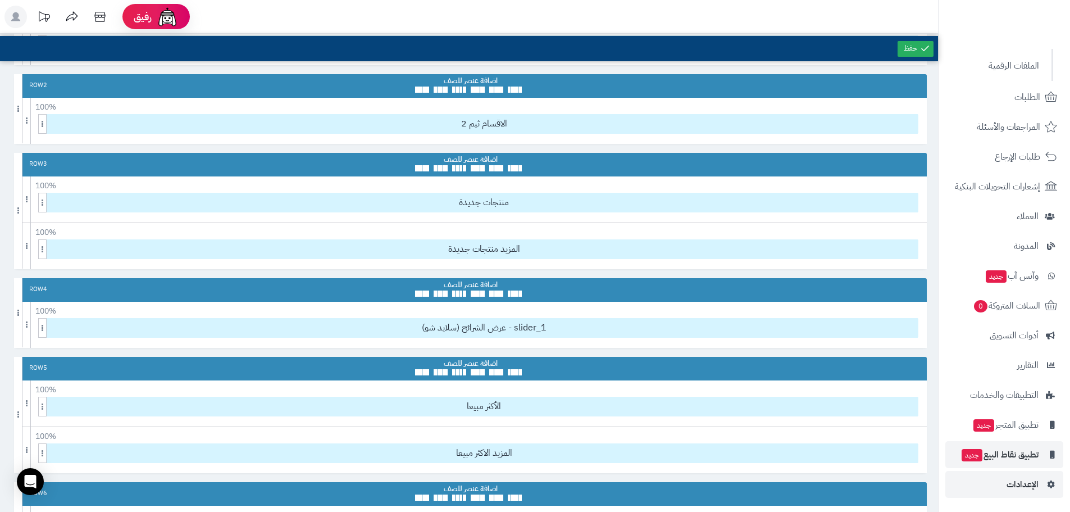
scroll to position [281, 0]
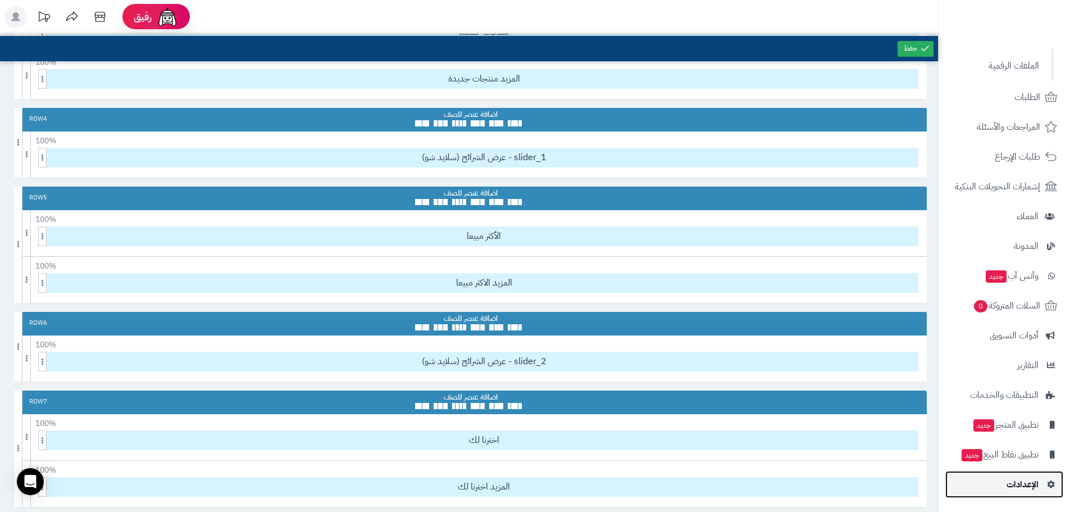
click at [1035, 476] on span "الإعدادات" at bounding box center [1023, 484] width 32 height 16
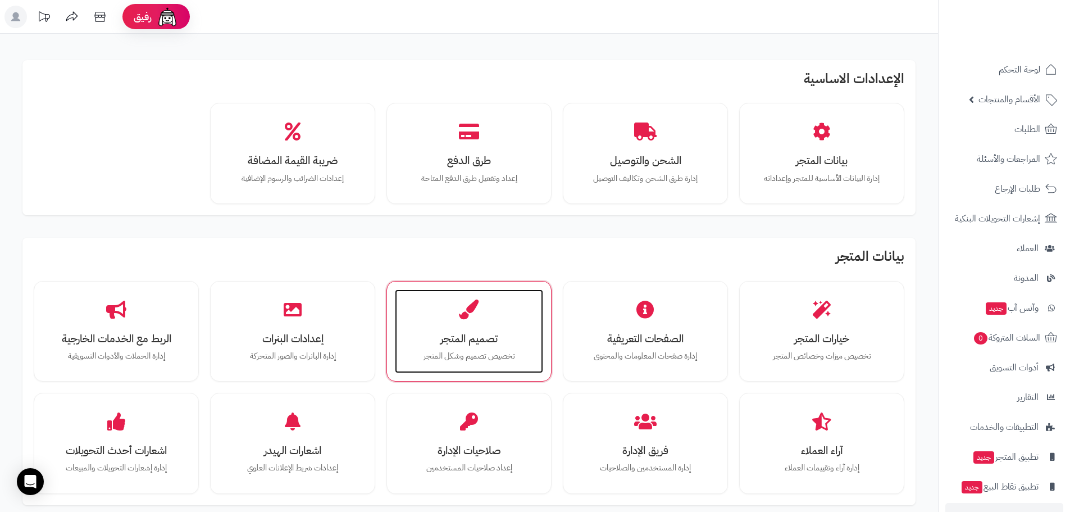
click at [487, 340] on h3 "تصميم المتجر" at bounding box center [469, 339] width 126 height 12
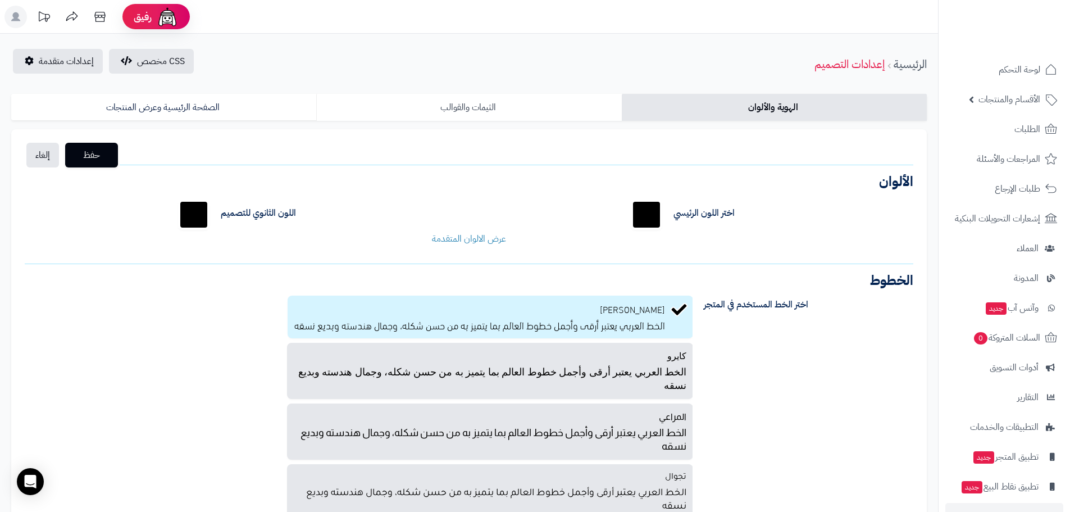
click at [511, 100] on link "الثيمات والقوالب" at bounding box center [468, 107] width 305 height 27
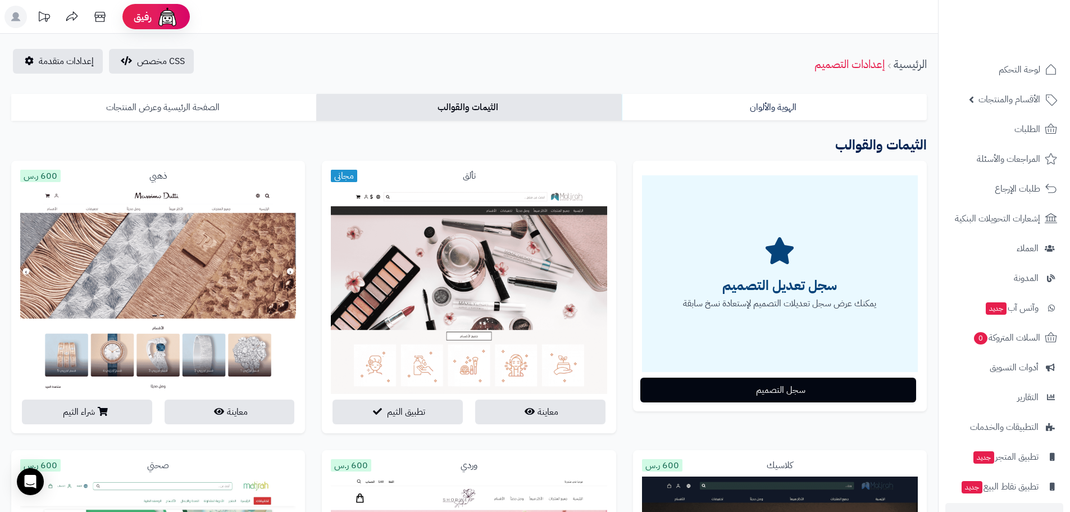
click at [228, 101] on link "الصفحة الرئيسية وعرض المنتجات" at bounding box center [163, 107] width 305 height 27
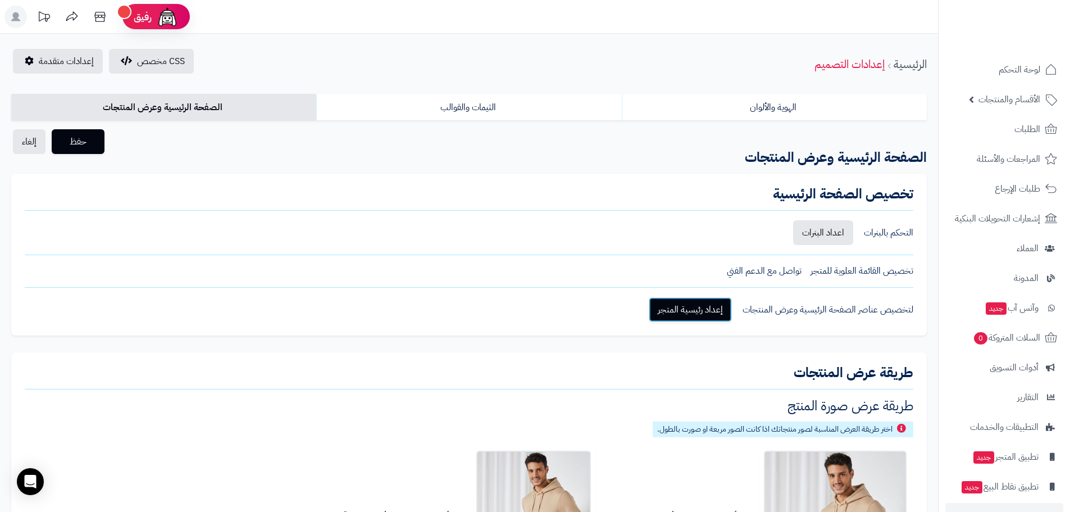
click at [691, 310] on link "إعداد رئيسية المتجر" at bounding box center [690, 309] width 83 height 25
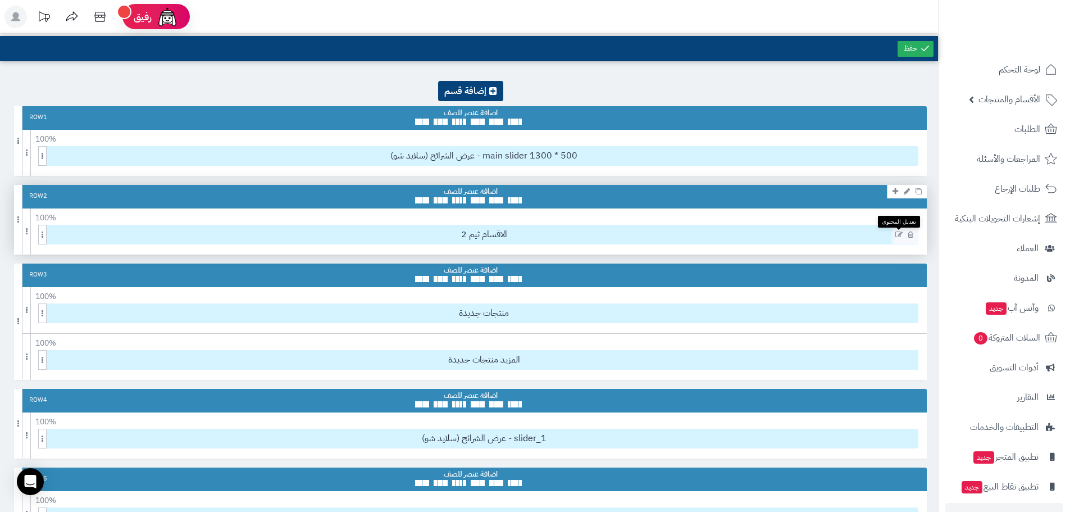
click at [898, 234] on icon at bounding box center [898, 235] width 7 height 8
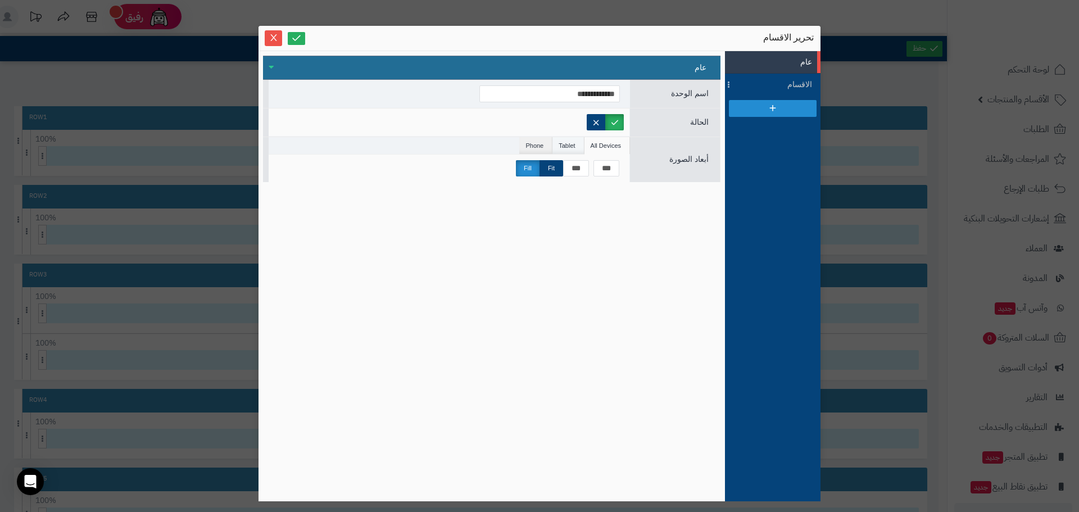
click at [565, 144] on li "Tablet" at bounding box center [567, 145] width 31 height 17
click at [542, 144] on li "Phone" at bounding box center [535, 145] width 33 height 17
click at [622, 149] on li "All Devices" at bounding box center [607, 145] width 46 height 17
click at [771, 81] on span "الاقسام" at bounding box center [786, 85] width 51 height 12
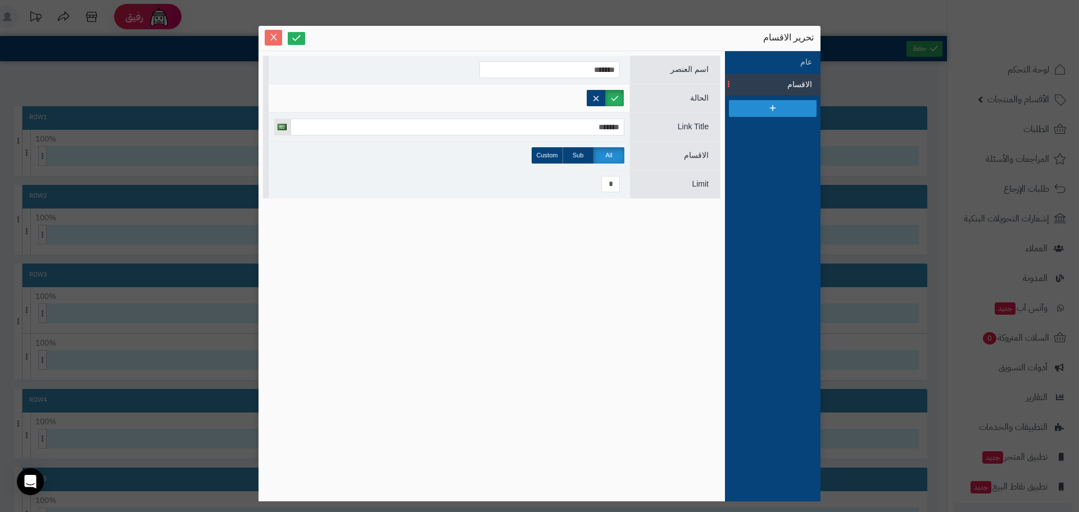
click at [275, 38] on icon "Close" at bounding box center [273, 37] width 9 height 9
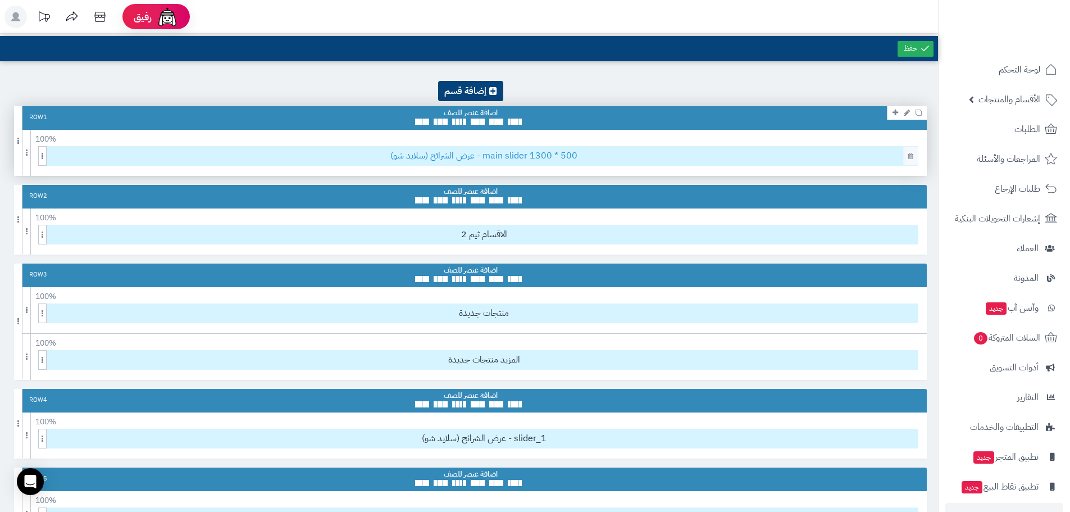
click at [533, 152] on span "عرض الشرائح (سلايد شو) - main slider 1300 * 500" at bounding box center [484, 156] width 868 height 19
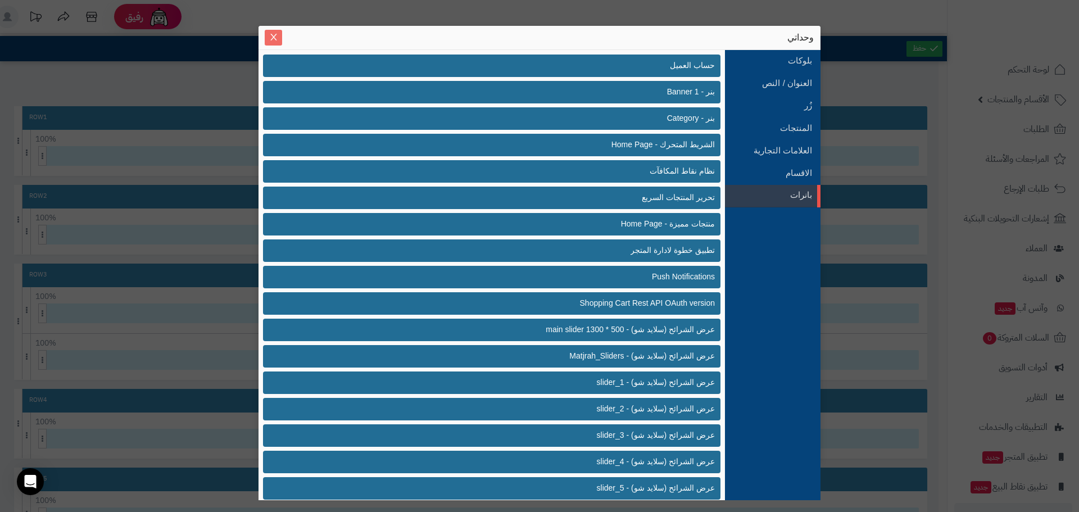
click at [270, 38] on icon "Close" at bounding box center [273, 37] width 9 height 9
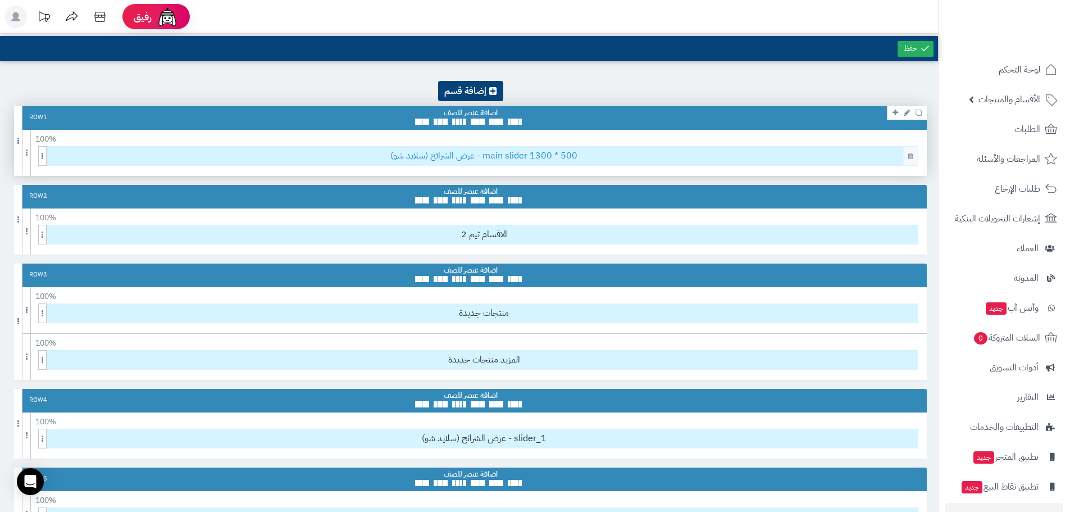
click at [649, 156] on span "عرض الشرائح (سلايد شو) - main slider 1300 * 500" at bounding box center [484, 156] width 868 height 19
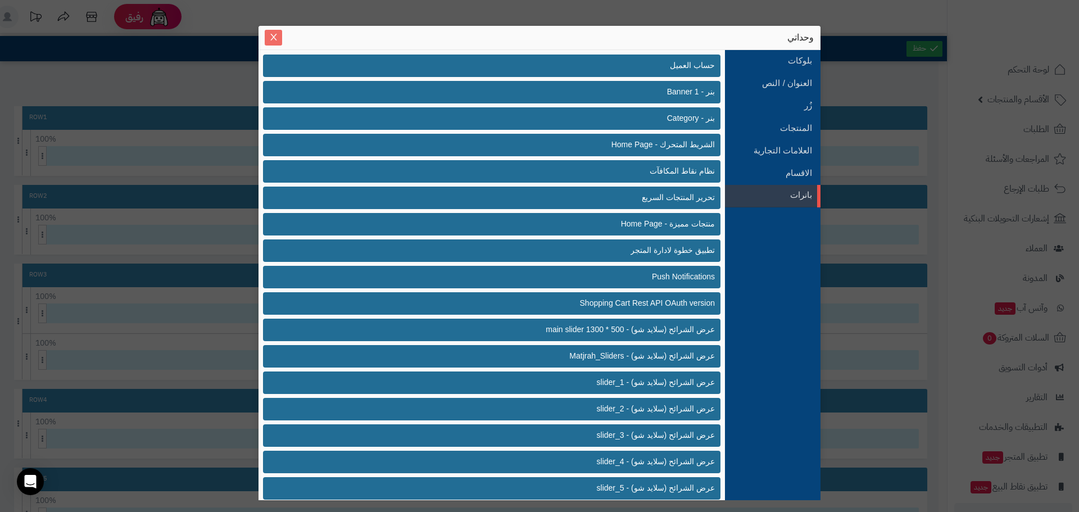
click at [271, 40] on icon "Close" at bounding box center [273, 37] width 6 height 7
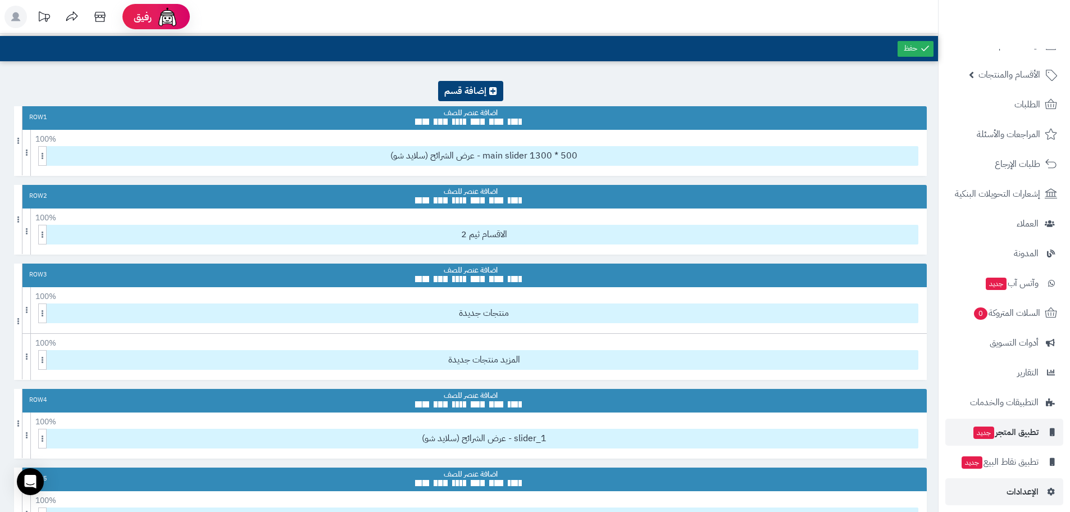
scroll to position [32, 0]
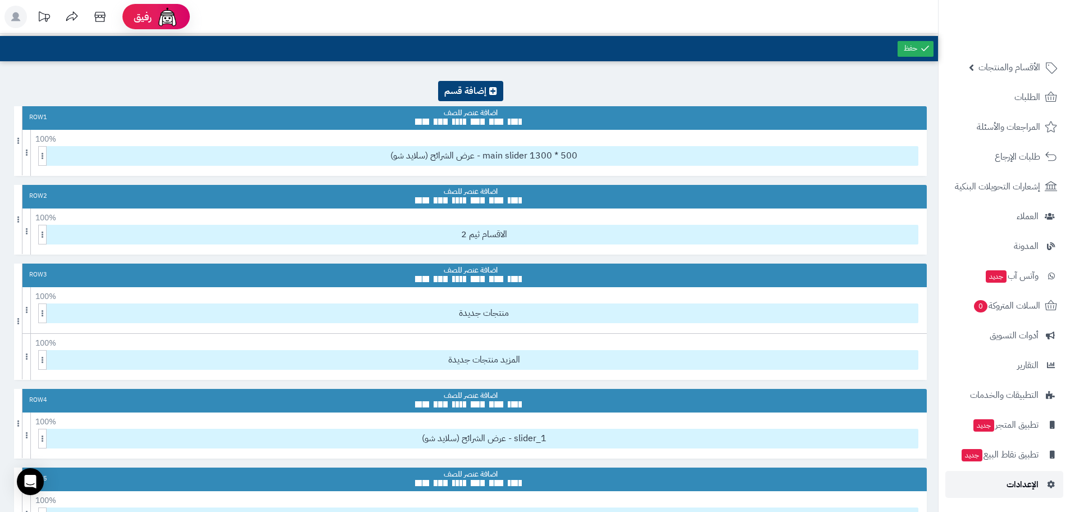
click at [1024, 483] on span "الإعدادات" at bounding box center [1023, 484] width 32 height 16
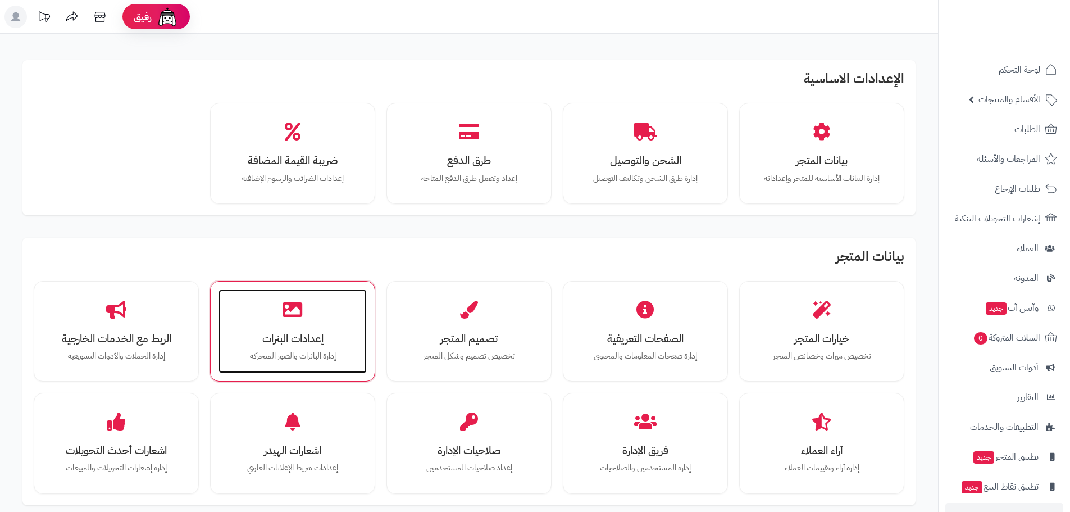
click at [308, 356] on p "إدارة البانرات والصور المتحركة" at bounding box center [293, 356] width 126 height 12
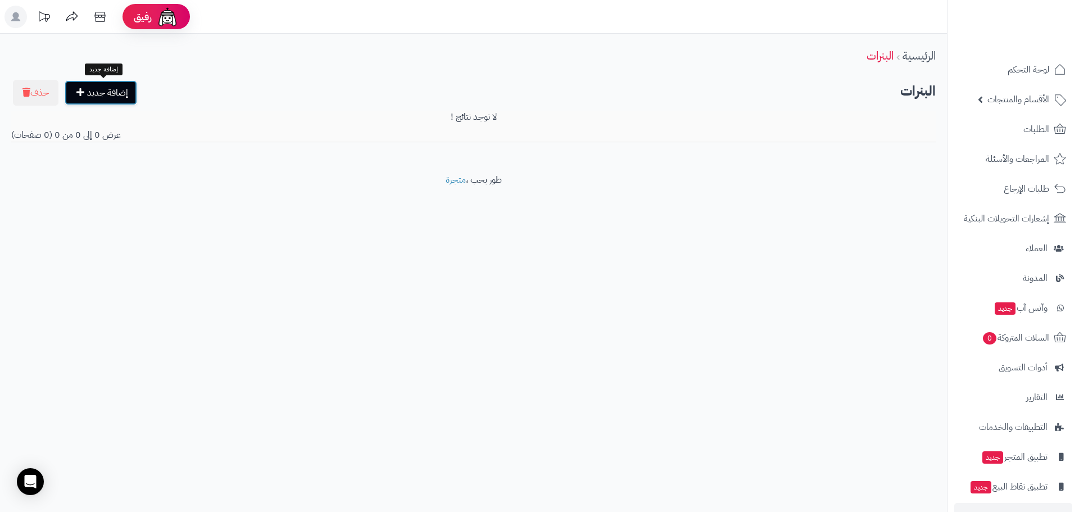
click at [110, 94] on link "إضافة جديد" at bounding box center [101, 92] width 72 height 25
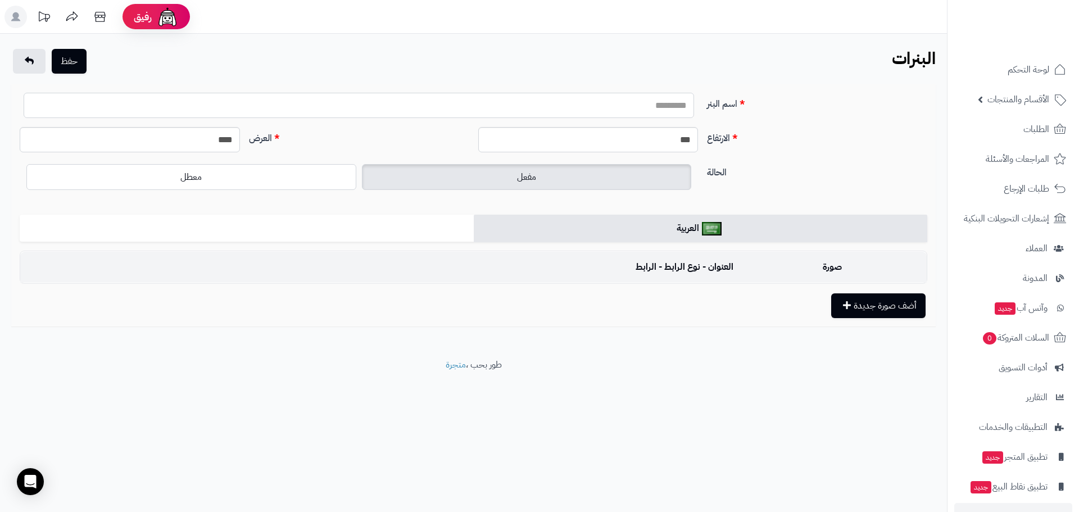
click at [610, 95] on input "اسم البنر" at bounding box center [359, 105] width 670 height 25
type input "**********"
click at [853, 306] on button "أضف صورة جديدة" at bounding box center [878, 305] width 94 height 25
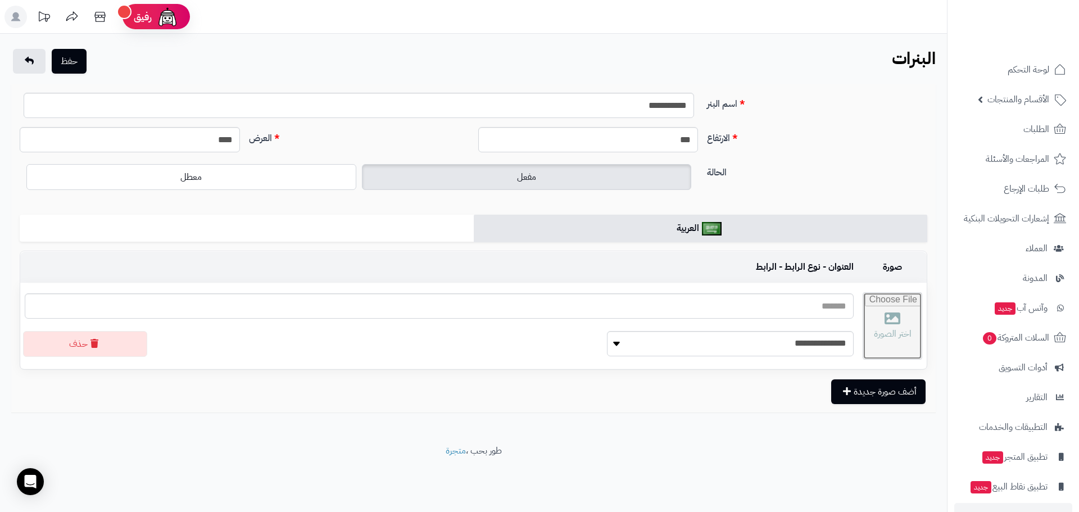
click at [863, 326] on input "file" at bounding box center [892, 326] width 58 height 66
type input "**********"
click at [700, 342] on select "**********" at bounding box center [730, 343] width 247 height 25
select select
click at [607, 331] on select "**********" at bounding box center [730, 343] width 247 height 25
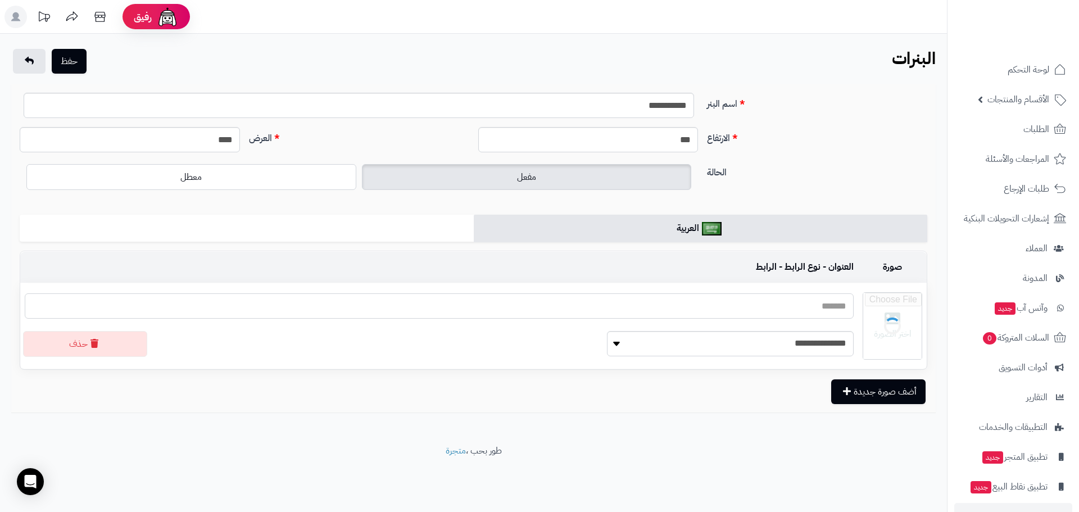
click at [709, 307] on input "text" at bounding box center [439, 305] width 829 height 25
click at [867, 333] on input "file" at bounding box center [892, 326] width 58 height 66
click at [57, 344] on button "حذف" at bounding box center [85, 343] width 124 height 26
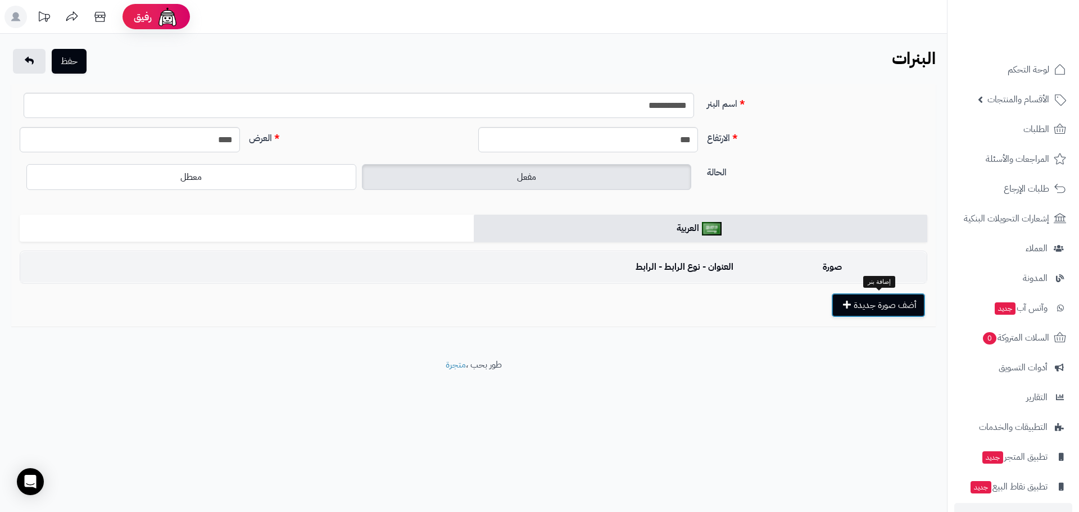
click at [872, 306] on button "أضف صورة جديدة" at bounding box center [878, 305] width 94 height 25
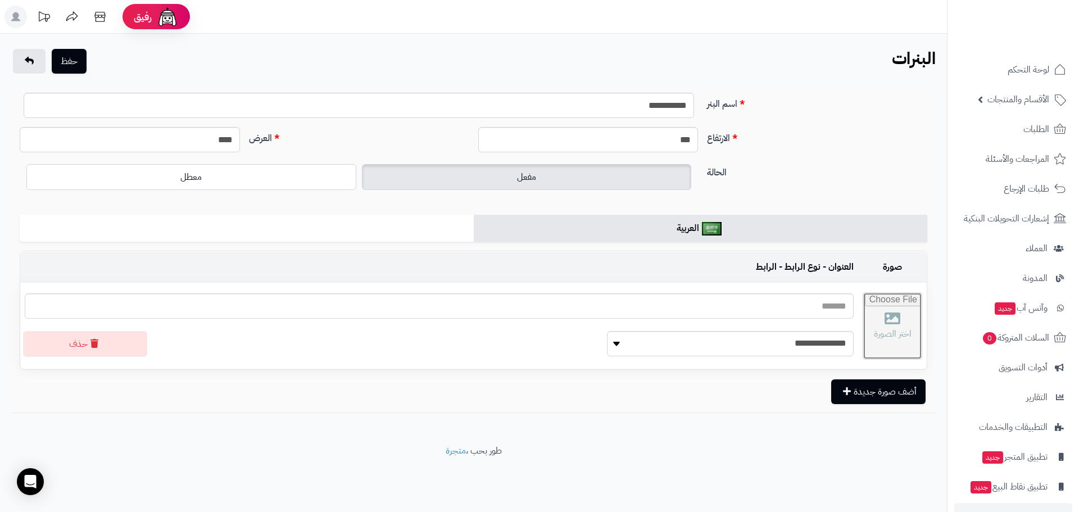
click at [863, 333] on input "file" at bounding box center [892, 326] width 58 height 66
type input "**********"
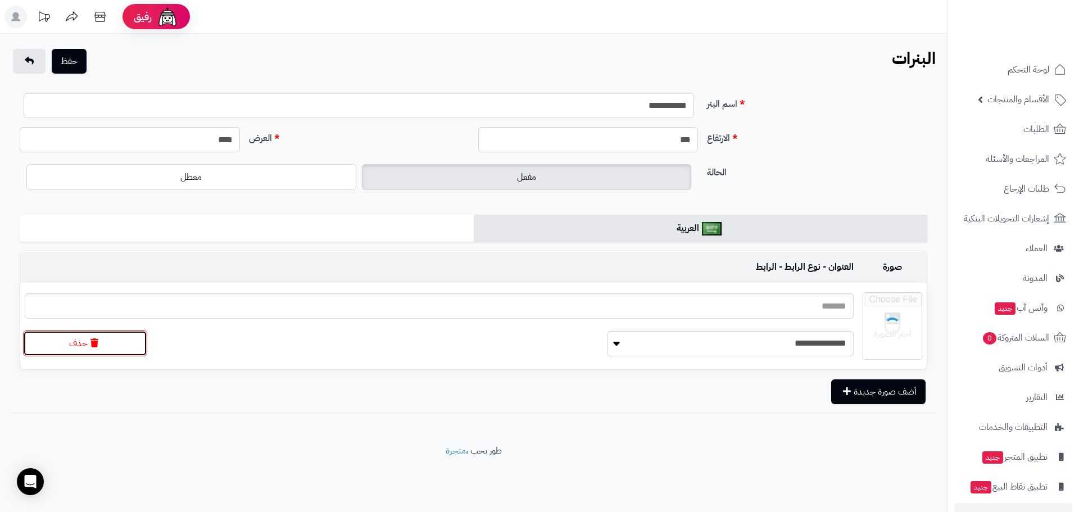
click at [83, 350] on button "حذف" at bounding box center [85, 343] width 124 height 26
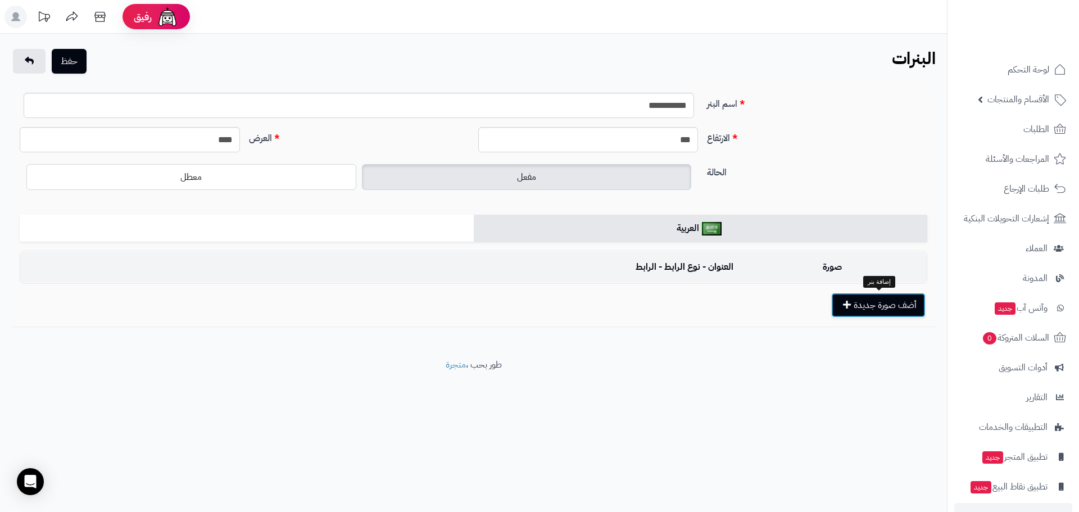
click at [870, 294] on button "أضف صورة جديدة" at bounding box center [878, 305] width 94 height 25
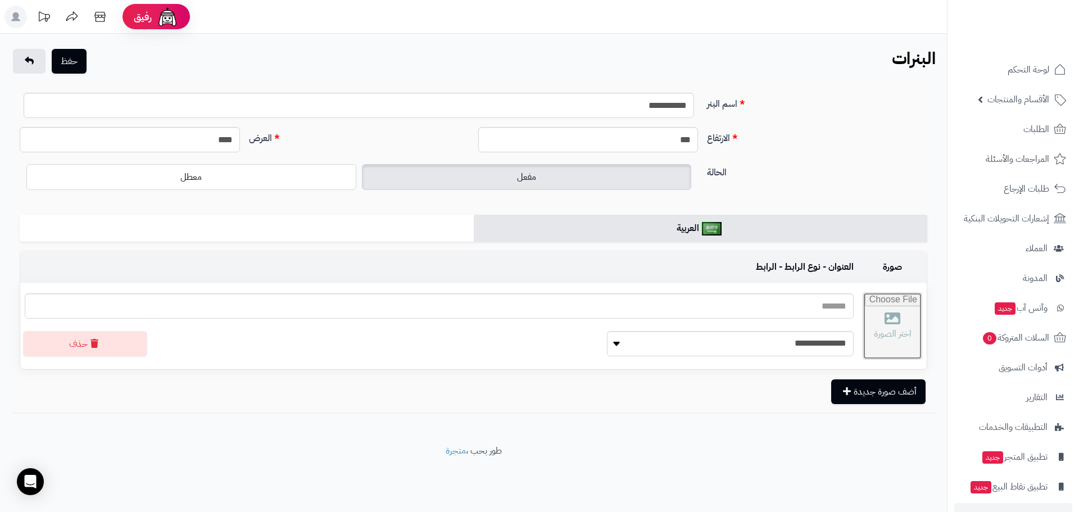
click at [871, 326] on input "file" at bounding box center [892, 326] width 58 height 66
click at [863, 334] on input "file" at bounding box center [892, 326] width 58 height 66
type input "**********"
click at [761, 311] on input "text" at bounding box center [439, 305] width 829 height 25
type input "*"
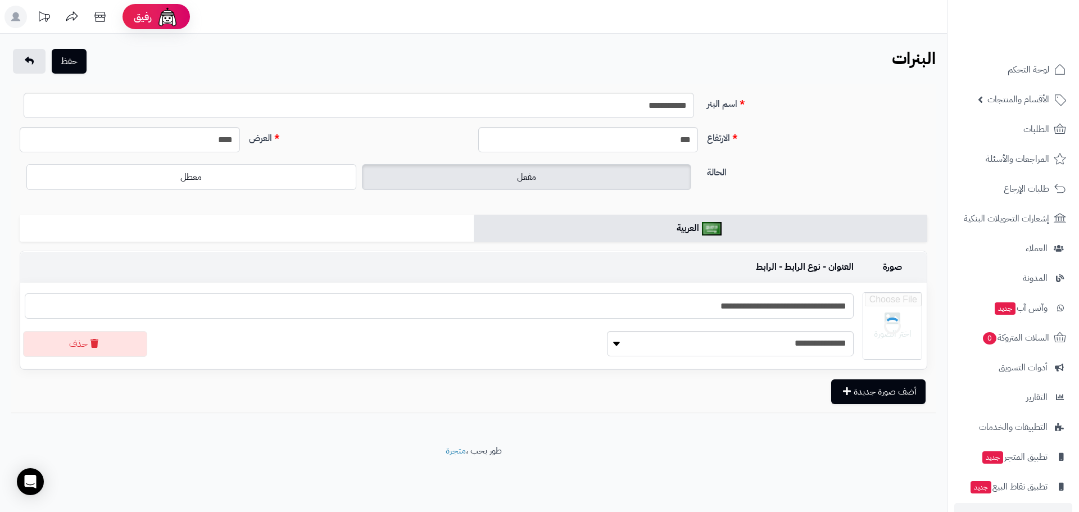
type input "**********"
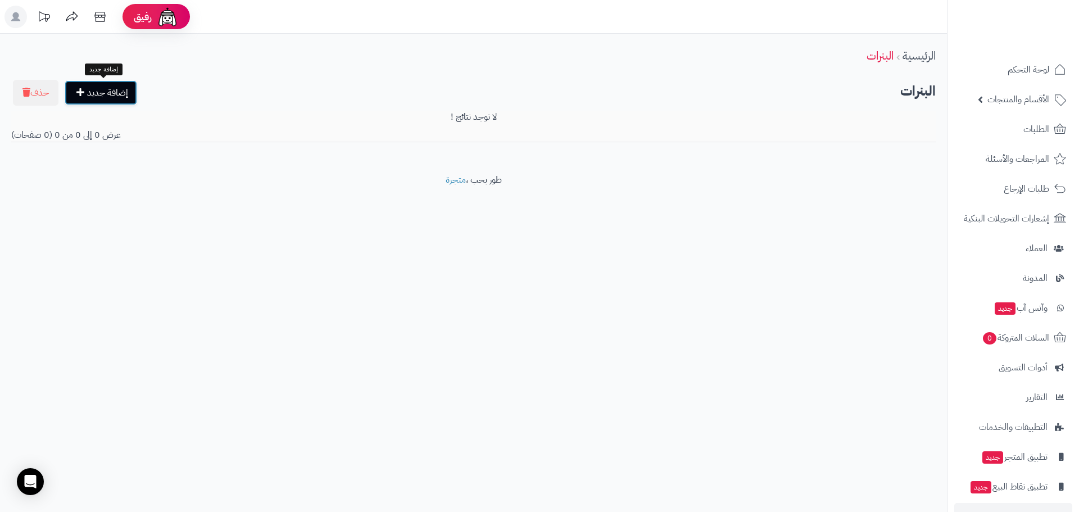
click at [121, 98] on link "إضافة جديد" at bounding box center [101, 92] width 72 height 25
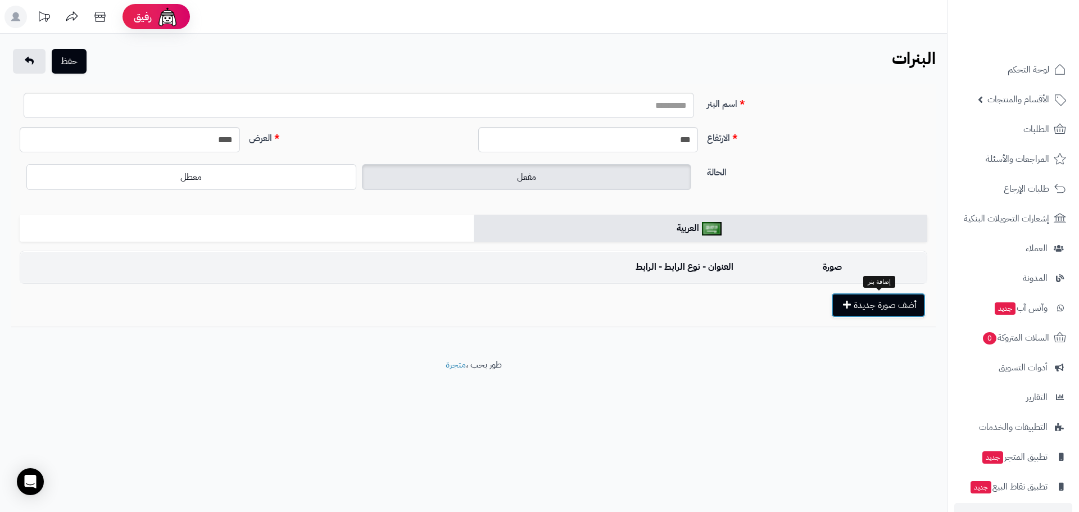
click at [852, 300] on button "أضف صورة جديدة" at bounding box center [878, 305] width 94 height 25
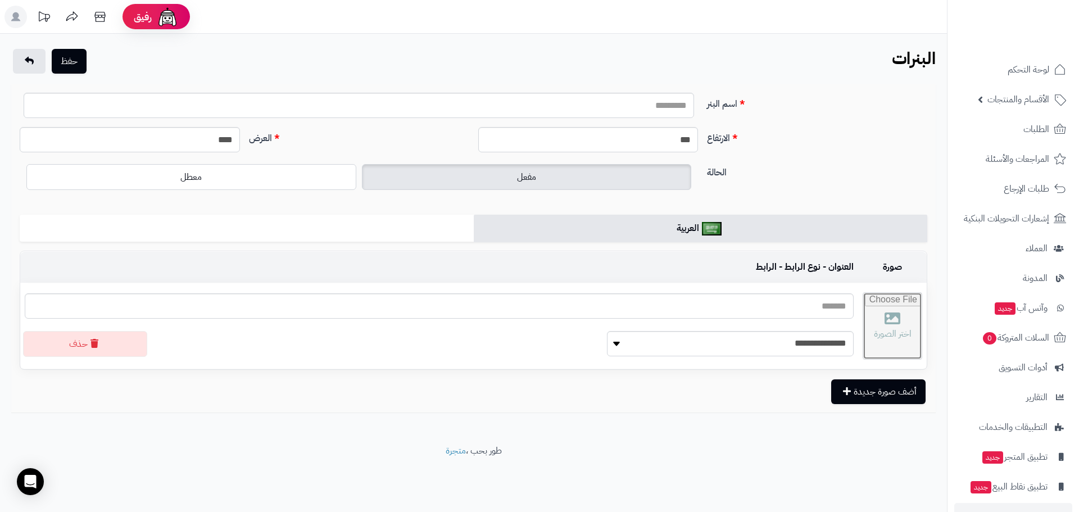
click at [865, 335] on input "file" at bounding box center [892, 326] width 58 height 66
type input "**********"
click at [652, 119] on div "اسم البنر" at bounding box center [473, 110] width 916 height 34
click at [662, 111] on input "اسم البنر" at bounding box center [359, 105] width 670 height 25
type input "**********"
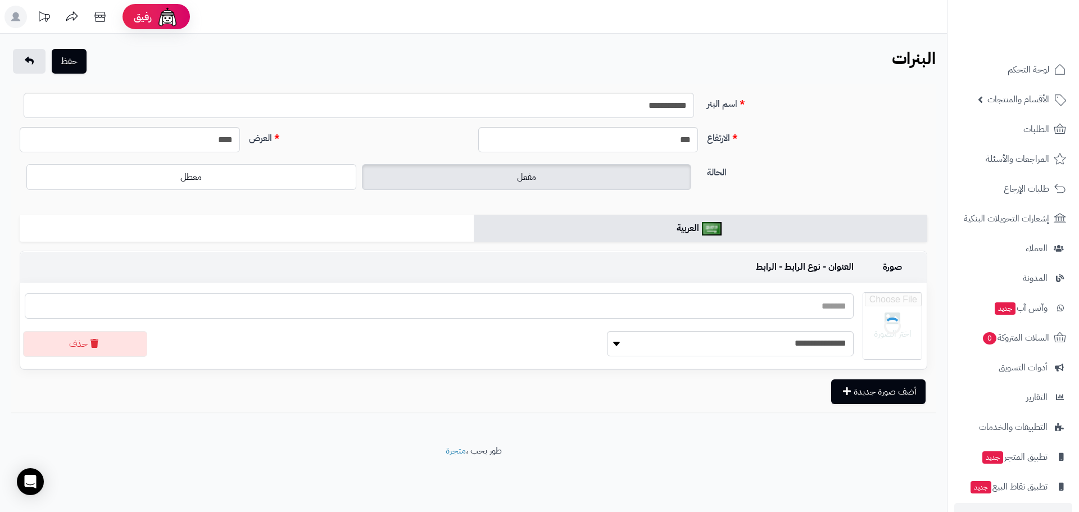
click at [722, 307] on input "text" at bounding box center [439, 305] width 829 height 25
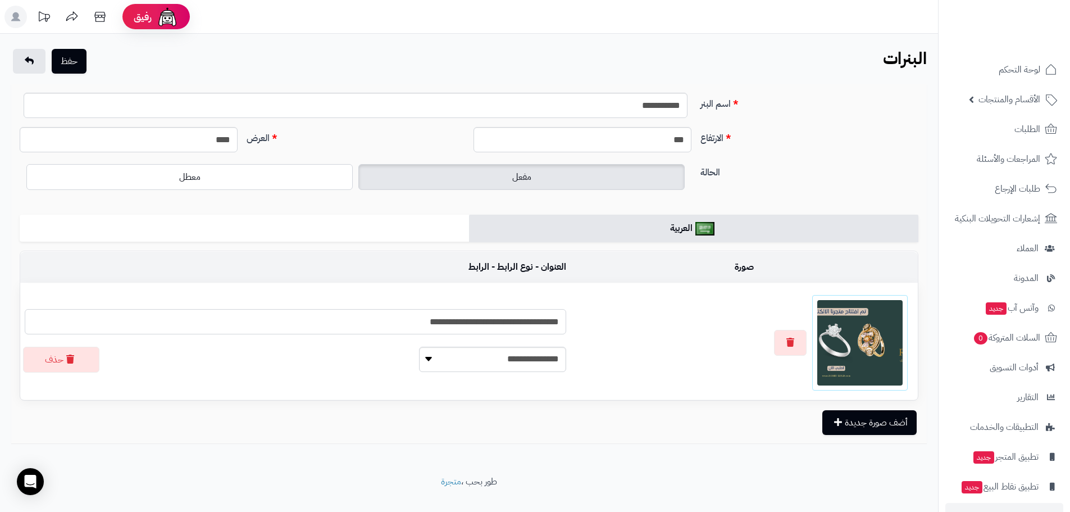
type input "**********"
click at [449, 366] on select "**********" at bounding box center [492, 359] width 147 height 25
select select
click at [419, 347] on select "**********" at bounding box center [492, 359] width 147 height 25
click at [61, 60] on button "حفظ" at bounding box center [69, 60] width 35 height 25
